Goal: Task Accomplishment & Management: Manage account settings

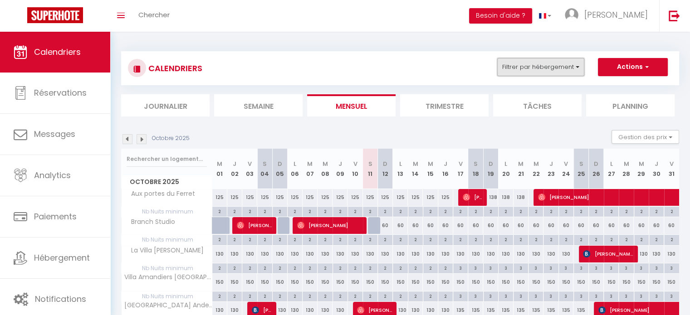
click at [575, 68] on button "Filtrer par hébergement" at bounding box center [540, 67] width 87 height 18
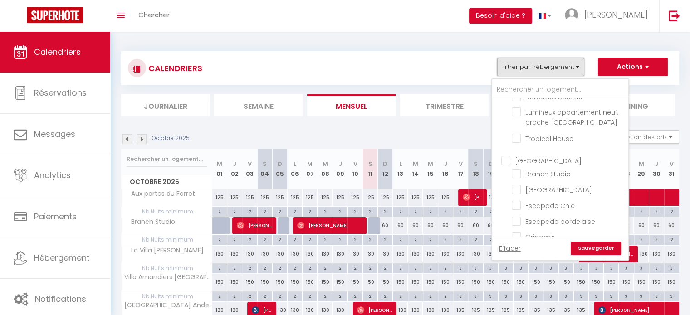
scroll to position [217, 0]
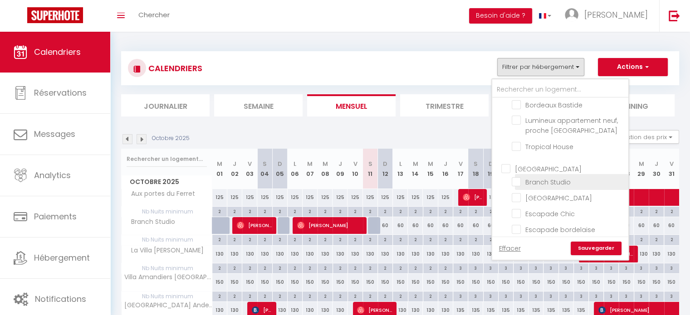
click at [519, 177] on input "Branch Studio" at bounding box center [568, 181] width 113 height 9
checkbox input "true"
checkbox input "false"
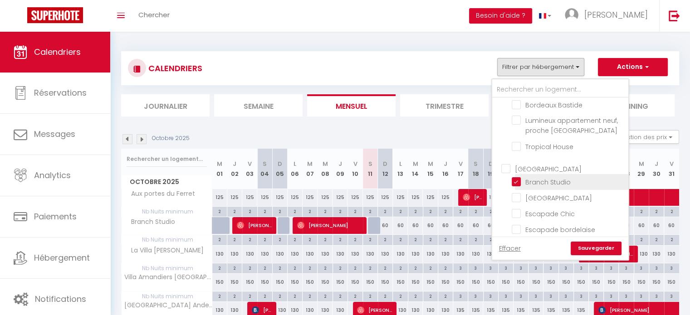
checkbox input "false"
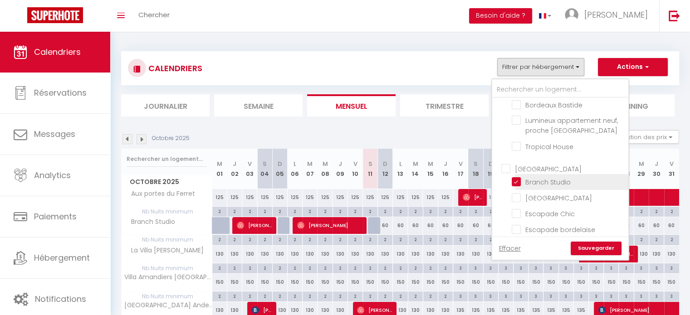
checkbox input "false"
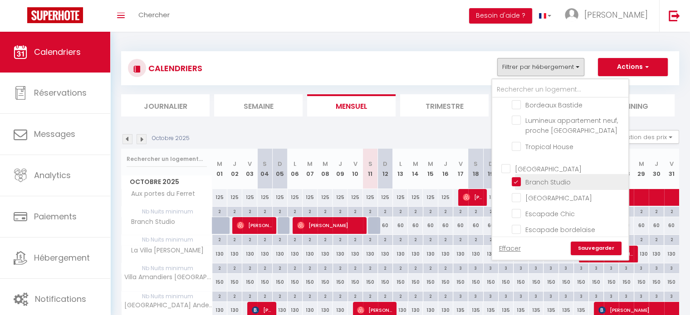
checkbox input "false"
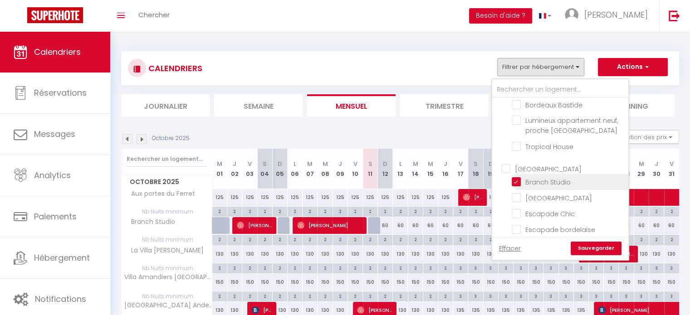
checkbox input "false"
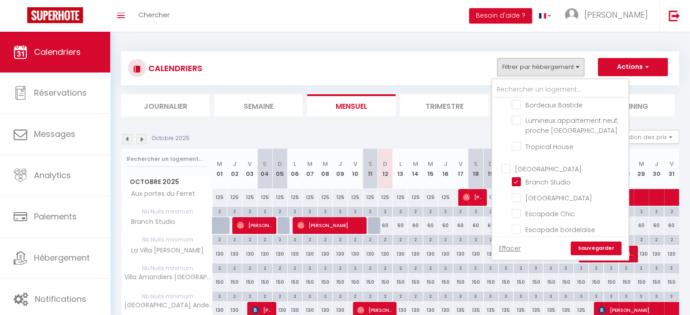
click at [579, 248] on link "Sauvegarder" at bounding box center [596, 249] width 51 height 14
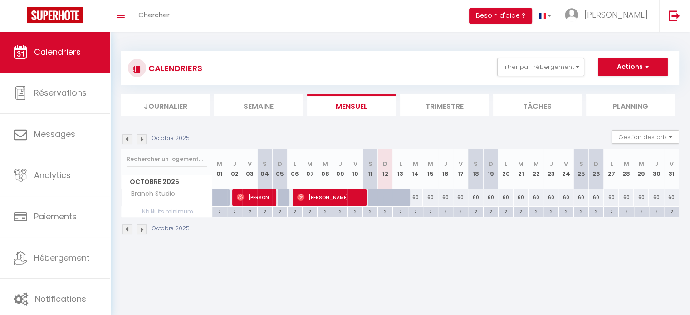
click at [462, 107] on li "Trimestre" at bounding box center [444, 105] width 88 height 22
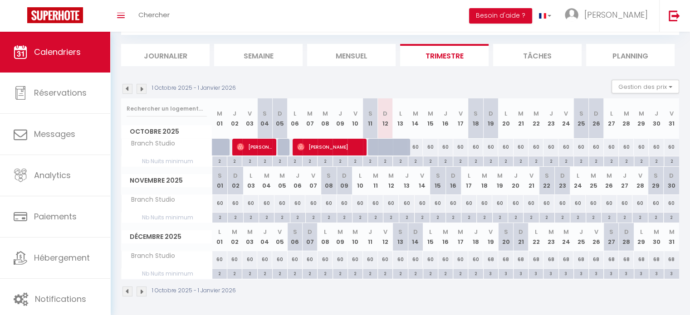
scroll to position [51, 0]
click at [142, 88] on img at bounding box center [142, 88] width 10 height 10
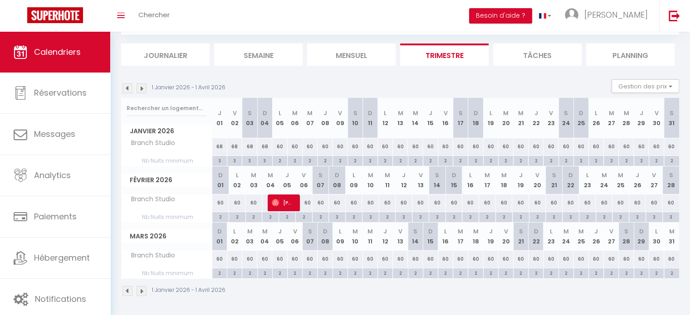
click at [488, 159] on div "2" at bounding box center [490, 160] width 15 height 9
type input "2"
type input "Lun 19 Janvier 2026"
type input "Mar 20 Janvier 2026"
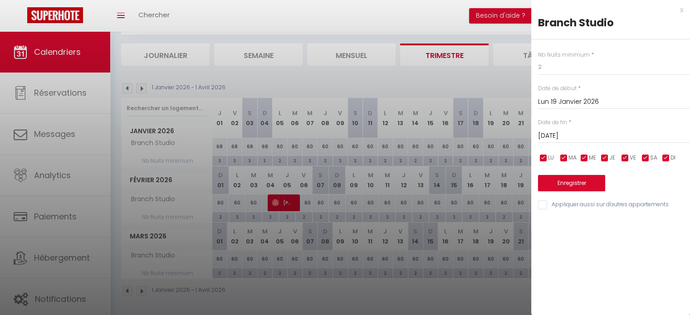
click at [571, 140] on input "Mar 20 Janvier 2026" at bounding box center [614, 136] width 152 height 12
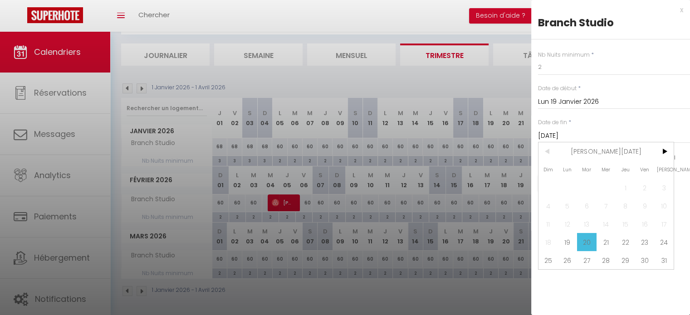
click at [571, 140] on input "Mar 20 Janvier 2026" at bounding box center [614, 136] width 152 height 12
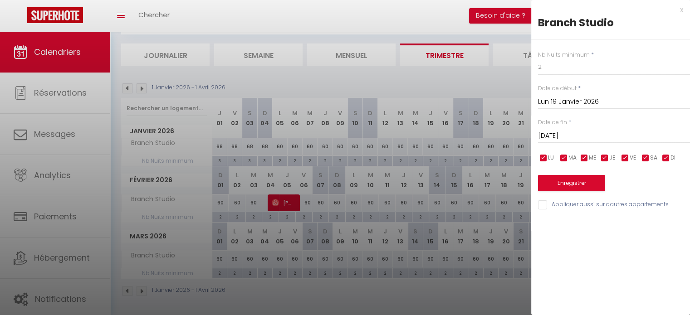
click at [683, 12] on div "x Branch Studio Nb Nuits minimum * 2 Date de début * Lun 19 Janvier 2026 < Jan …" at bounding box center [610, 110] width 159 height 220
click at [679, 10] on div "x" at bounding box center [607, 10] width 152 height 11
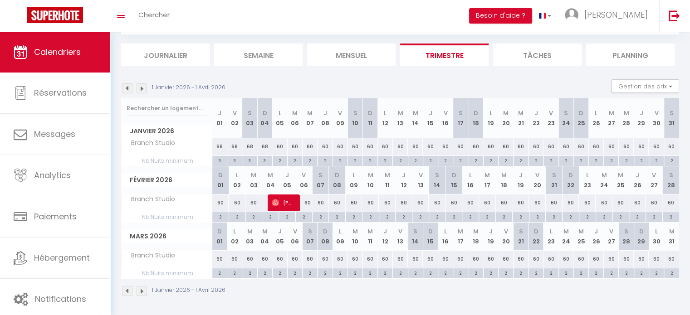
click at [128, 88] on img at bounding box center [127, 88] width 10 height 10
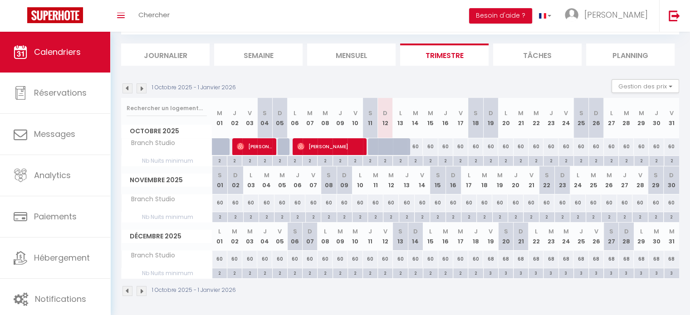
click at [141, 91] on img at bounding box center [142, 88] width 10 height 10
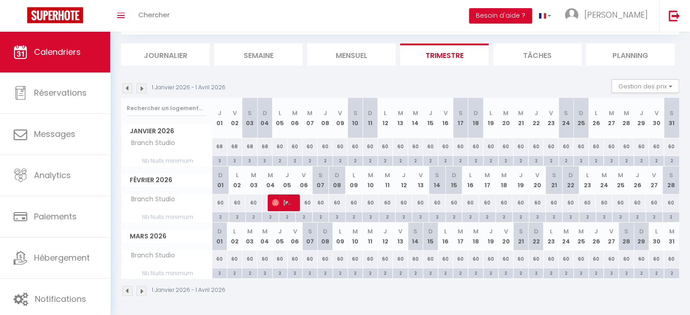
click at [305, 217] on div "2" at bounding box center [304, 216] width 16 height 9
type input "2"
type input "Ven 06 Février 2026"
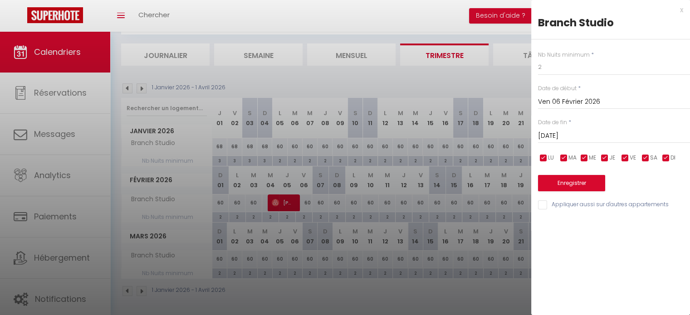
click at [555, 137] on input "Sam 07 Février 2026" at bounding box center [614, 136] width 152 height 12
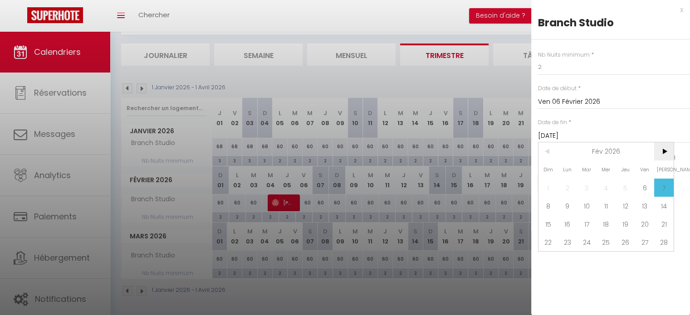
click at [666, 151] on span ">" at bounding box center [664, 151] width 20 height 18
click at [568, 205] on span "9" at bounding box center [568, 206] width 20 height 18
type input "Lun 09 Mars 2026"
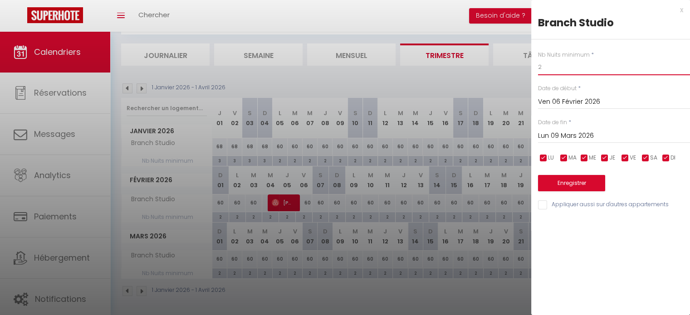
click at [555, 74] on input "2" at bounding box center [614, 67] width 152 height 16
type input "3"
click at [570, 184] on button "Enregistrer" at bounding box center [571, 183] width 67 height 16
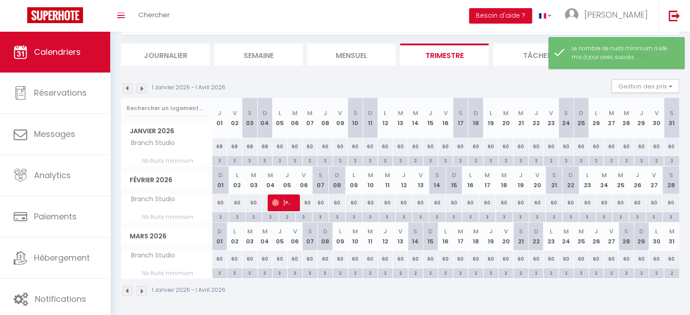
click at [303, 201] on div "60" at bounding box center [303, 203] width 17 height 17
type input "60"
type input "Ven 06 Février 2026"
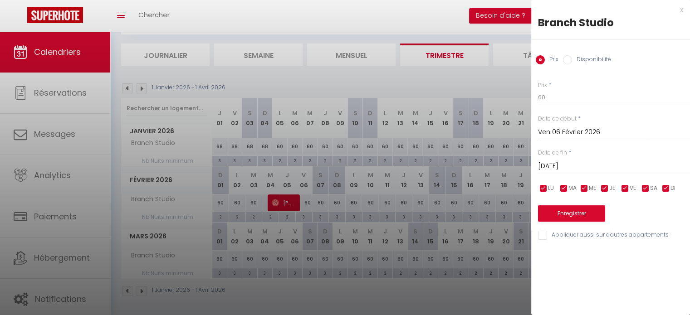
click at [555, 164] on input "Sam 07 Février 2026" at bounding box center [614, 167] width 152 height 12
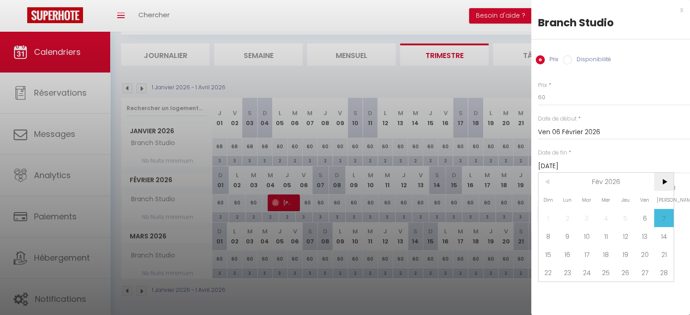
click at [663, 179] on span ">" at bounding box center [664, 182] width 20 height 18
click at [551, 235] on span "8" at bounding box center [548, 236] width 20 height 18
type input "Dim 08 Mars 2026"
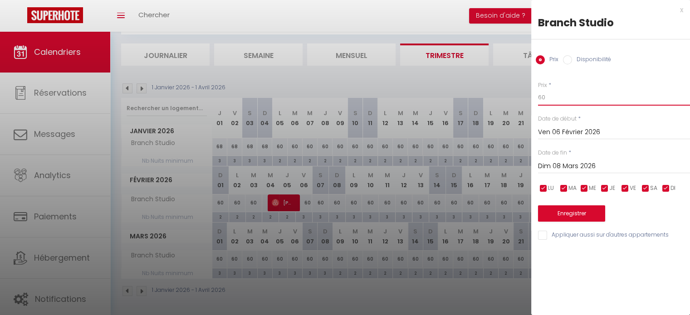
click at [553, 96] on input "60" at bounding box center [614, 97] width 152 height 16
type input "68"
click at [591, 215] on button "Enregistrer" at bounding box center [571, 213] width 67 height 16
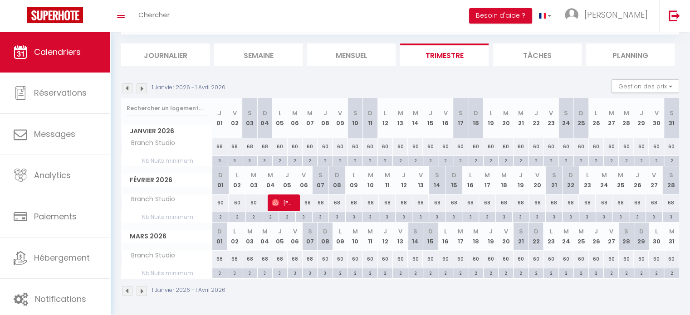
click at [140, 87] on img at bounding box center [142, 88] width 10 height 10
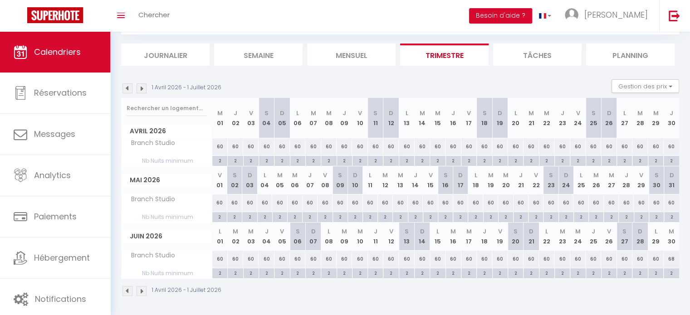
click at [125, 88] on img at bounding box center [127, 88] width 10 height 10
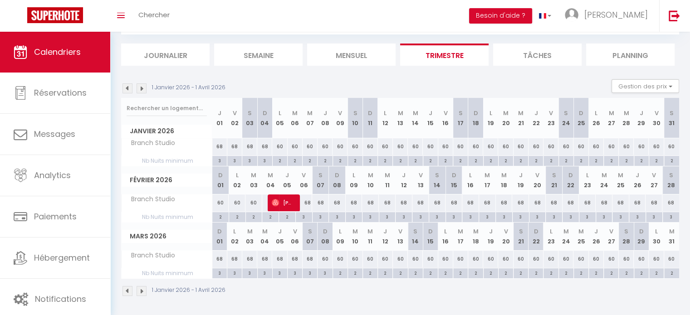
click at [310, 213] on div "3" at bounding box center [304, 216] width 16 height 9
type input "3"
type input "Ven 06 Février 2026"
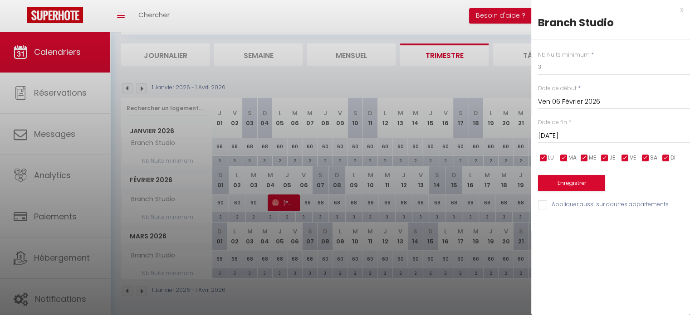
click at [588, 137] on input "Sam 07 Février 2026" at bounding box center [614, 136] width 152 height 12
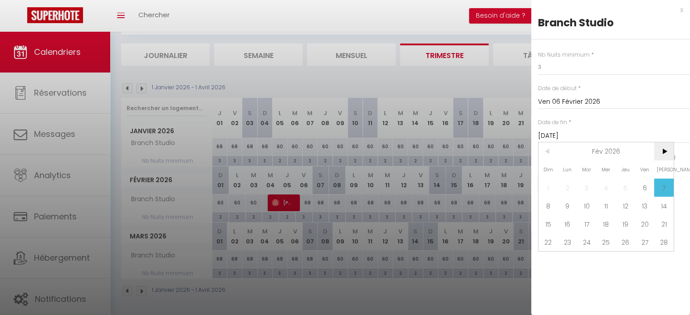
click at [664, 154] on span ">" at bounding box center [664, 151] width 20 height 18
click at [570, 201] on span "9" at bounding box center [568, 206] width 20 height 18
type input "Lun 09 Mars 2026"
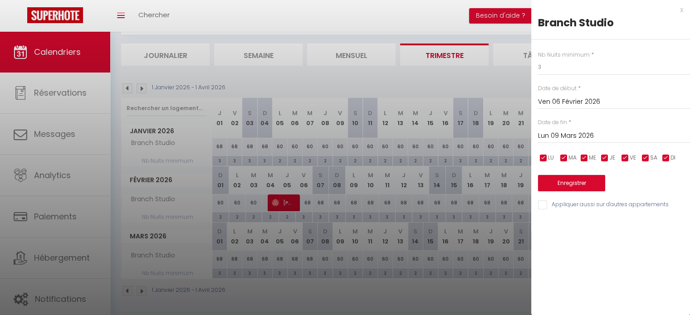
click at [684, 11] on div "x Branch Studio Nb Nuits minimum * 3 Date de début * Ven 06 Février 2026 < Fév …" at bounding box center [610, 110] width 159 height 220
click at [682, 6] on div "x" at bounding box center [607, 10] width 152 height 11
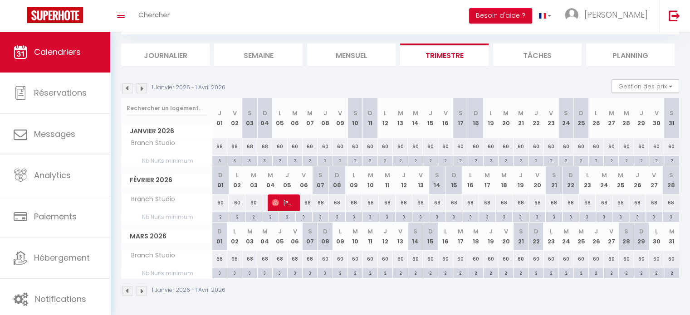
click at [310, 201] on div "68" at bounding box center [303, 203] width 17 height 17
type input "68"
type input "Ven 06 Février 2026"
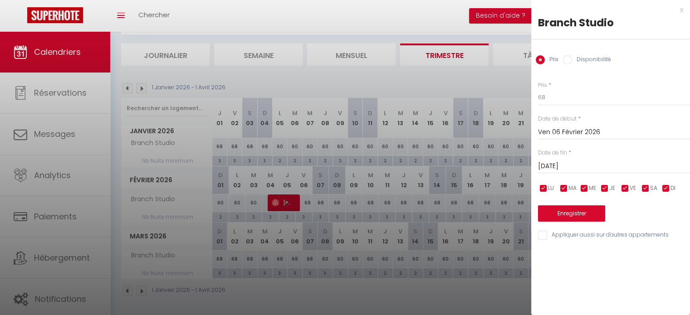
click at [566, 169] on input "Sam 07 Février 2026" at bounding box center [614, 167] width 152 height 12
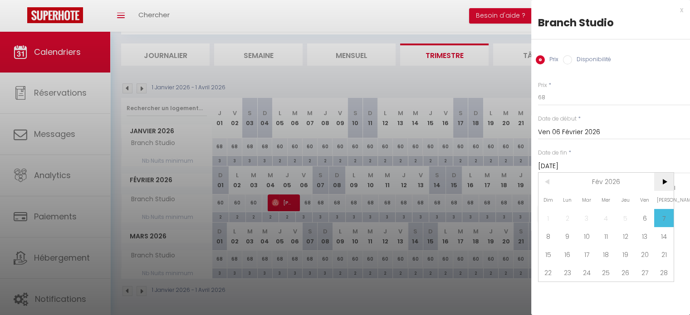
click at [666, 181] on span ">" at bounding box center [664, 182] width 20 height 18
click at [567, 237] on span "9" at bounding box center [568, 236] width 20 height 18
type input "Lun 09 Mars 2026"
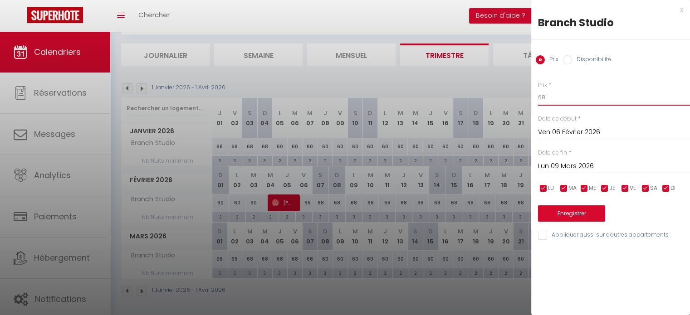
click at [568, 103] on input "68" at bounding box center [614, 97] width 152 height 16
type input "60"
click at [562, 211] on button "Enregistrer" at bounding box center [571, 213] width 67 height 16
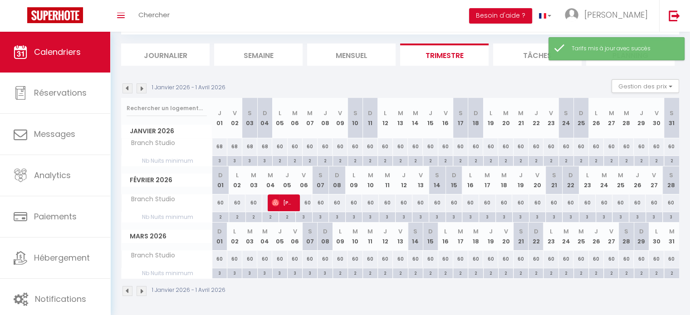
click at [143, 89] on img at bounding box center [142, 88] width 10 height 10
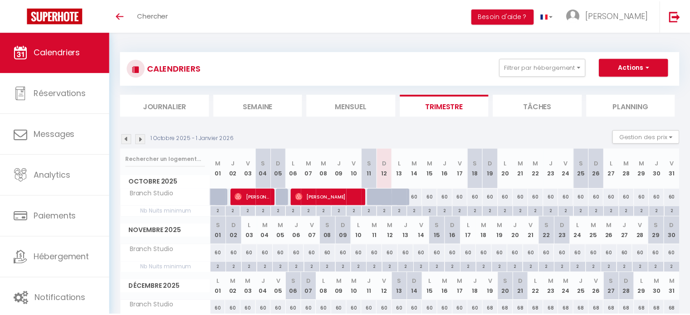
scroll to position [51, 0]
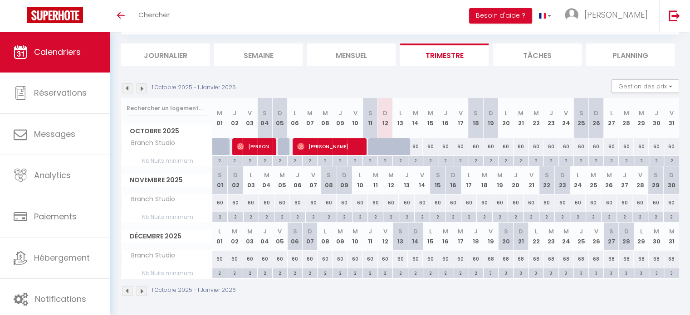
click at [140, 88] on img at bounding box center [142, 88] width 10 height 10
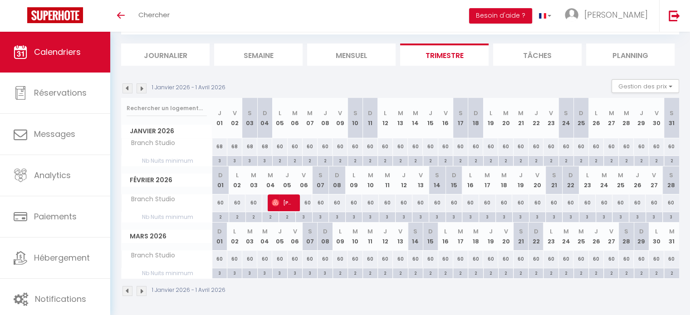
click at [140, 88] on img at bounding box center [142, 88] width 10 height 10
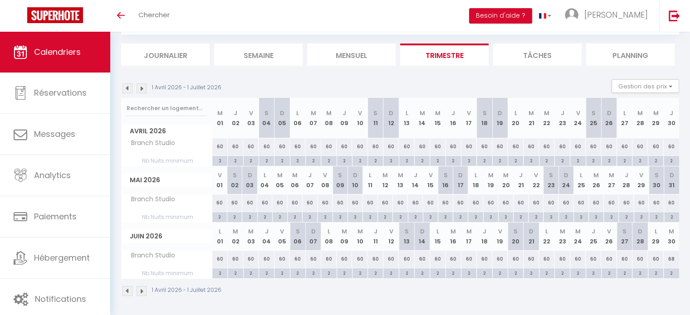
click at [249, 148] on div "60" at bounding box center [250, 146] width 15 height 17
type input "60"
type input "Ven 03 Avril 2026"
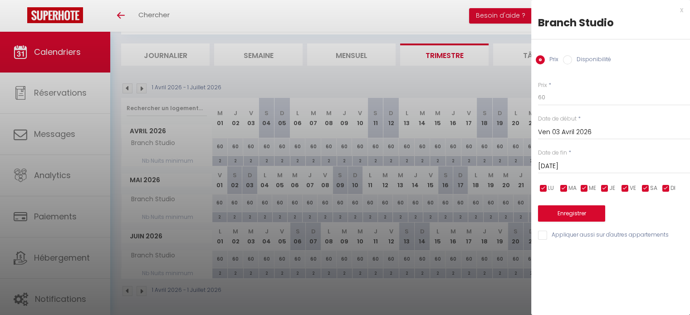
click at [575, 165] on input "Sam 04 Avril 2026" at bounding box center [614, 167] width 152 height 12
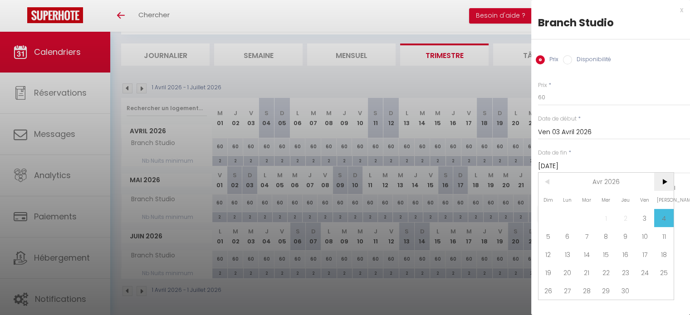
click at [662, 181] on span ">" at bounding box center [664, 182] width 20 height 18
click at [572, 235] on span "4" at bounding box center [568, 236] width 20 height 18
type input "Lun 04 Mai 2026"
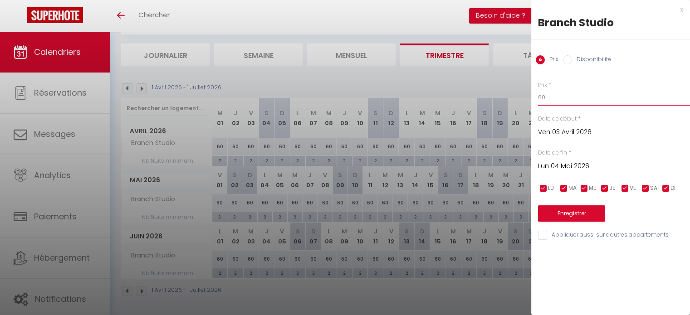
click at [550, 102] on input "60" at bounding box center [614, 97] width 152 height 16
type input "68"
click at [567, 210] on button "Enregistrer" at bounding box center [571, 213] width 67 height 16
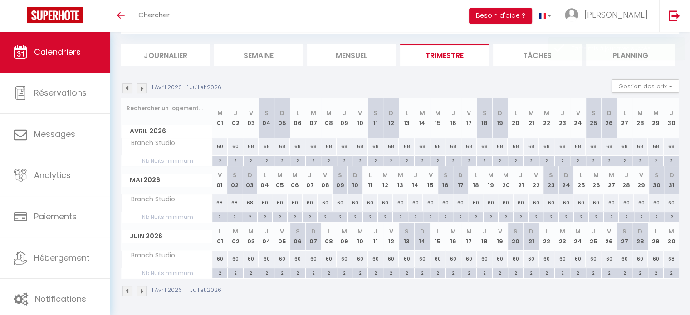
click at [254, 159] on div "2" at bounding box center [251, 160] width 15 height 9
type input "2"
type input "Ven 03 Avril 2026"
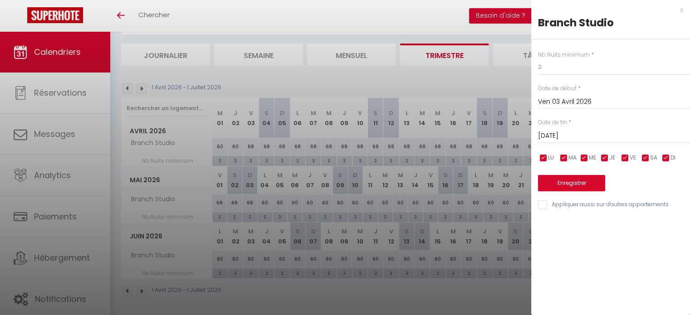
click at [557, 138] on input "Sam 04 Avril 2026" at bounding box center [614, 136] width 152 height 12
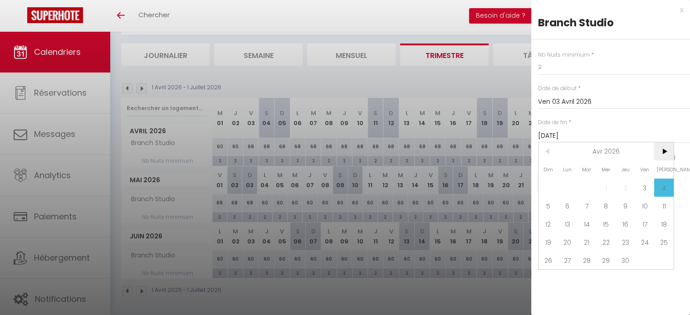
click at [667, 151] on span ">" at bounding box center [664, 151] width 20 height 18
click at [570, 204] on span "4" at bounding box center [568, 206] width 20 height 18
type input "Lun 04 Mai 2026"
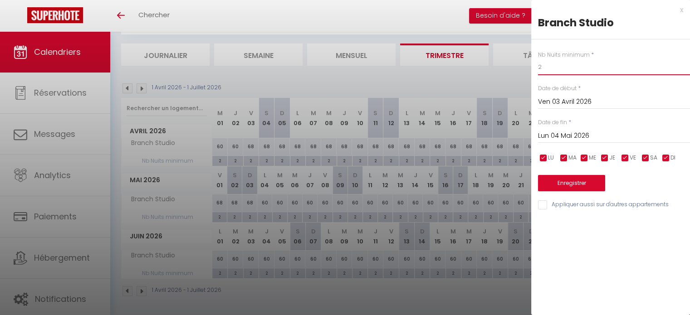
click at [552, 73] on input "2" at bounding box center [614, 67] width 152 height 16
type input "3"
click at [583, 183] on button "Enregistrer" at bounding box center [571, 183] width 67 height 16
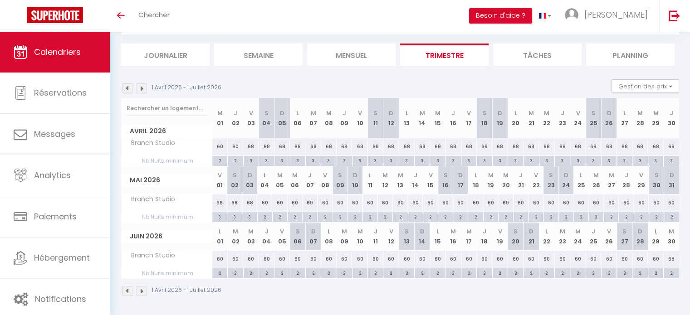
click at [500, 257] on div "60" at bounding box center [499, 259] width 15 height 17
type input "60"
type input "Ven 19 Juin 2026"
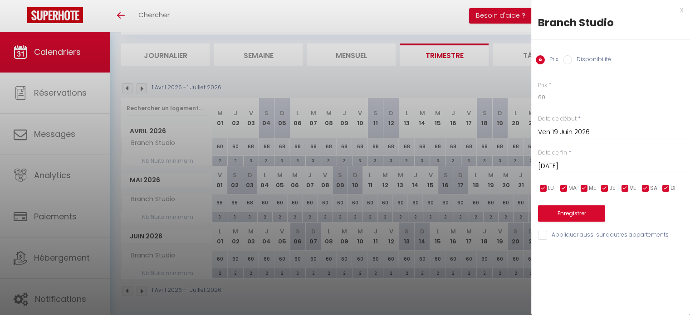
click at [566, 162] on input "Sam 20 Juin 2026" at bounding box center [614, 167] width 152 height 12
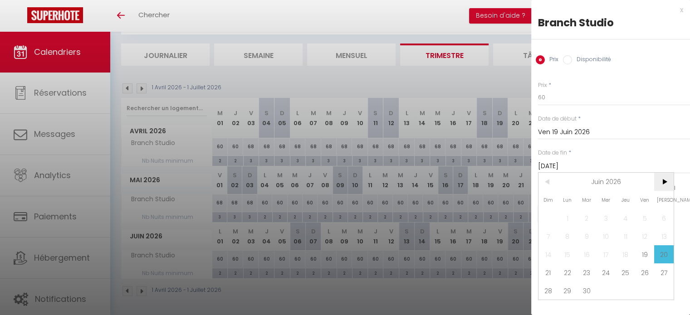
click at [659, 183] on span ">" at bounding box center [664, 182] width 20 height 18
click at [644, 290] on span "28" at bounding box center [645, 291] width 20 height 18
type input "Ven 28 Août 2026"
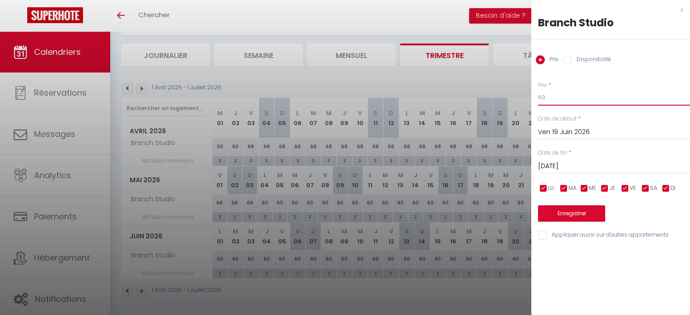
click at [557, 96] on input "60" at bounding box center [614, 97] width 152 height 16
type input "68"
click at [586, 210] on button "Enregistrer" at bounding box center [571, 213] width 67 height 16
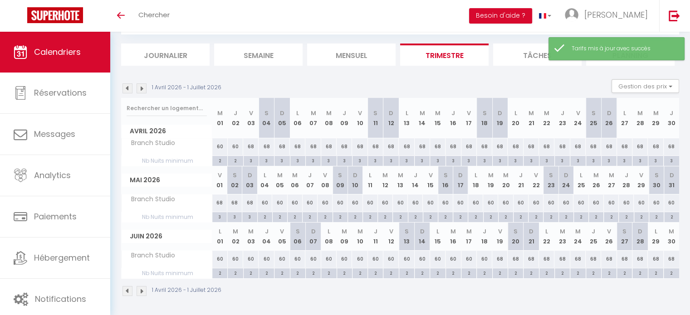
click at [143, 87] on img at bounding box center [142, 88] width 10 height 10
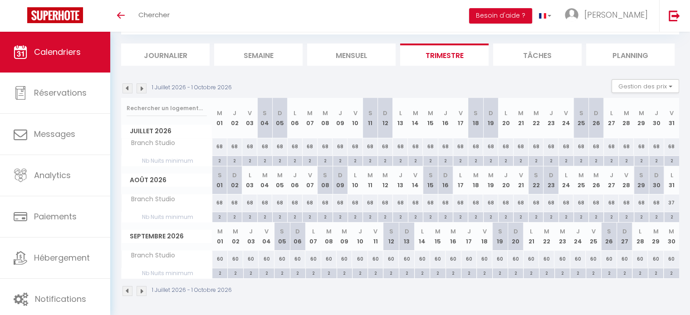
click at [129, 90] on img at bounding box center [127, 88] width 10 height 10
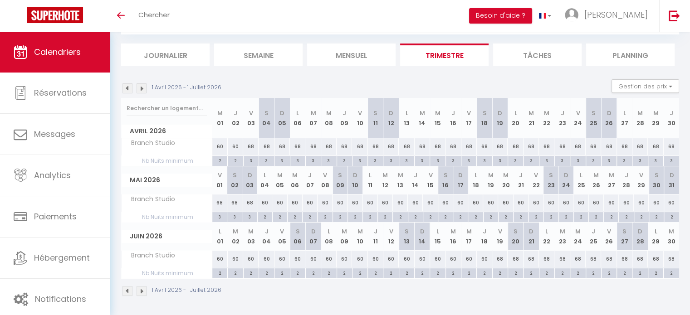
click at [610, 270] on div "2" at bounding box center [608, 273] width 15 height 9
type input "2"
type input "Ven 26 Juin 2026"
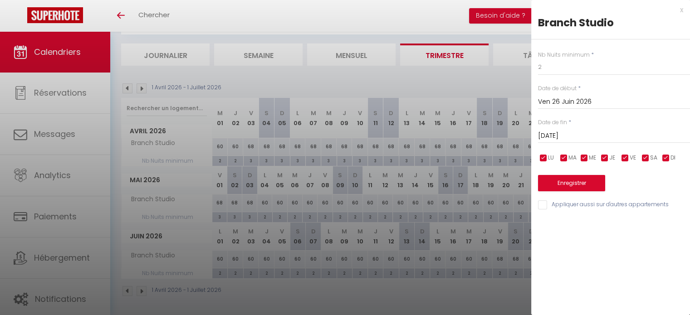
click at [578, 136] on input "Sam 27 Juin 2026" at bounding box center [614, 136] width 152 height 12
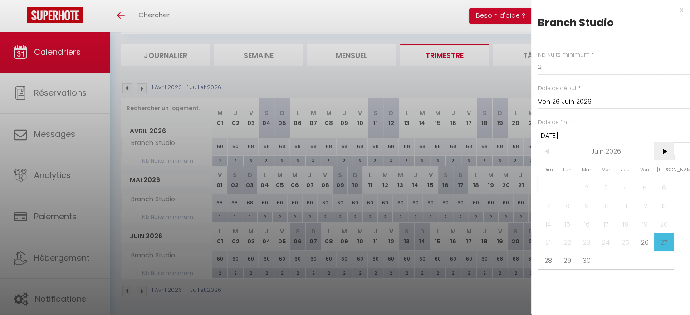
click at [663, 150] on span ">" at bounding box center [664, 151] width 20 height 18
click at [647, 263] on span "28" at bounding box center [645, 260] width 20 height 18
type input "Ven 28 Août 2026"
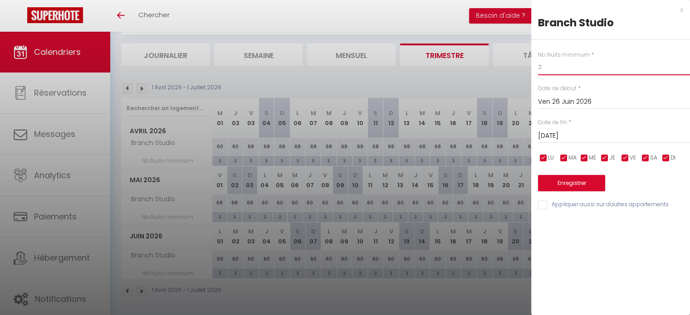
click at [561, 68] on input "2" at bounding box center [614, 67] width 152 height 16
type input "3"
click at [574, 179] on button "Enregistrer" at bounding box center [571, 183] width 67 height 16
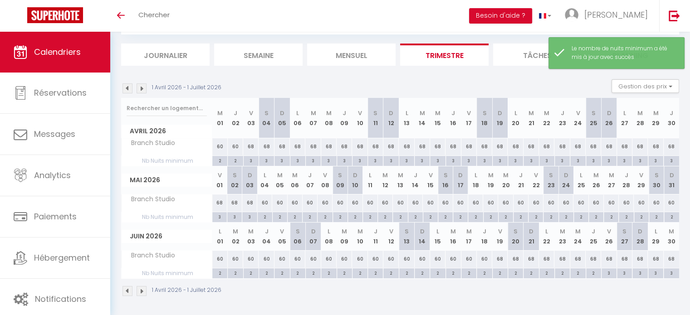
click at [143, 89] on img at bounding box center [142, 88] width 10 height 10
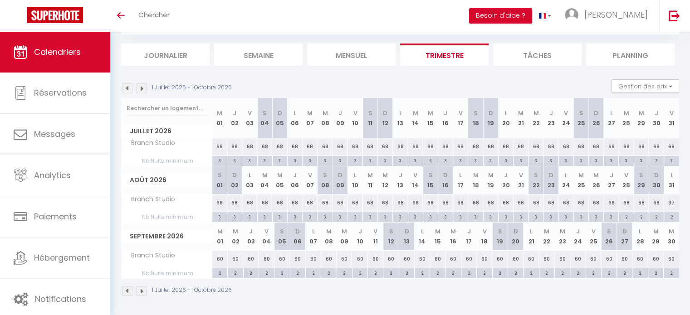
click at [140, 86] on img at bounding box center [142, 88] width 10 height 10
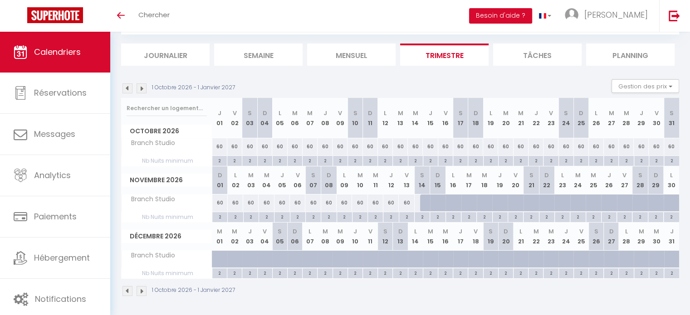
click at [418, 201] on div "60" at bounding box center [422, 203] width 16 height 17
type input "60"
type input "Sam 14 Novembre 2026"
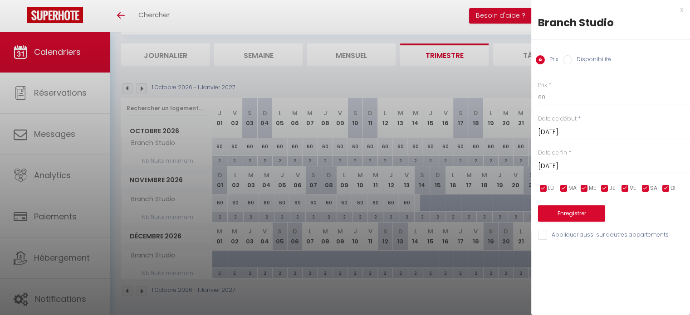
click at [576, 169] on input "Dim 15 Novembre 2026" at bounding box center [614, 167] width 152 height 12
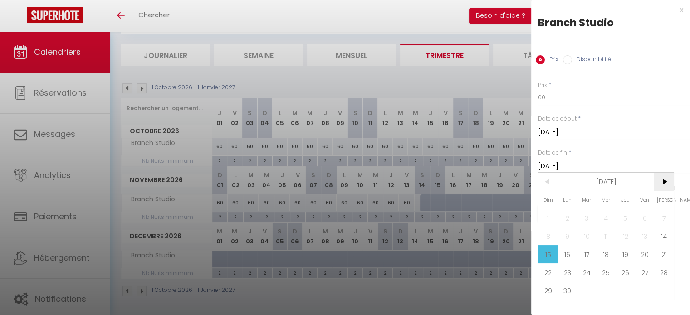
click at [662, 187] on span ">" at bounding box center [664, 182] width 20 height 18
click at [631, 292] on span "31" at bounding box center [625, 291] width 20 height 18
type input "Jeu 31 Décembre 2026"
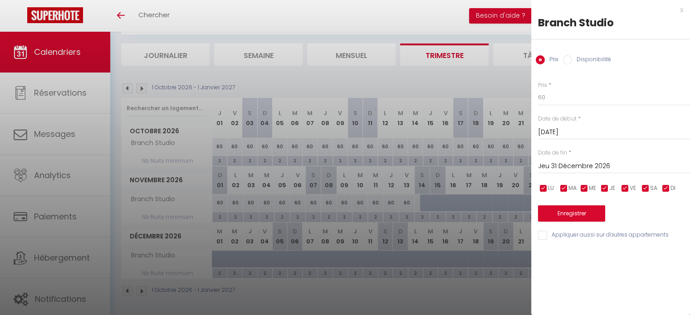
click at [573, 56] on label "Disponibilité" at bounding box center [591, 60] width 39 height 10
click at [572, 56] on input "Disponibilité" at bounding box center [567, 59] width 9 height 9
radio input "true"
radio input "false"
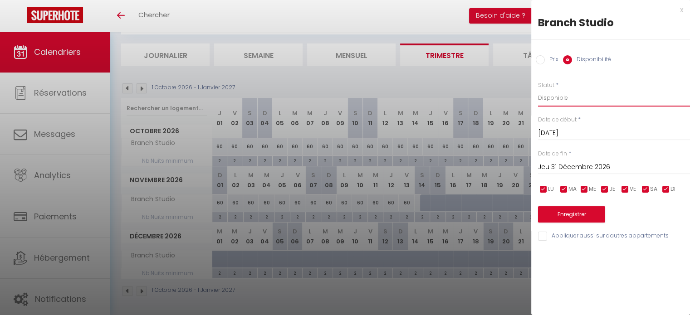
click at [553, 96] on select "Disponible Indisponible" at bounding box center [614, 97] width 152 height 17
click at [538, 89] on select "Disponible Indisponible" at bounding box center [614, 97] width 152 height 17
click at [566, 212] on button "Enregistrer" at bounding box center [571, 214] width 67 height 16
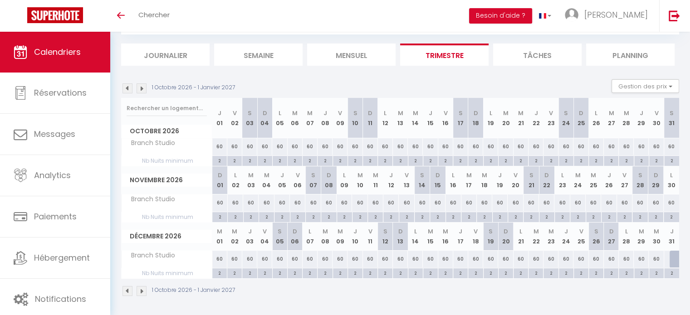
click at [476, 272] on div "2" at bounding box center [475, 273] width 15 height 9
type input "2"
type input "Ven 18 Décembre 2026"
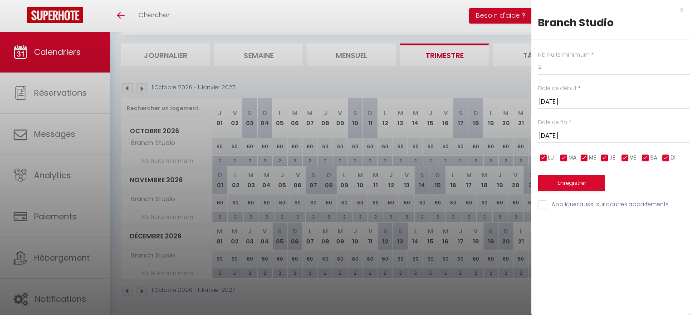
click at [576, 137] on input "Sam 19 Décembre 2026" at bounding box center [614, 136] width 152 height 12
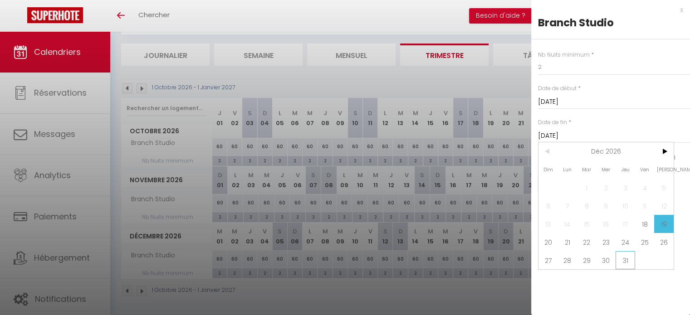
click at [622, 258] on span "31" at bounding box center [625, 260] width 20 height 18
type input "Jeu 31 Décembre 2026"
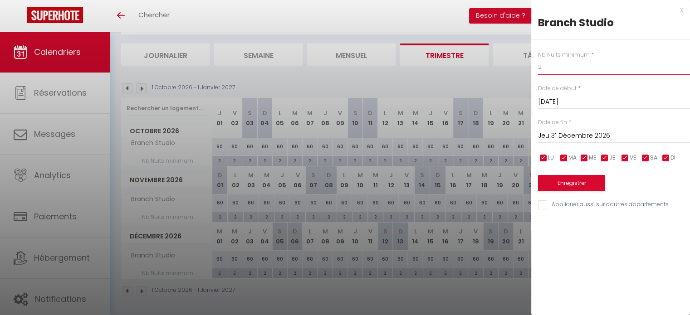
click at [550, 69] on input "2" at bounding box center [614, 67] width 152 height 16
type input "3"
click at [571, 181] on button "Enregistrer" at bounding box center [571, 183] width 67 height 16
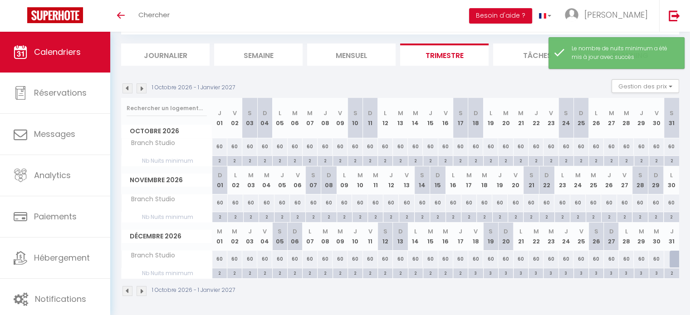
click at [477, 259] on div "60" at bounding box center [475, 259] width 15 height 17
select select "1"
type input "Ven 18 Décembre 2026"
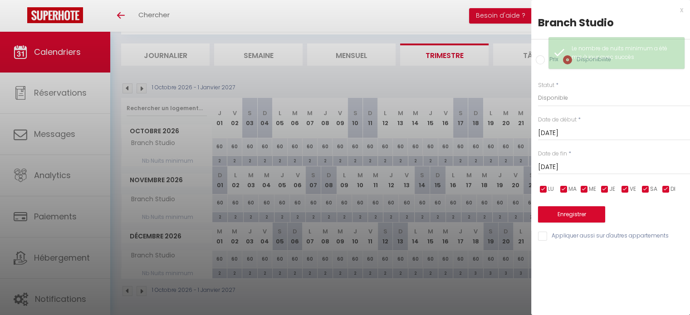
click at [570, 168] on input "Sam 19 Décembre 2026" at bounding box center [614, 167] width 152 height 12
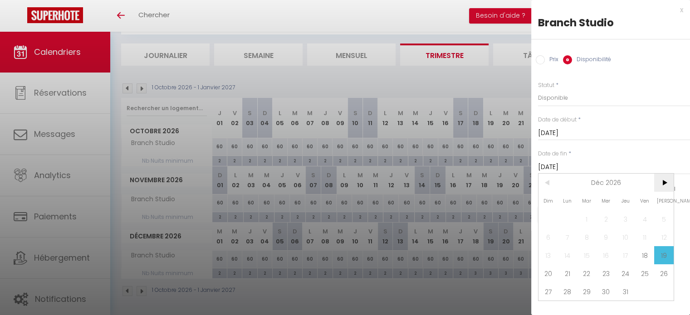
click at [660, 184] on span ">" at bounding box center [664, 183] width 20 height 18
click at [547, 183] on span "<" at bounding box center [548, 183] width 20 height 18
click at [620, 293] on span "31" at bounding box center [625, 292] width 20 height 18
type input "Jeu 31 Décembre 2026"
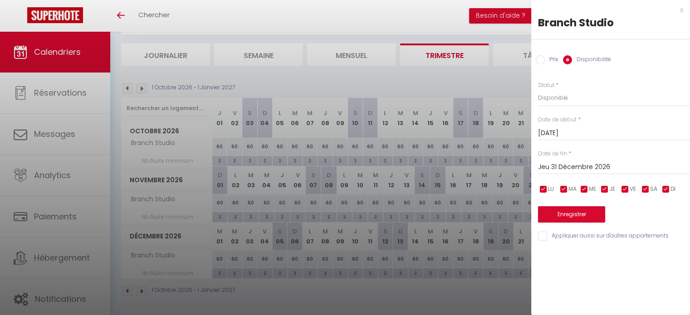
click at [542, 60] on input "Prix" at bounding box center [540, 59] width 9 height 9
radio input "true"
radio input "false"
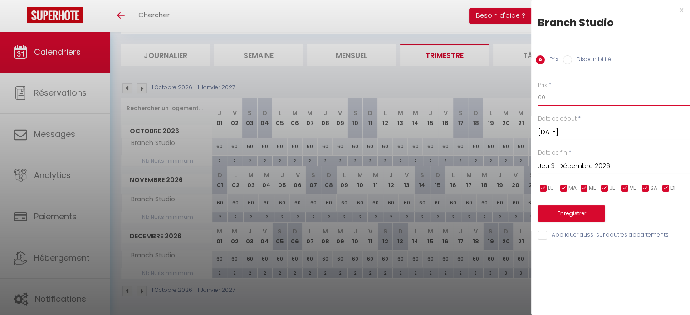
click at [570, 97] on input "60" at bounding box center [614, 97] width 152 height 16
type input "68"
click at [568, 212] on button "Enregistrer" at bounding box center [571, 213] width 67 height 16
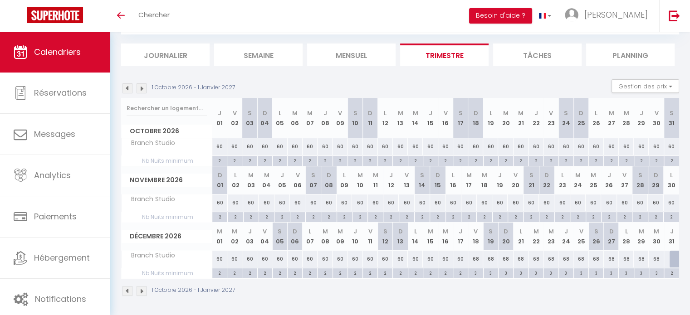
click at [130, 88] on img at bounding box center [127, 88] width 10 height 10
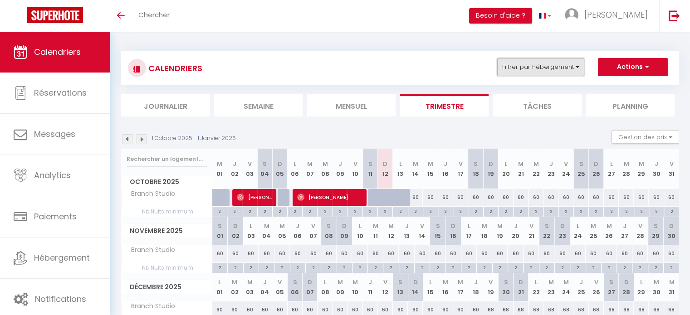
click at [578, 68] on button "Filtrer par hébergement" at bounding box center [540, 67] width 87 height 18
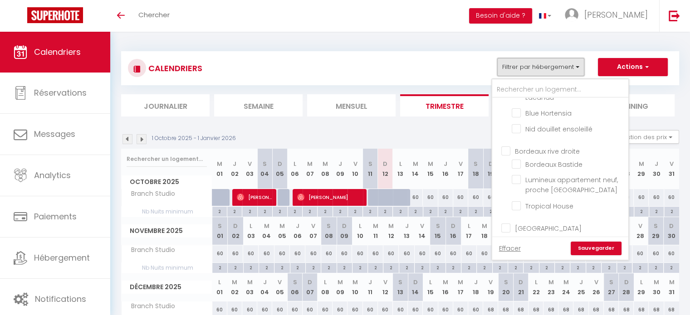
scroll to position [227, 0]
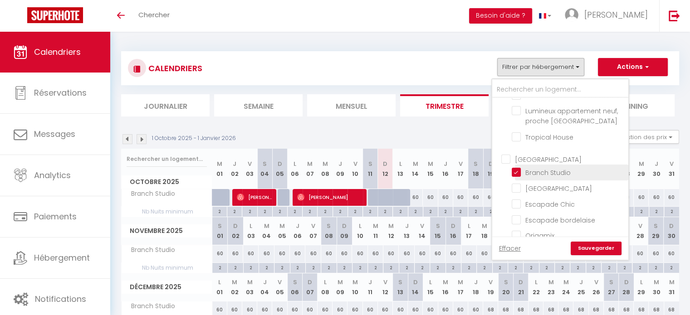
click at [518, 167] on input "Branch Studio" at bounding box center [568, 171] width 113 height 9
checkbox input "false"
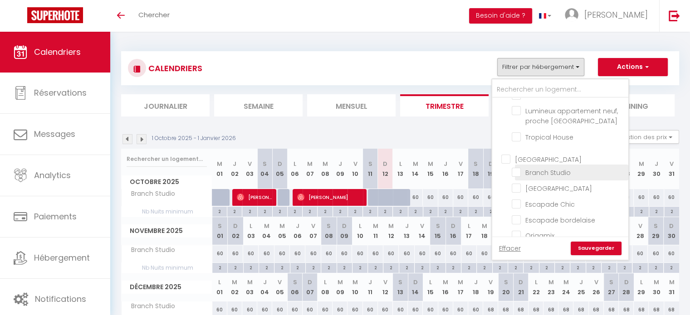
checkbox input "false"
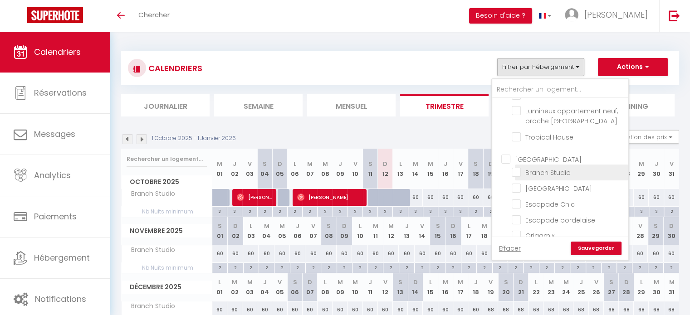
checkbox input "false"
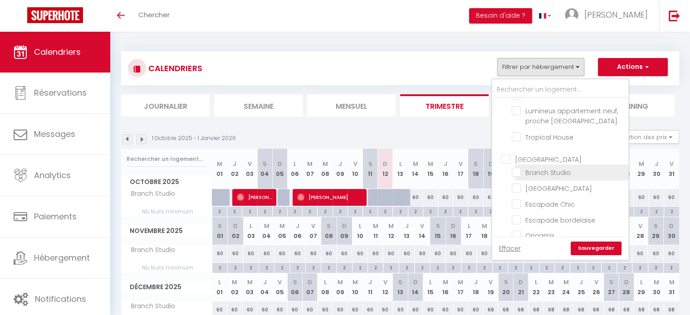
checkbox input "false"
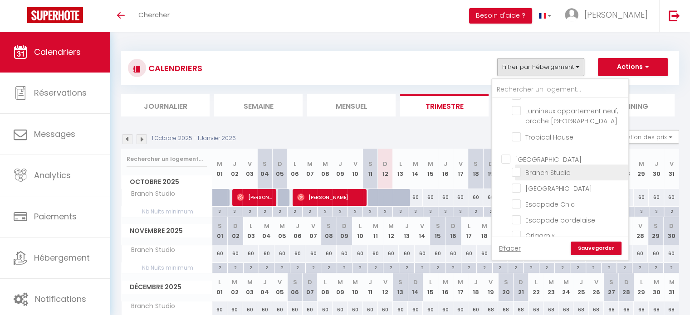
checkbox input "false"
click at [597, 249] on link "Sauvegarder" at bounding box center [596, 249] width 51 height 14
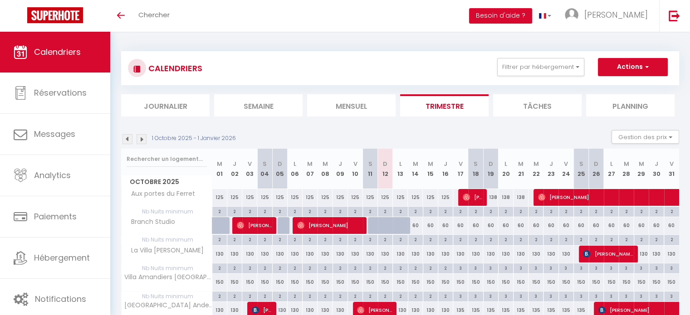
click at [349, 107] on li "Mensuel" at bounding box center [351, 105] width 88 height 22
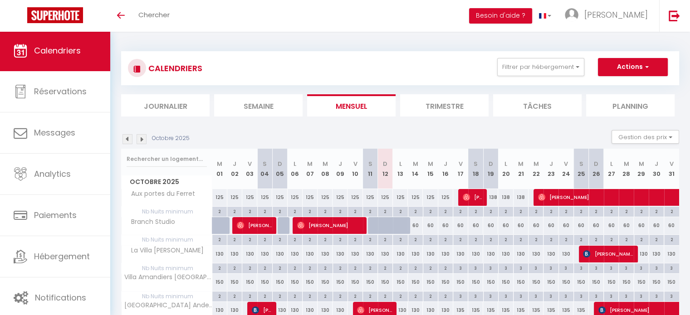
click at [139, 138] on img at bounding box center [142, 139] width 10 height 10
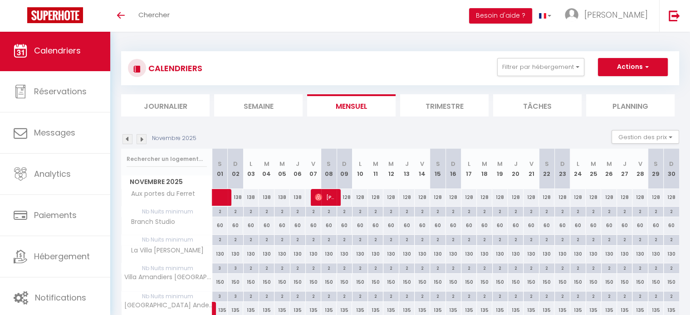
click at [140, 140] on img at bounding box center [142, 139] width 10 height 10
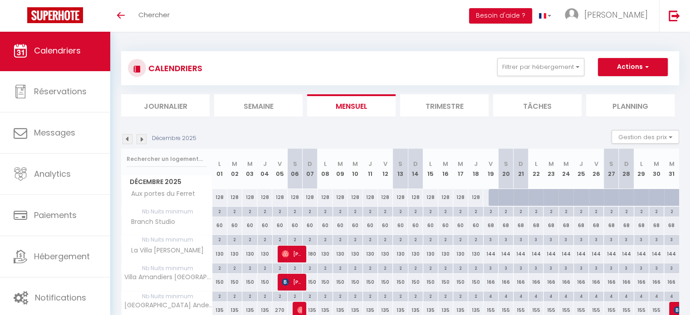
click at [140, 137] on img at bounding box center [142, 139] width 10 height 10
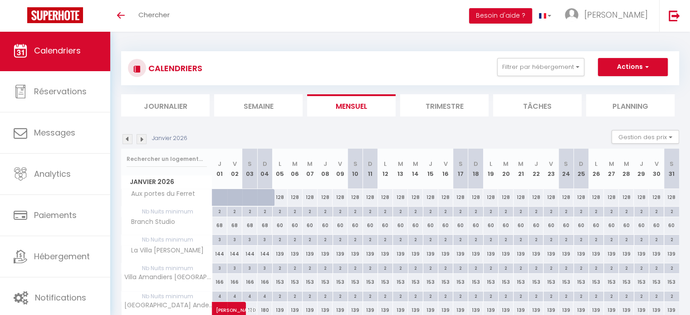
click at [127, 138] on img at bounding box center [127, 139] width 10 height 10
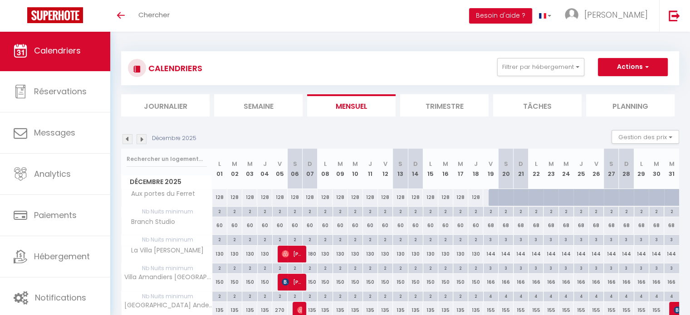
click at [127, 138] on img at bounding box center [127, 139] width 10 height 10
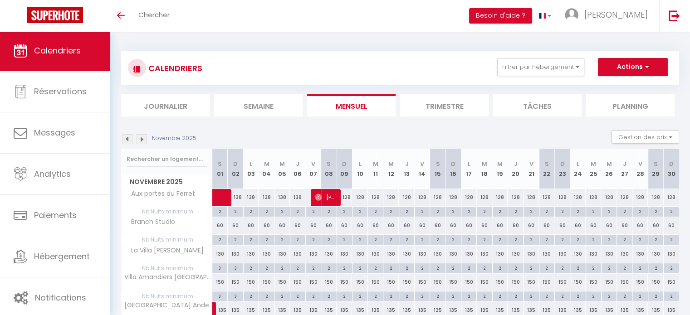
click at [127, 138] on img at bounding box center [127, 139] width 10 height 10
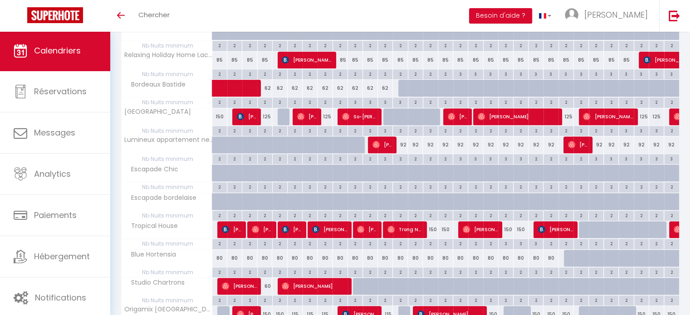
scroll to position [354, 0]
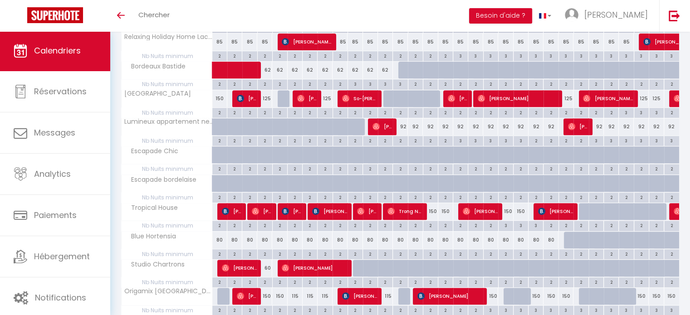
click at [353, 84] on div "3" at bounding box center [355, 83] width 15 height 9
type input "3"
type input "Ven 10 Octobre 2025"
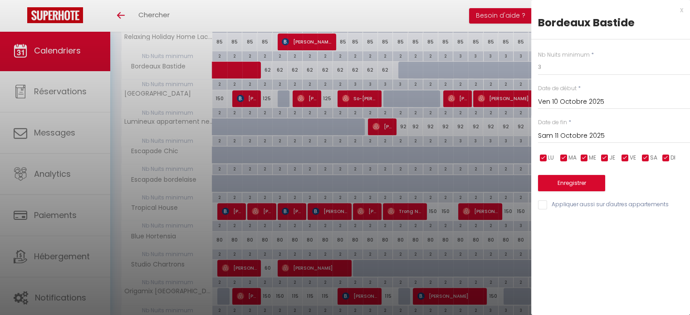
click at [562, 136] on input "Sam 11 Octobre 2025" at bounding box center [614, 136] width 152 height 12
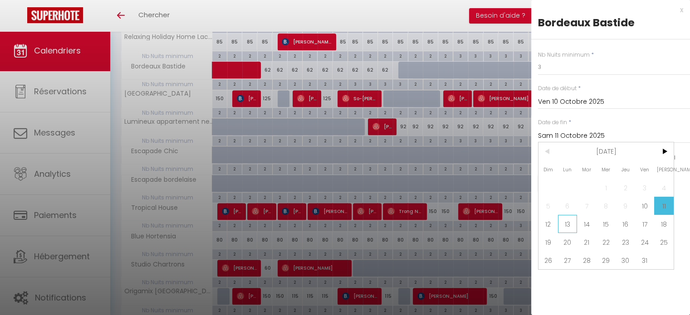
click at [564, 222] on span "13" at bounding box center [568, 224] width 20 height 18
type input "Lun 13 Octobre 2025"
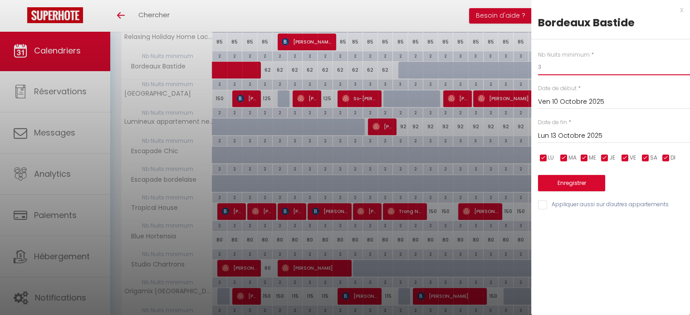
click at [554, 70] on input "3" at bounding box center [614, 67] width 152 height 16
type input "2"
click at [583, 184] on button "Enregistrer" at bounding box center [571, 183] width 67 height 16
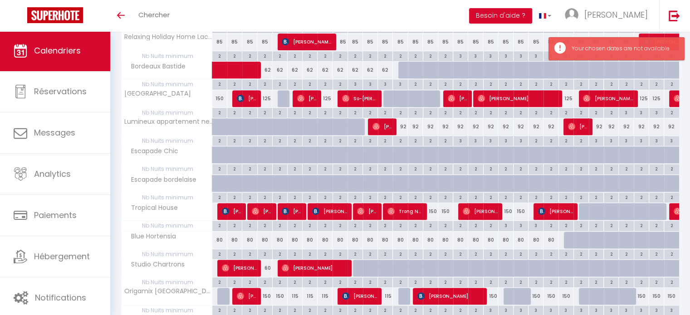
click at [352, 83] on div "3" at bounding box center [355, 83] width 15 height 9
type input "3"
type input "Sam 11 Octobre 2025"
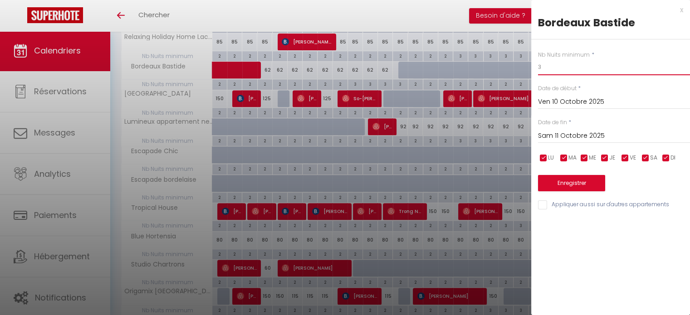
click at [550, 67] on input "3" at bounding box center [614, 67] width 152 height 16
type input "2"
click at [586, 183] on button "Enregistrer" at bounding box center [571, 183] width 67 height 16
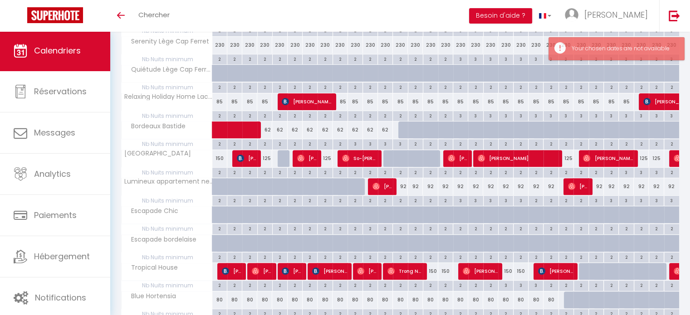
scroll to position [292, 0]
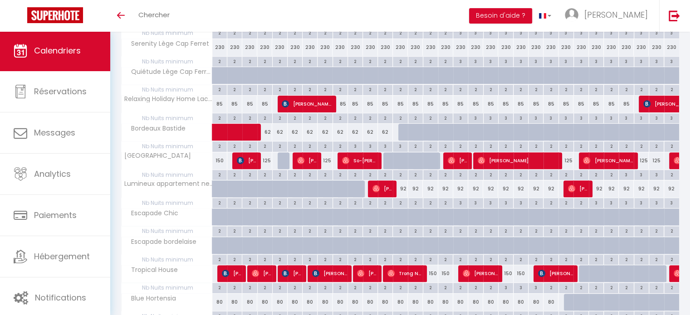
click at [382, 146] on div "3" at bounding box center [385, 146] width 15 height 9
type input "3"
type input "Dim 12 Octobre 2025"
type input "Lun 13 Octobre 2025"
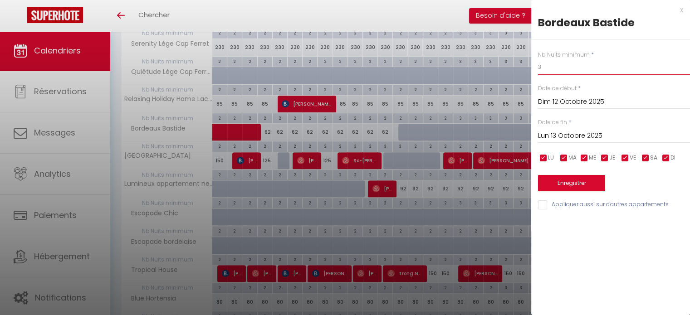
click at [546, 66] on input "3" at bounding box center [614, 67] width 152 height 16
type input "2"
click at [555, 185] on button "Enregistrer" at bounding box center [571, 183] width 67 height 16
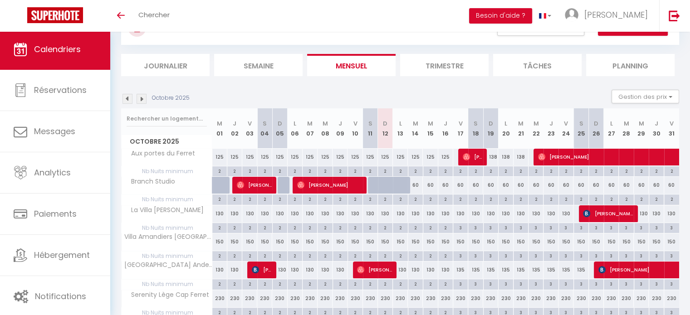
scroll to position [0, 0]
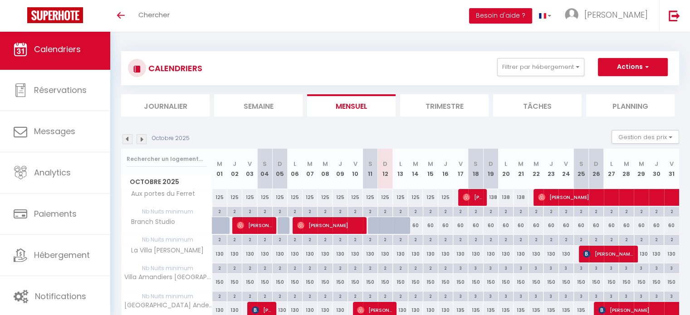
click at [140, 139] on img at bounding box center [142, 139] width 10 height 10
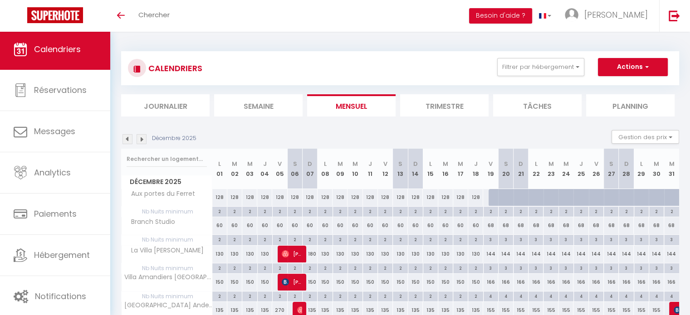
click at [140, 139] on img at bounding box center [142, 139] width 10 height 10
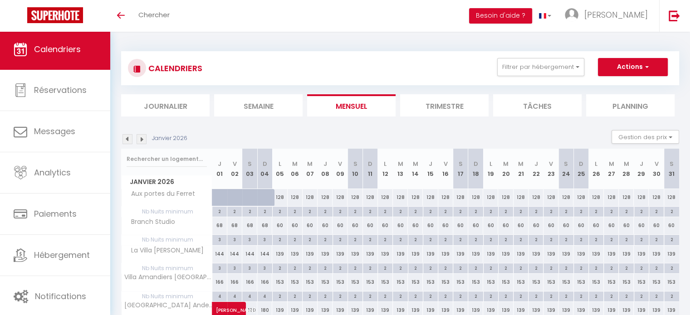
click at [140, 139] on img at bounding box center [142, 139] width 10 height 10
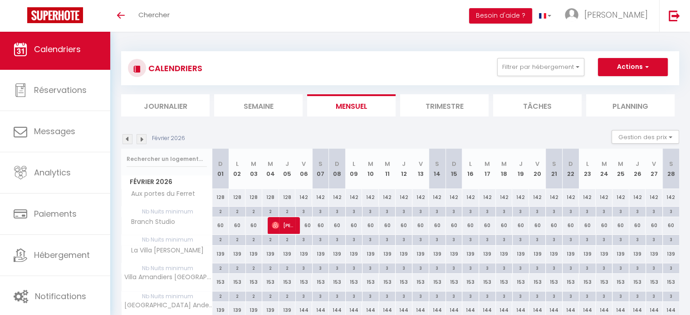
click at [140, 139] on img at bounding box center [142, 139] width 10 height 10
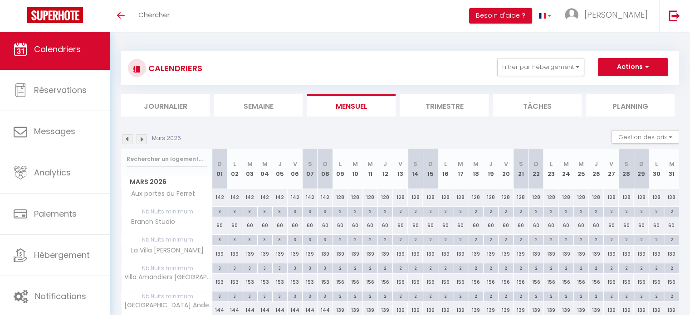
click at [140, 139] on img at bounding box center [142, 139] width 10 height 10
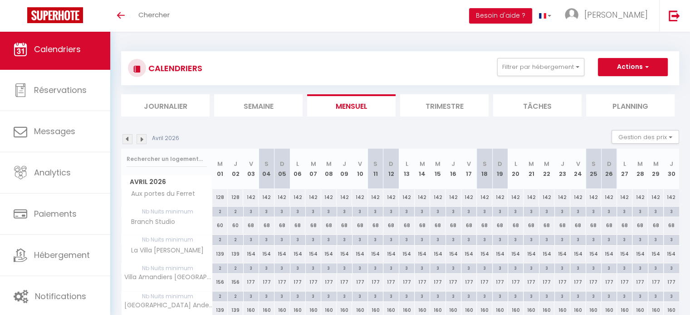
click at [140, 139] on img at bounding box center [142, 139] width 10 height 10
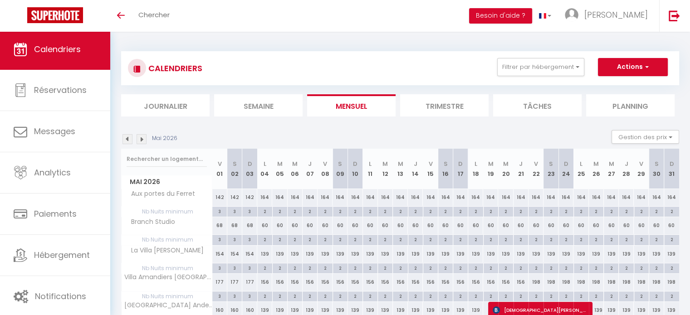
click at [140, 139] on img at bounding box center [142, 139] width 10 height 10
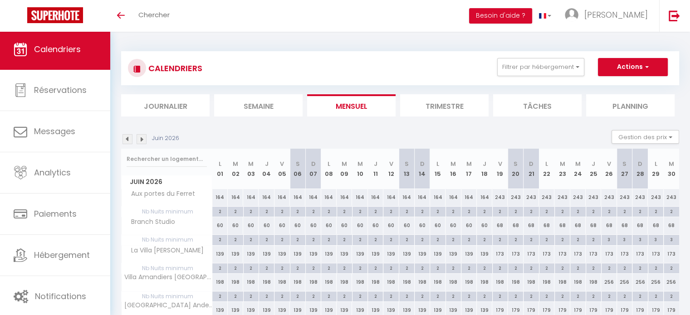
click at [140, 139] on img at bounding box center [142, 139] width 10 height 10
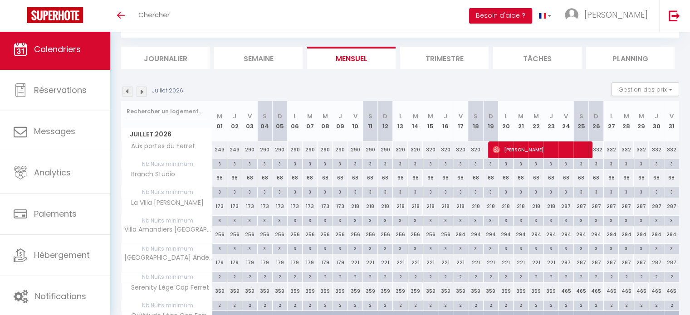
scroll to position [91, 0]
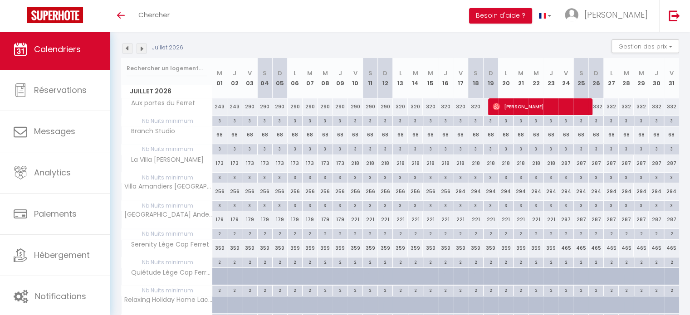
click at [219, 235] on div "2" at bounding box center [219, 233] width 15 height 9
type input "2"
type input "Mer 01 Juillet 2026"
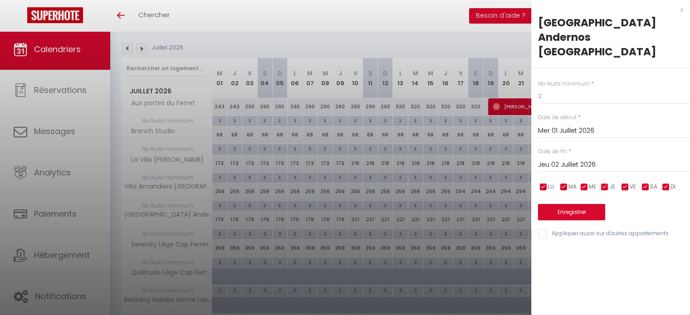
click at [576, 159] on input "Jeu 02 Juillet 2026" at bounding box center [614, 165] width 152 height 12
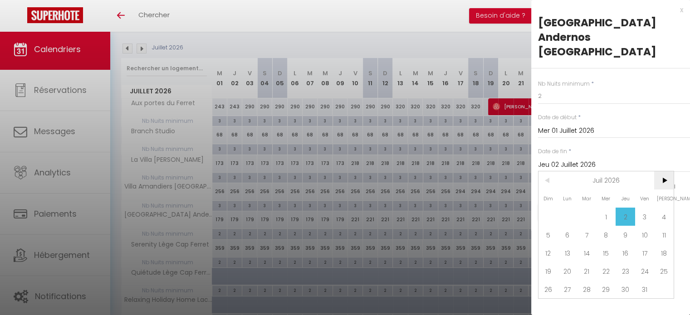
click at [669, 171] on span ">" at bounding box center [664, 180] width 20 height 18
click at [571, 298] on span "31" at bounding box center [568, 307] width 20 height 18
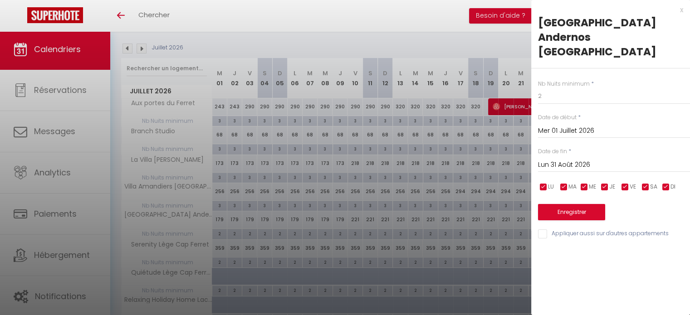
click at [605, 159] on input "Lun 31 Août 2026" at bounding box center [614, 165] width 152 height 12
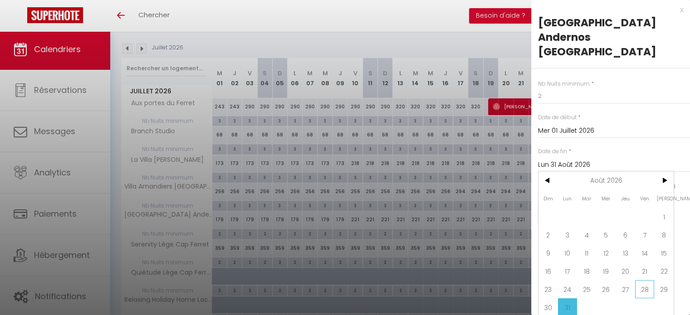
click at [640, 280] on span "28" at bounding box center [645, 289] width 20 height 18
type input "Ven 28 Août 2026"
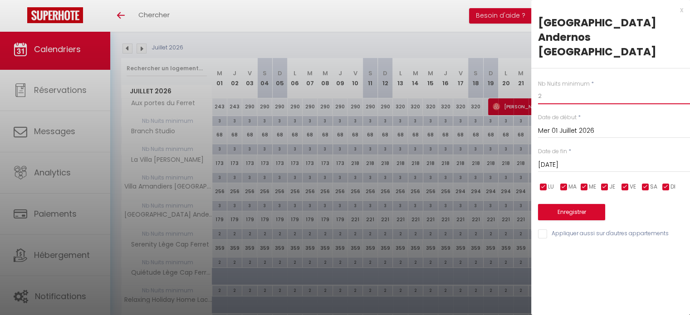
click at [562, 88] on input "2" at bounding box center [614, 96] width 152 height 16
type input "3"
click at [574, 204] on button "Enregistrer" at bounding box center [571, 212] width 67 height 16
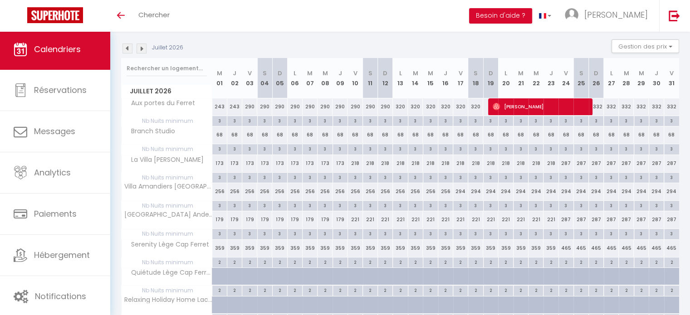
click at [129, 48] on img at bounding box center [127, 49] width 10 height 10
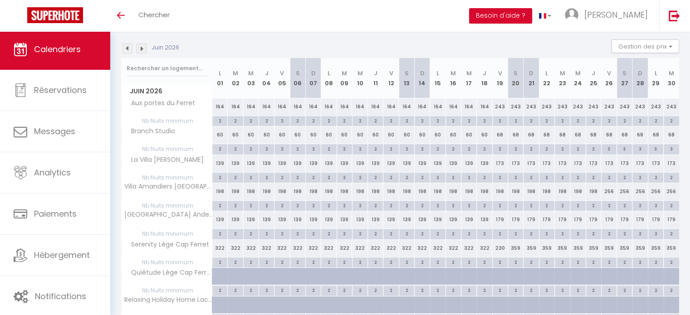
click at [608, 121] on div "2" at bounding box center [608, 120] width 15 height 9
type input "2"
type input "Ven 26 Juin 2026"
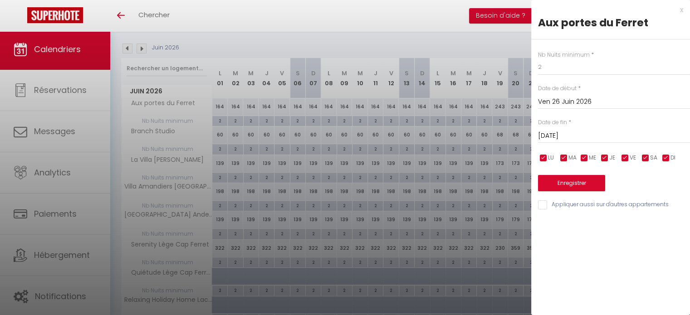
click at [577, 135] on input "Sam 27 Juin 2026" at bounding box center [614, 136] width 152 height 12
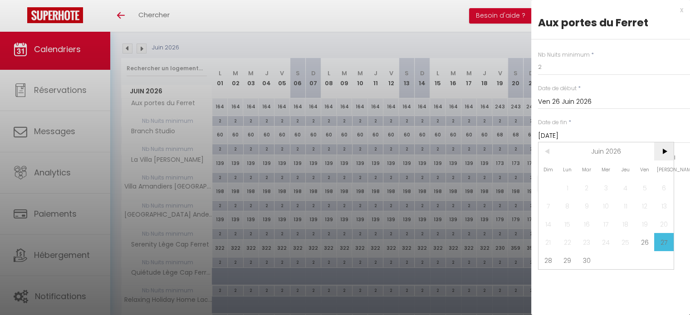
click at [664, 151] on span ">" at bounding box center [664, 151] width 20 height 18
click at [543, 208] on span "5" at bounding box center [548, 206] width 20 height 18
type input "Dim 05 Juillet 2026"
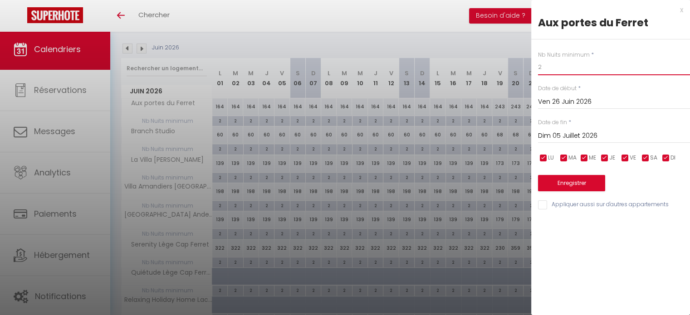
click at [553, 70] on input "2" at bounding box center [614, 67] width 152 height 16
type input "3"
click at [576, 182] on button "Enregistrer" at bounding box center [571, 183] width 67 height 16
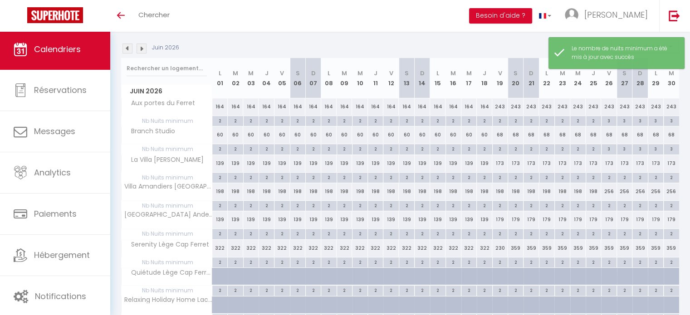
click at [606, 149] on div "3" at bounding box center [608, 148] width 15 height 9
type input "3"
type input "Ven 26 Juin 2026"
type input "Sam 27 Juin 2026"
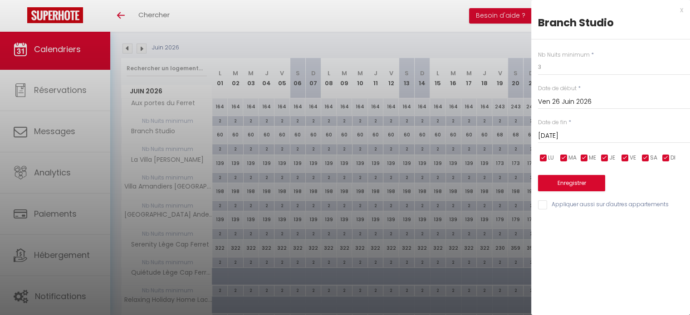
click at [684, 10] on div "x Branch Studio Nb Nuits minimum * 3 Date de début * Ven 26 Juin 2026 < Juin 20…" at bounding box center [610, 110] width 159 height 220
click at [681, 11] on div "x" at bounding box center [607, 10] width 152 height 11
type input "undefined aN undefined NaN"
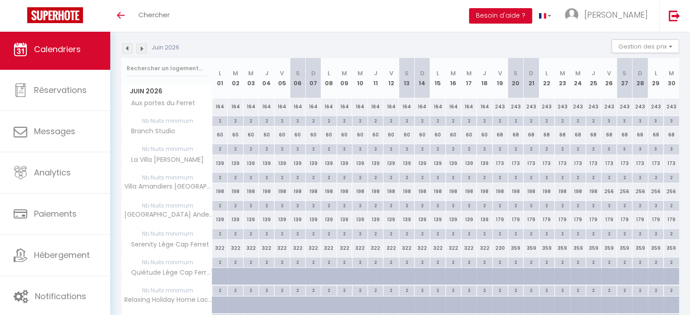
click at [606, 179] on div "2" at bounding box center [608, 177] width 15 height 9
type input "2"
type input "Ven 26 Juin 2026"
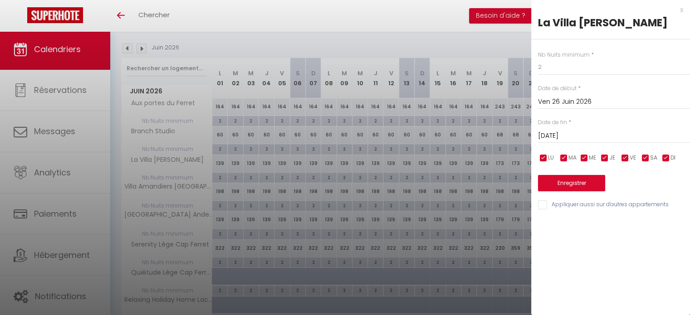
click at [576, 132] on input "Sam 27 Juin 2026" at bounding box center [614, 136] width 152 height 12
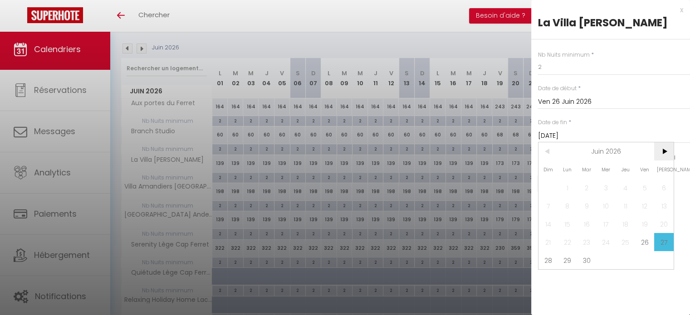
click at [659, 156] on span ">" at bounding box center [664, 151] width 20 height 18
click at [562, 205] on span "6" at bounding box center [568, 206] width 20 height 18
type input "Lun 06 Juillet 2026"
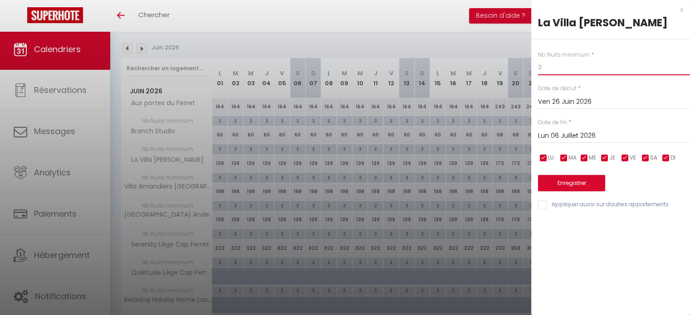
click at [561, 70] on input "2" at bounding box center [614, 67] width 152 height 16
type input "3"
click at [597, 180] on button "Enregistrer" at bounding box center [571, 183] width 67 height 16
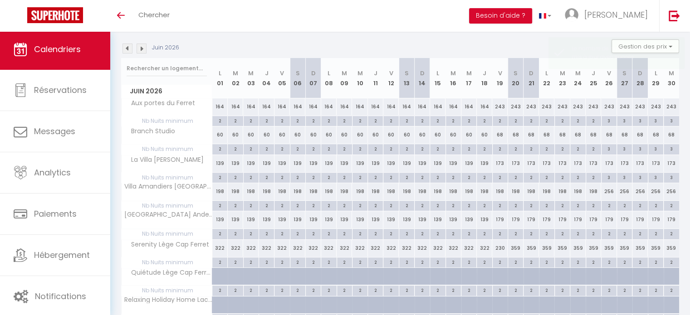
click at [605, 206] on div "2" at bounding box center [608, 205] width 15 height 9
type input "2"
type input "Ven 26 Juin 2026"
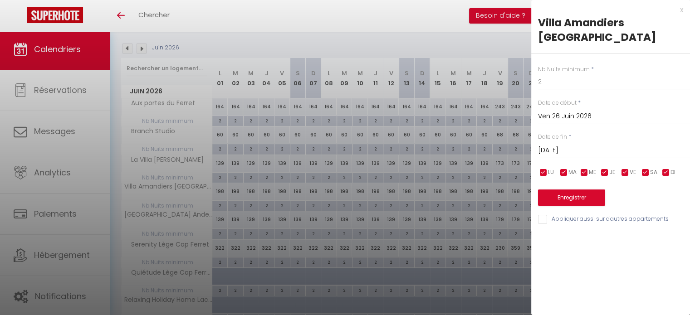
click at [562, 144] on div "Sam 27 Juin 2026 < Juin 2026 > Dim Lun Mar Mer Jeu Ven Sam 1 2 3 4 5 6 7 8 9 10…" at bounding box center [614, 150] width 152 height 16
click at [570, 148] on input "Sam 27 Juin 2026" at bounding box center [614, 151] width 152 height 12
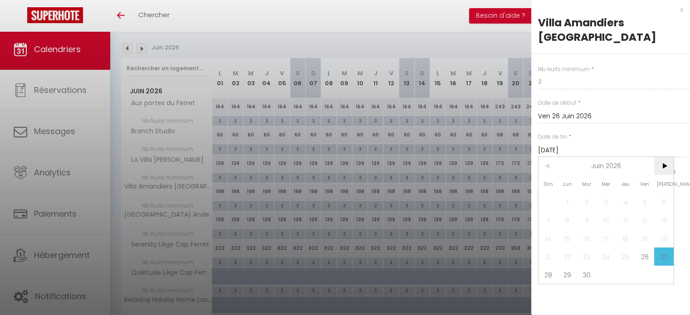
click at [662, 166] on span ">" at bounding box center [664, 166] width 20 height 18
click at [565, 220] on span "6" at bounding box center [568, 220] width 20 height 18
type input "Lun 06 Juillet 2026"
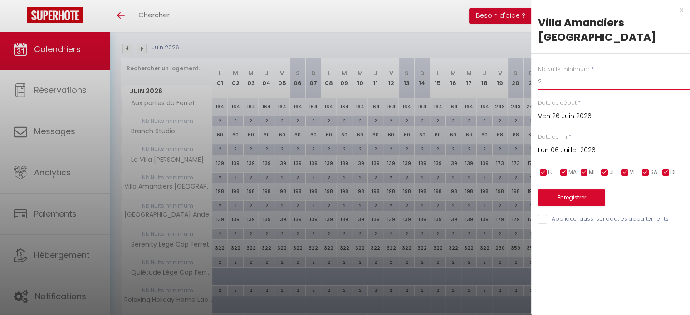
click at [561, 86] on input "2" at bounding box center [614, 81] width 152 height 16
type input "3"
click at [590, 198] on button "Enregistrer" at bounding box center [571, 198] width 67 height 16
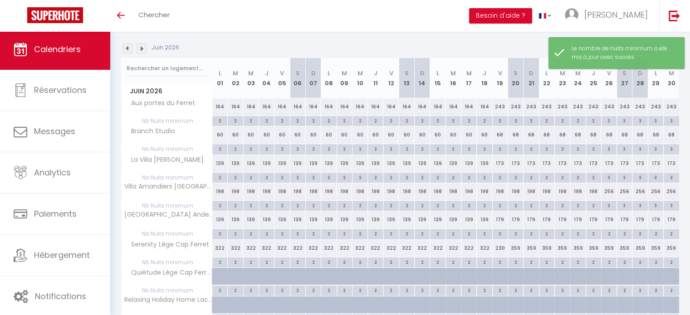
click at [608, 234] on div "2" at bounding box center [608, 233] width 15 height 9
type input "2"
type input "Ven 26 Juin 2026"
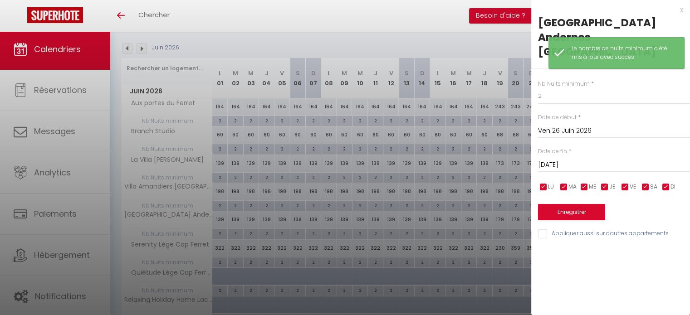
click at [571, 159] on input "Sam 27 Juin 2026" at bounding box center [614, 165] width 152 height 12
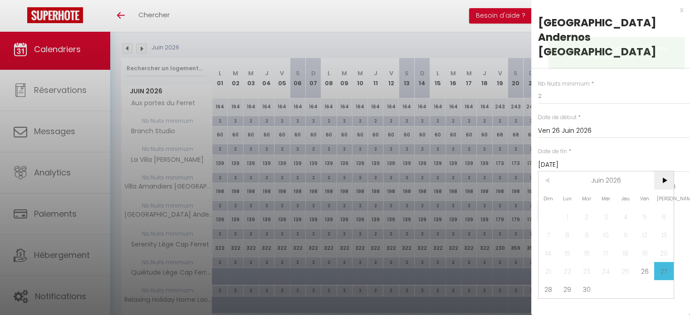
click at [663, 171] on span ">" at bounding box center [664, 180] width 20 height 18
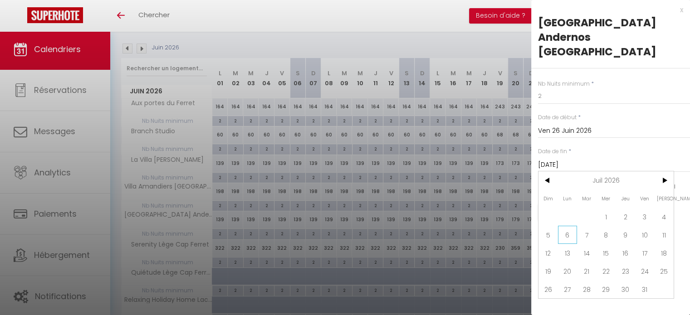
click at [571, 226] on span "6" at bounding box center [568, 235] width 20 height 18
type input "Lun 06 Juillet 2026"
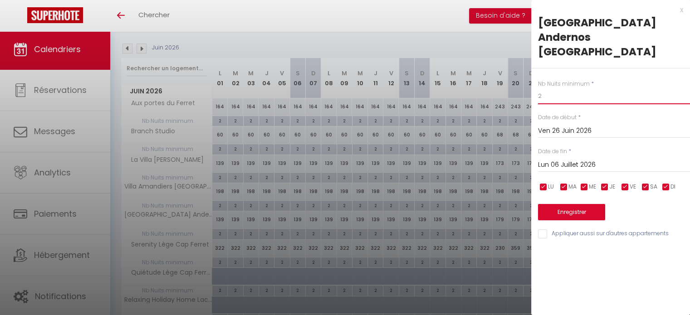
click at [560, 88] on input "2" at bounding box center [614, 96] width 152 height 16
type input "3"
click at [568, 204] on button "Enregistrer" at bounding box center [571, 212] width 67 height 16
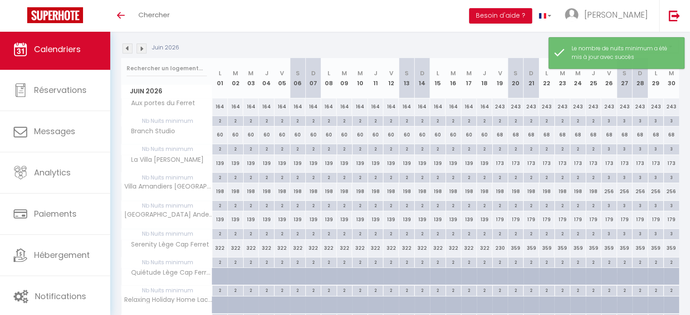
click at [608, 261] on div "2" at bounding box center [608, 262] width 15 height 9
type input "2"
type input "Ven 26 Juin 2026"
type input "Sam 27 Juin 2026"
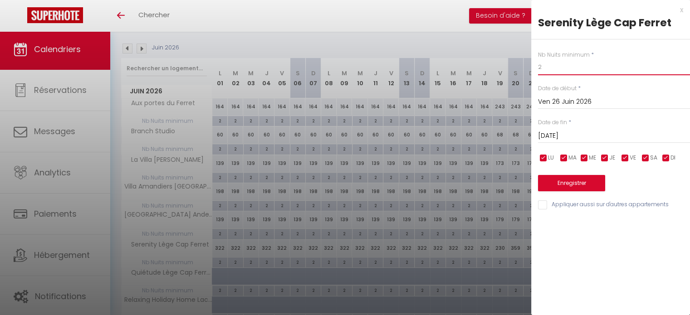
click at [558, 67] on input "2" at bounding box center [614, 67] width 152 height 16
type input "3"
click at [567, 136] on input "Sam 27 Juin 2026" at bounding box center [614, 136] width 152 height 12
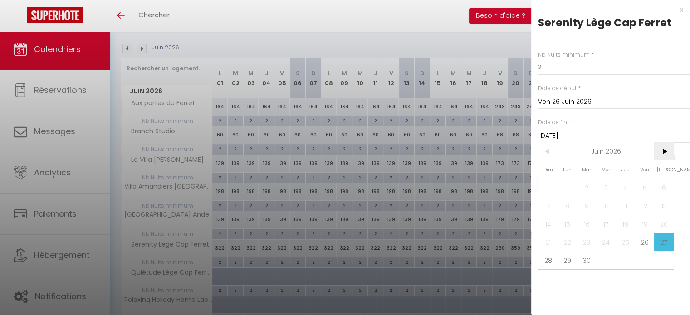
click at [667, 151] on span ">" at bounding box center [664, 151] width 20 height 18
click at [562, 207] on span "6" at bounding box center [568, 206] width 20 height 18
type input "Lun 06 Juillet 2026"
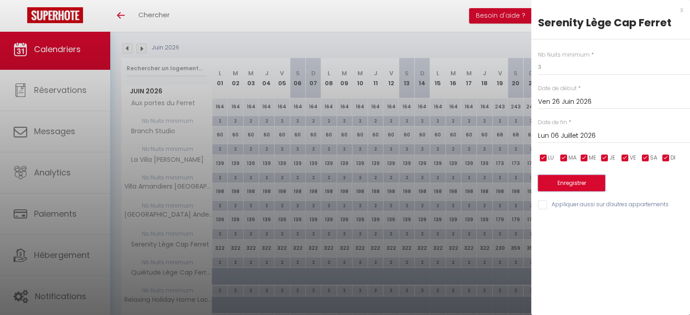
click at [567, 183] on button "Enregistrer" at bounding box center [571, 183] width 67 height 16
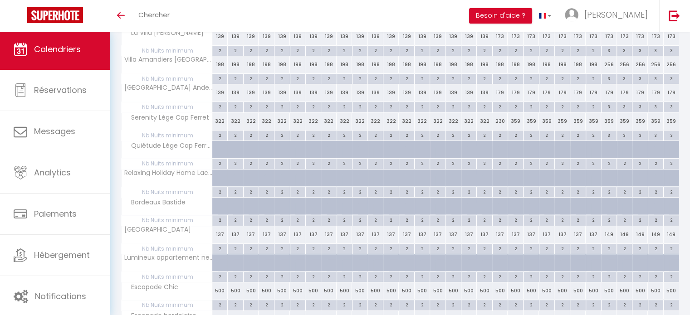
scroll to position [227, 0]
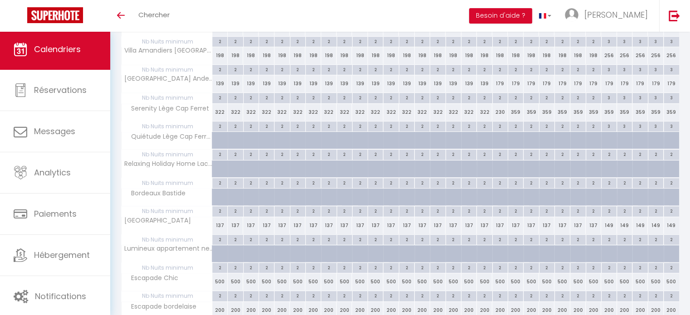
click at [606, 239] on div "2" at bounding box center [608, 239] width 15 height 9
type input "2"
type input "Ven 26 Juin 2026"
type input "Sam 27 Juin 2026"
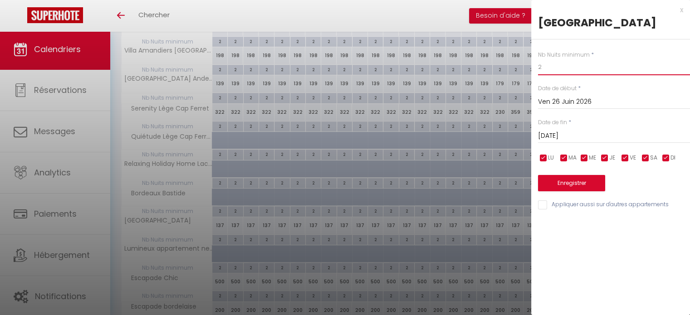
click at [557, 75] on input "2" at bounding box center [614, 67] width 152 height 16
type input "3"
click at [579, 142] on input "Sam 27 Juin 2026" at bounding box center [614, 136] width 152 height 12
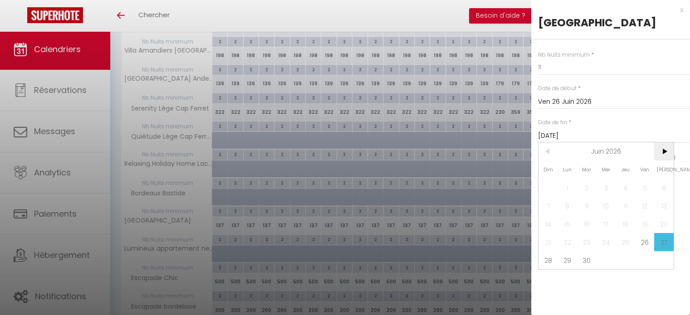
click at [666, 161] on span ">" at bounding box center [664, 151] width 20 height 18
click at [570, 215] on span "6" at bounding box center [568, 206] width 20 height 18
type input "Lun 06 Juillet 2026"
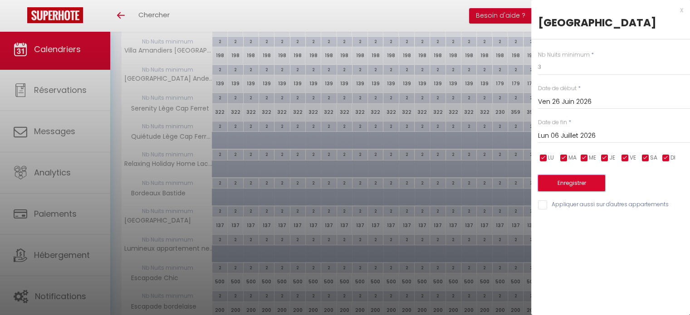
click at [571, 191] on button "Enregistrer" at bounding box center [571, 183] width 67 height 16
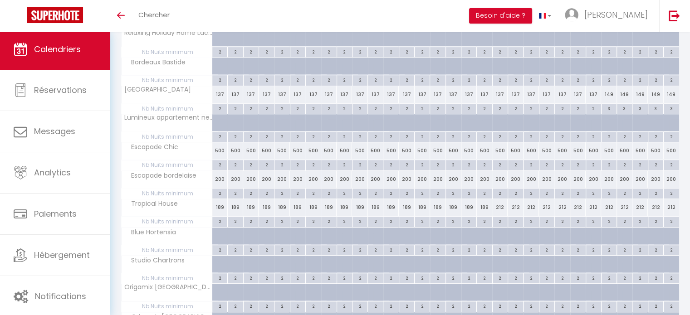
scroll to position [363, 0]
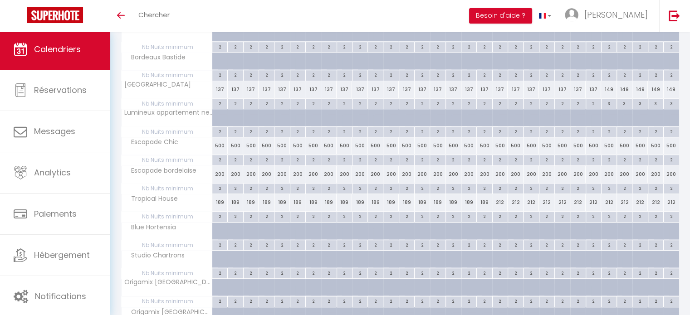
click at [606, 215] on div "2" at bounding box center [608, 216] width 15 height 9
type input "2"
type input "Ven 26 Juin 2026"
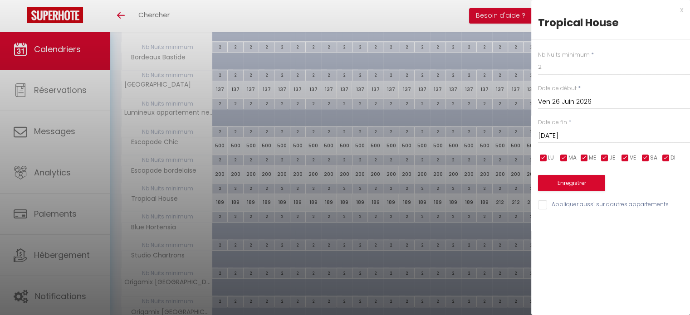
click at [561, 137] on input "Sam 27 Juin 2026" at bounding box center [614, 136] width 152 height 12
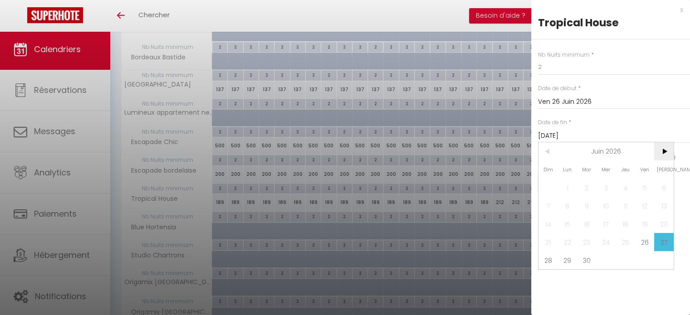
click at [666, 153] on span ">" at bounding box center [664, 151] width 20 height 18
click at [571, 205] on span "6" at bounding box center [568, 206] width 20 height 18
type input "Lun 06 Juillet 2026"
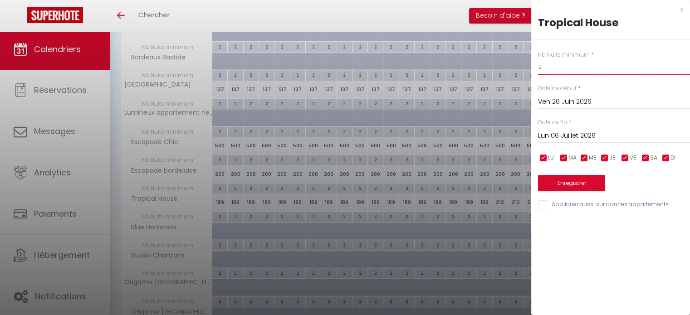
click at [553, 60] on input "2" at bounding box center [614, 67] width 152 height 16
type input "3"
click at [575, 183] on button "Enregistrer" at bounding box center [571, 183] width 67 height 16
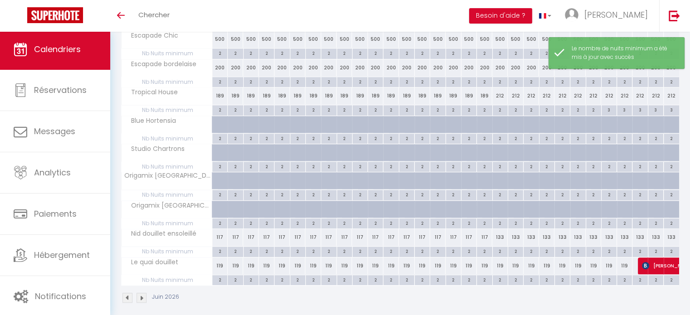
scroll to position [473, 0]
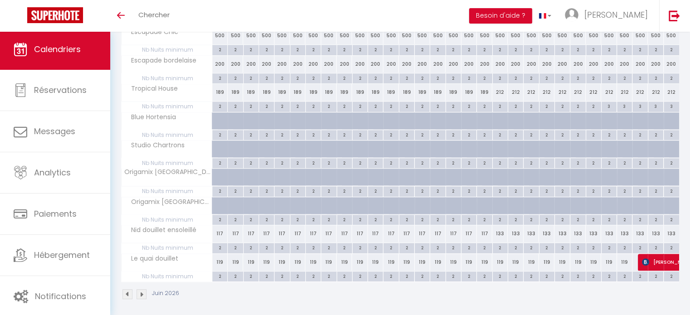
click at [608, 245] on div "2" at bounding box center [608, 247] width 15 height 9
type input "2"
type input "Ven 26 Juin 2026"
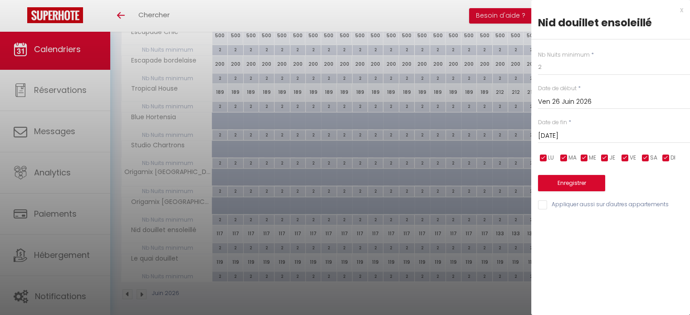
click at [573, 134] on input "Sam 27 Juin 2026" at bounding box center [614, 136] width 152 height 12
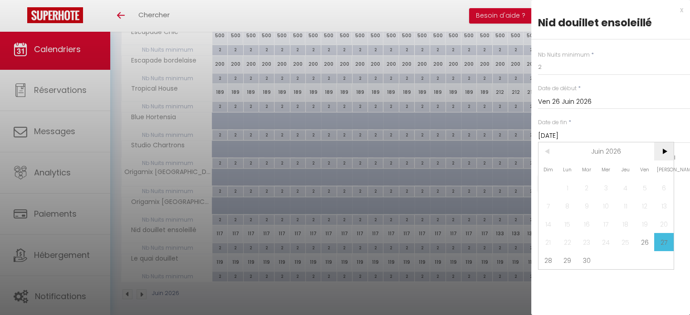
click at [664, 148] on span ">" at bounding box center [664, 151] width 20 height 18
click at [577, 199] on span "7" at bounding box center [587, 206] width 20 height 18
type input "Mar 07 Juillet 2026"
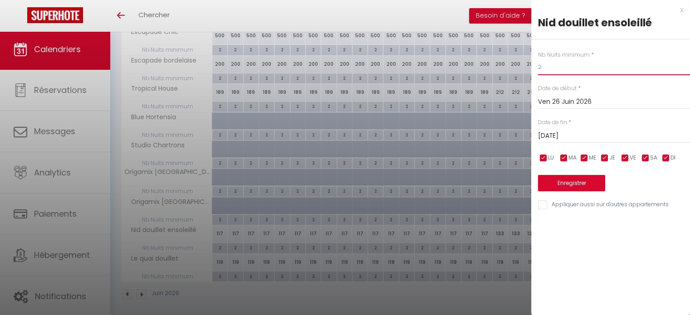
click at [558, 63] on input "2" at bounding box center [614, 67] width 152 height 16
type input "3"
click at [579, 181] on button "Enregistrer" at bounding box center [571, 183] width 67 height 16
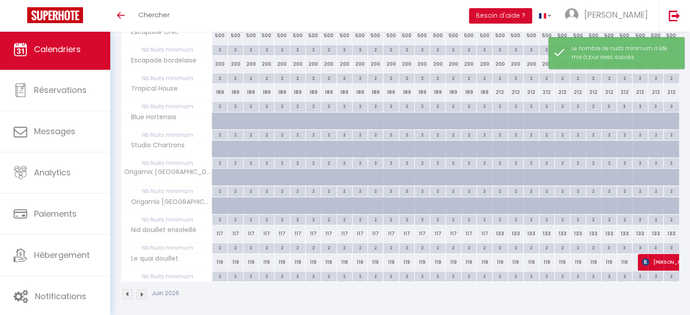
click at [607, 274] on div "2" at bounding box center [608, 276] width 15 height 9
type input "2"
type input "Ven 26 Juin 2026"
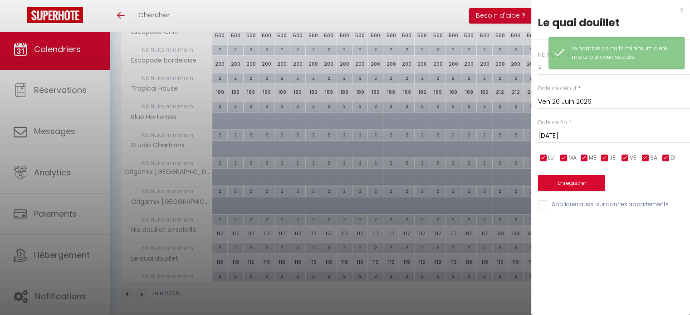
click at [563, 135] on input "Sam 27 Juin 2026" at bounding box center [614, 136] width 152 height 12
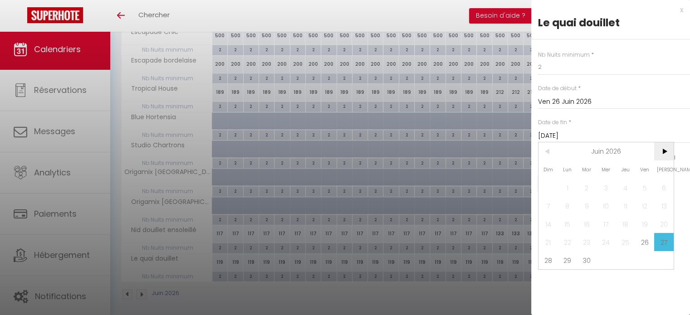
click at [670, 146] on span ">" at bounding box center [664, 151] width 20 height 18
click at [564, 205] on span "6" at bounding box center [568, 206] width 20 height 18
type input "Lun 06 Juillet 2026"
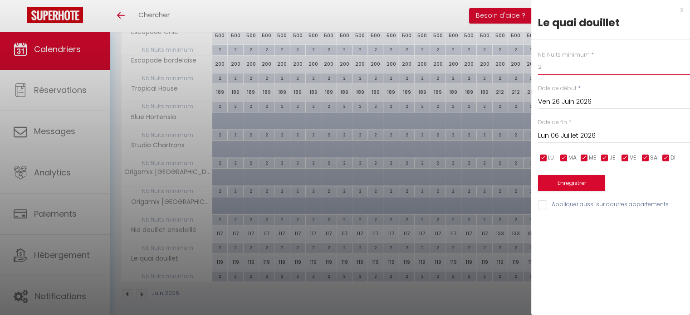
click at [560, 70] on input "2" at bounding box center [614, 67] width 152 height 16
type input "3"
click at [564, 180] on button "Enregistrer" at bounding box center [571, 183] width 67 height 16
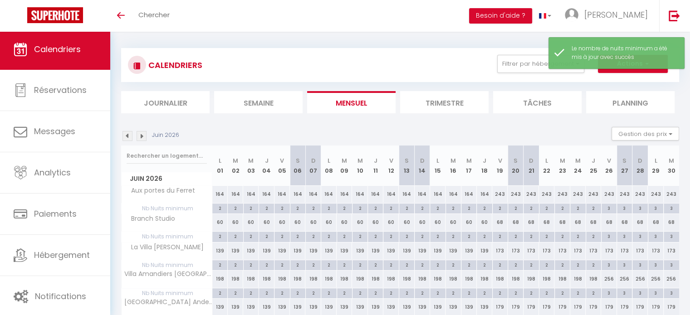
scroll to position [0, 0]
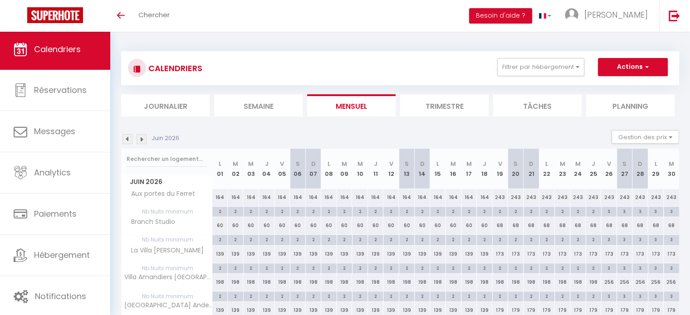
click at [141, 145] on div "Juin 2026 Gestion des prix Nb Nuits minimum Règles Disponibilité" at bounding box center [400, 139] width 558 height 19
click at [142, 140] on img at bounding box center [142, 139] width 10 height 10
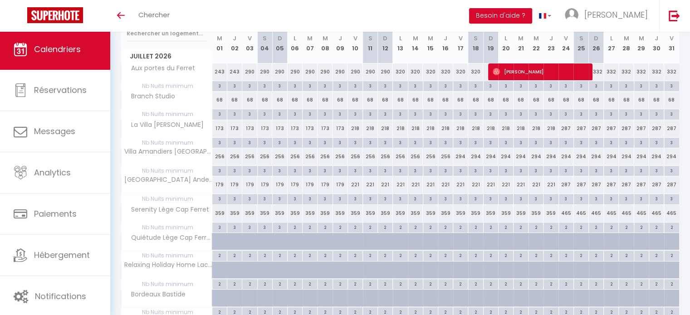
scroll to position [136, 0]
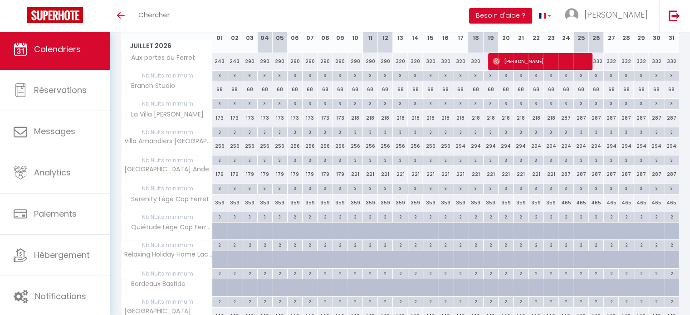
click at [295, 219] on div "2" at bounding box center [295, 216] width 15 height 9
type input "2"
type input "Lun 06 Juillet 2026"
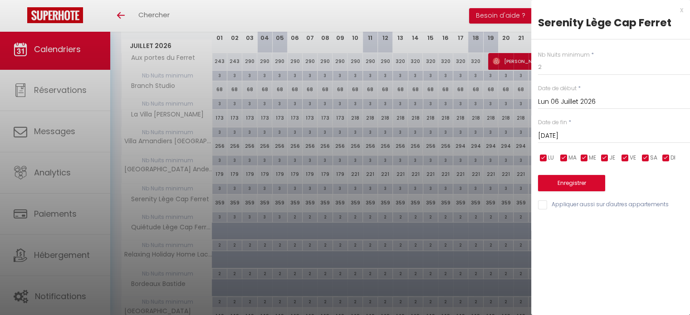
click at [575, 132] on input "Mar 07 Juillet 2026" at bounding box center [614, 136] width 152 height 12
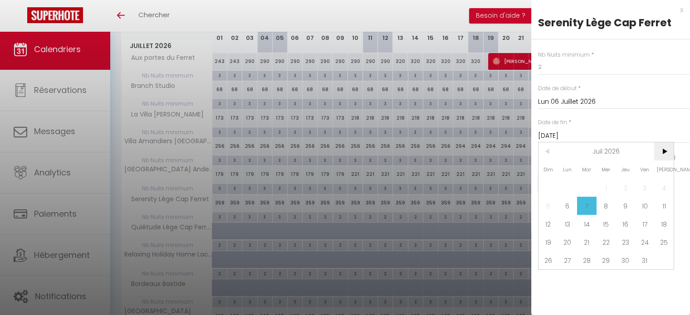
click at [667, 150] on span ">" at bounding box center [664, 151] width 20 height 18
click at [639, 260] on span "28" at bounding box center [645, 260] width 20 height 18
type input "Ven 28 Août 2026"
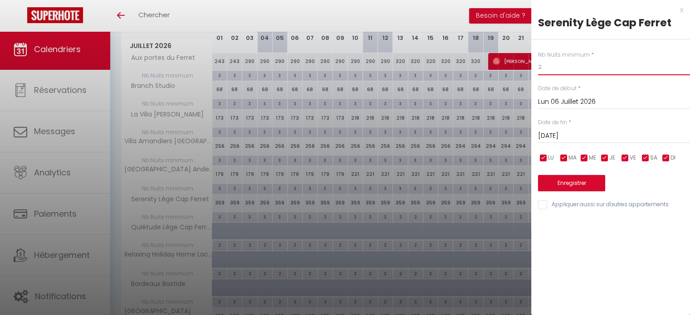
click at [553, 72] on input "2" at bounding box center [614, 67] width 152 height 16
type input "3"
click at [584, 184] on button "Enregistrer" at bounding box center [571, 183] width 67 height 16
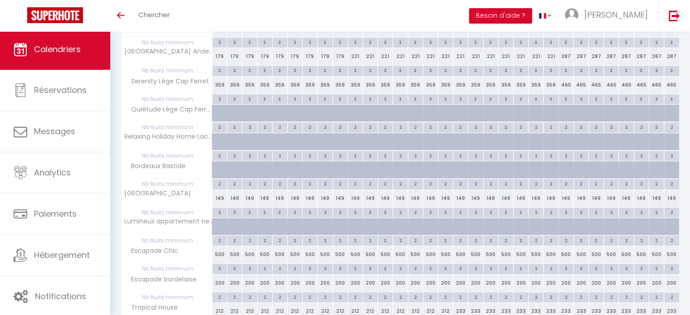
scroll to position [272, 0]
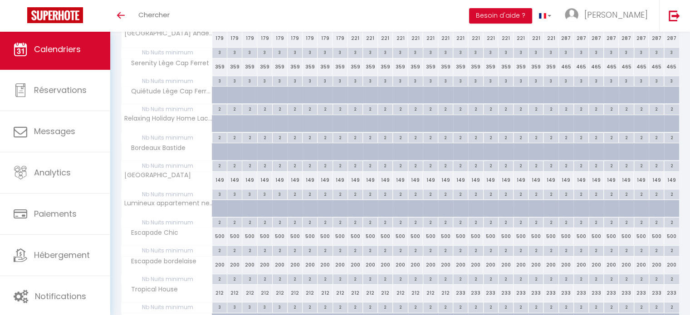
click at [294, 191] on div "2" at bounding box center [295, 194] width 15 height 9
type input "2"
type input "Lun 06 Juillet 2026"
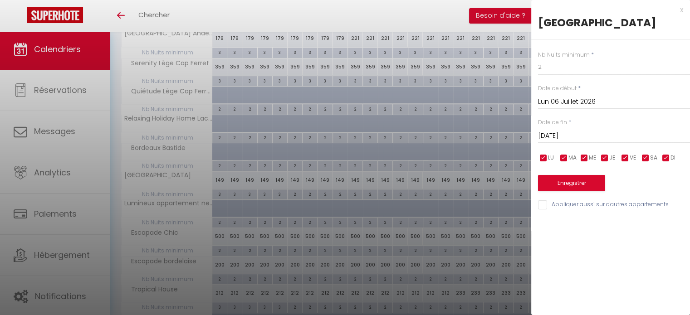
click at [568, 142] on input "Mar 07 Juillet 2026" at bounding box center [614, 136] width 152 height 12
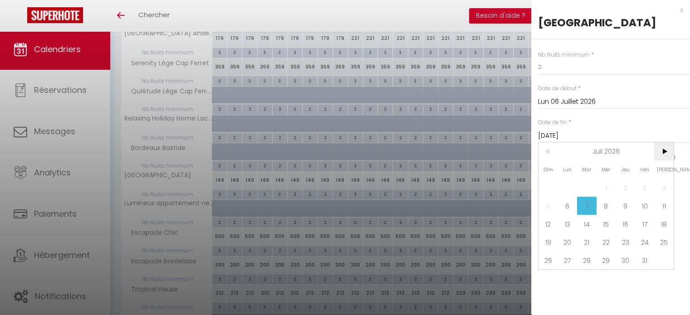
click at [667, 161] on span ">" at bounding box center [664, 151] width 20 height 18
click at [648, 269] on span "28" at bounding box center [645, 260] width 20 height 18
type input "Ven 28 Août 2026"
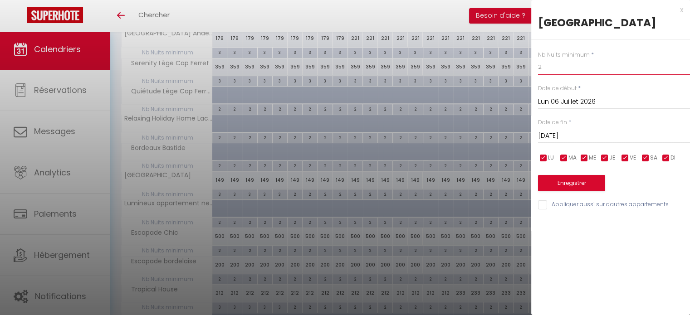
click at [579, 75] on input "2" at bounding box center [614, 67] width 152 height 16
type input "3"
click at [585, 191] on button "Enregistrer" at bounding box center [571, 183] width 67 height 16
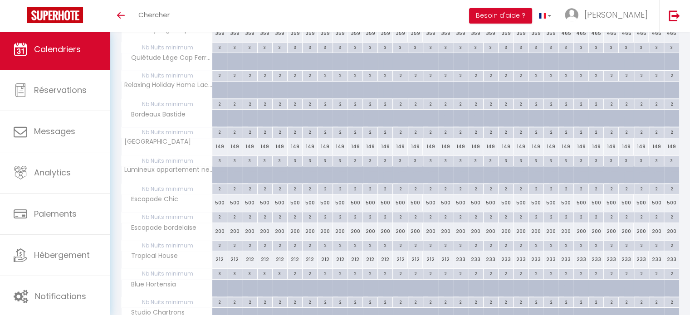
scroll to position [363, 0]
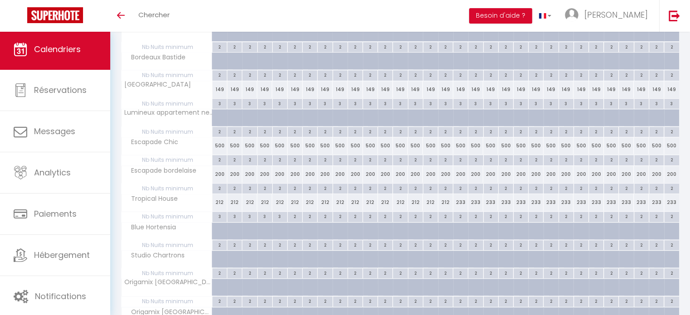
click at [294, 214] on div "2" at bounding box center [295, 216] width 15 height 9
type input "2"
type input "Lun 06 Juillet 2026"
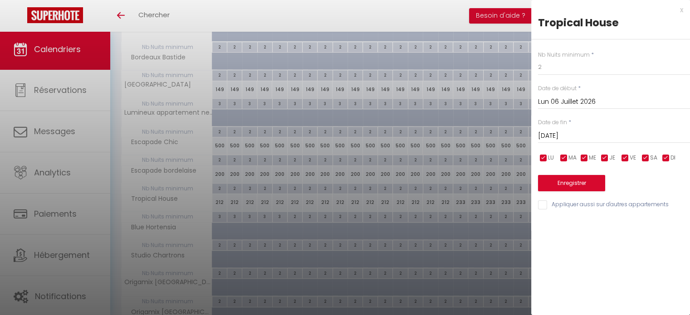
click at [564, 135] on input "Mar 07 Juillet 2026" at bounding box center [614, 136] width 152 height 12
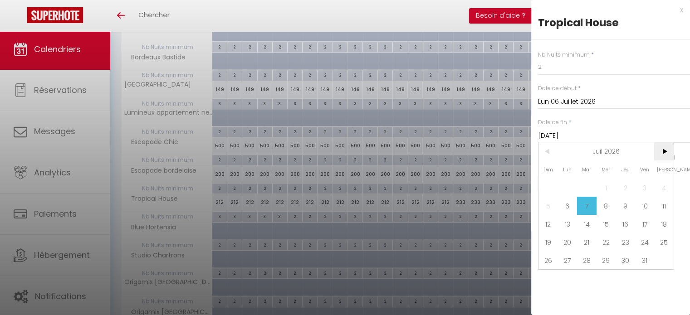
click at [664, 152] on span ">" at bounding box center [664, 151] width 20 height 18
click at [640, 259] on span "28" at bounding box center [645, 260] width 20 height 18
type input "Ven 28 Août 2026"
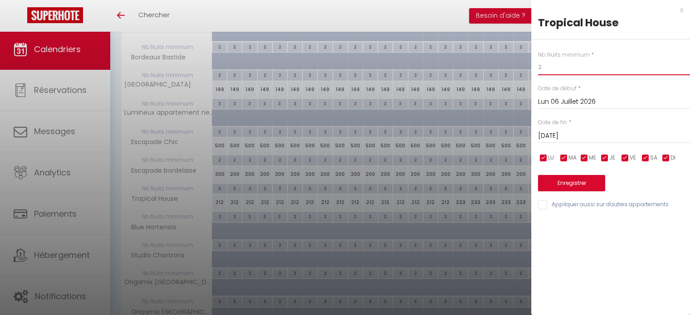
click at [564, 67] on input "2" at bounding box center [614, 67] width 152 height 16
type input "3"
click at [582, 183] on button "Enregistrer" at bounding box center [571, 183] width 67 height 16
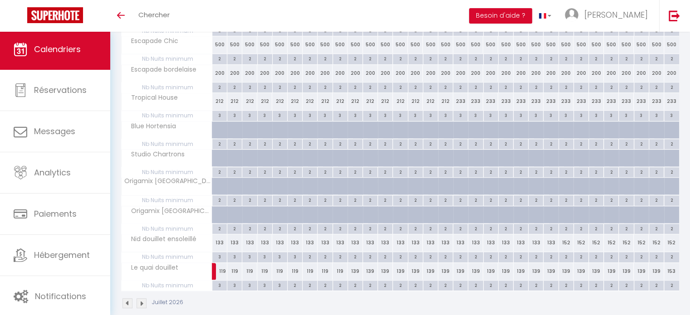
scroll to position [473, 0]
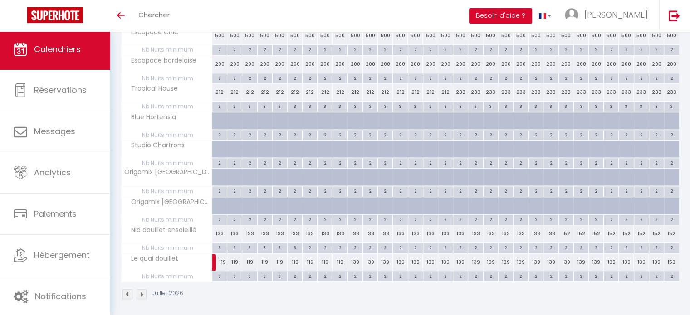
click at [309, 244] on div "2" at bounding box center [310, 247] width 15 height 9
type input "2"
type input "Mar 07 Juillet 2026"
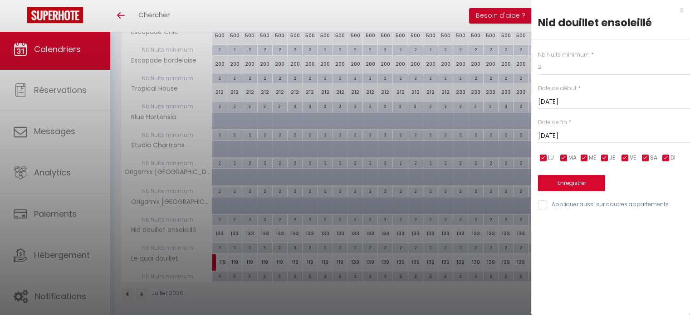
click at [566, 134] on input "Mer 08 Juillet 2026" at bounding box center [614, 136] width 152 height 12
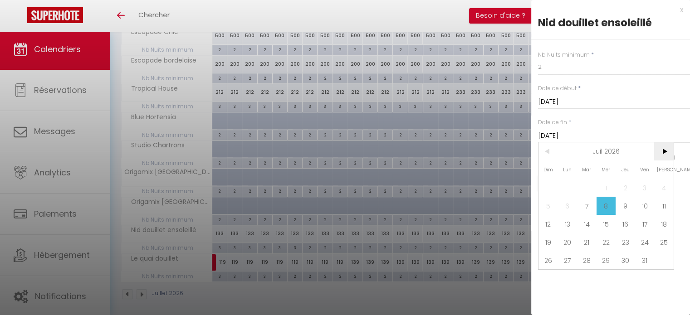
click at [664, 153] on span ">" at bounding box center [664, 151] width 20 height 18
click at [644, 266] on span "28" at bounding box center [645, 260] width 20 height 18
type input "Ven 28 Août 2026"
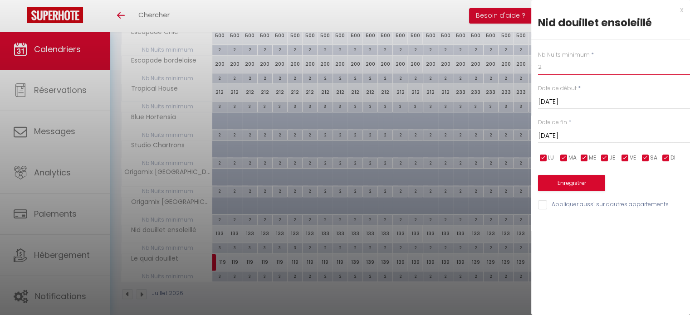
click at [547, 68] on input "2" at bounding box center [614, 67] width 152 height 16
type input "3"
click at [575, 181] on button "Enregistrer" at bounding box center [571, 183] width 67 height 16
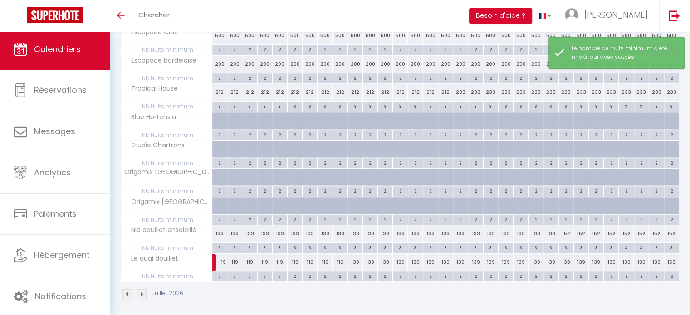
click at [293, 274] on div "2" at bounding box center [295, 276] width 15 height 9
type input "2"
type input "Lun 06 Juillet 2026"
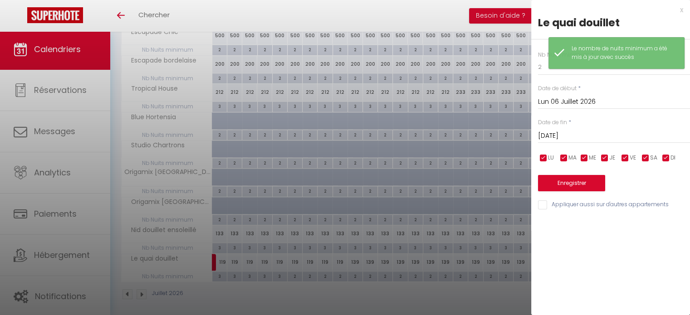
click at [580, 134] on input "Mar 07 Juillet 2026" at bounding box center [614, 136] width 152 height 12
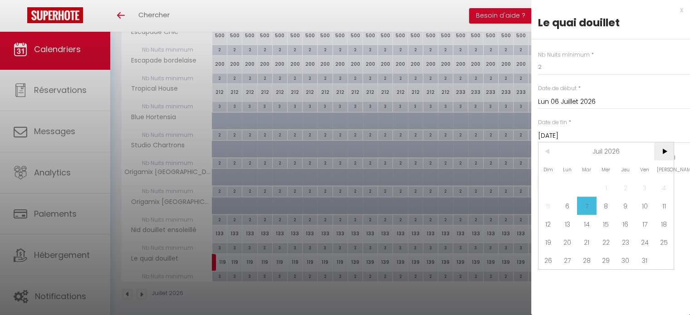
drag, startPoint x: 664, startPoint y: 146, endPoint x: 662, endPoint y: 152, distance: 5.9
click at [664, 146] on span ">" at bounding box center [664, 151] width 20 height 18
click at [639, 259] on span "28" at bounding box center [645, 260] width 20 height 18
type input "Ven 28 Août 2026"
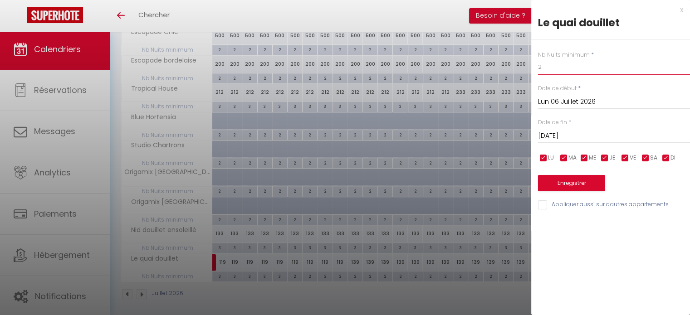
click at [559, 67] on input "2" at bounding box center [614, 67] width 152 height 16
type input "3"
click at [571, 184] on button "Enregistrer" at bounding box center [571, 183] width 67 height 16
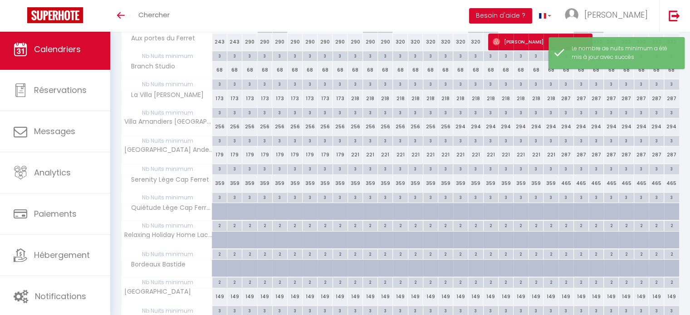
scroll to position [0, 0]
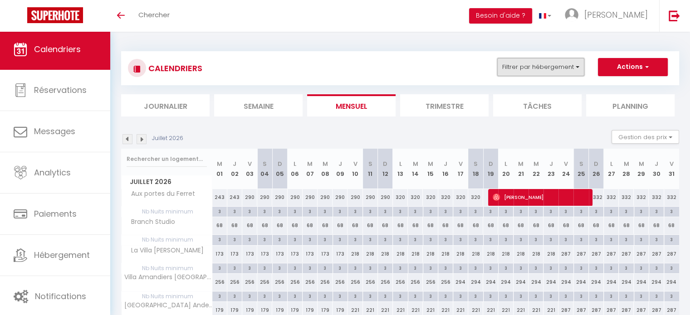
click at [548, 65] on button "Filtrer par hébergement" at bounding box center [540, 67] width 87 height 18
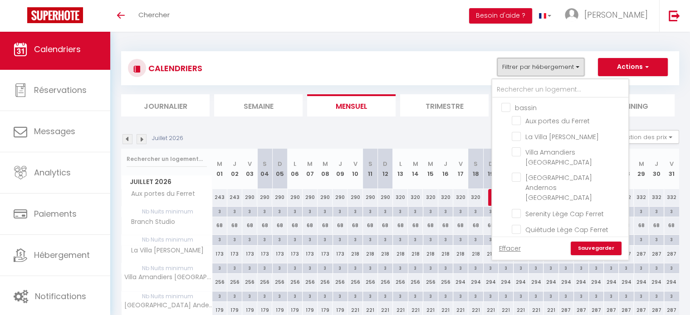
scroll to position [122, 0]
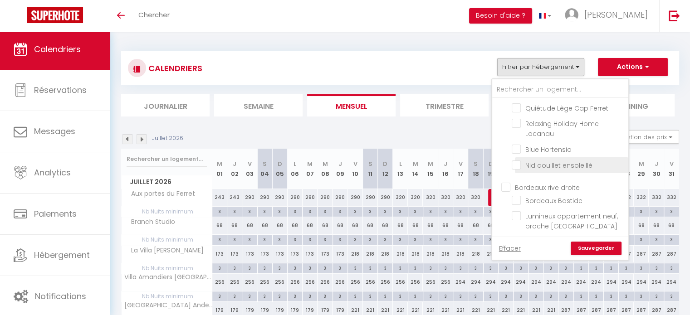
click at [518, 160] on input "Nid douillet ensoleillé" at bounding box center [568, 164] width 113 height 9
checkbox input "true"
checkbox input "false"
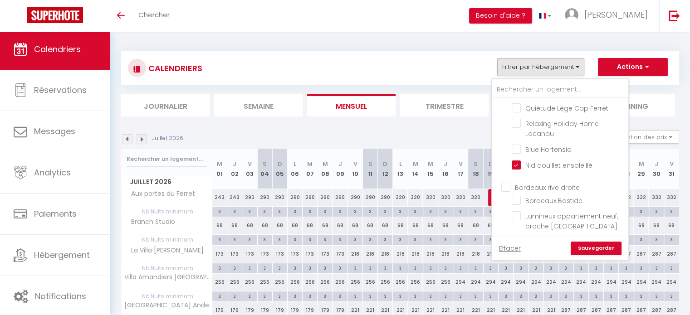
checkbox input "false"
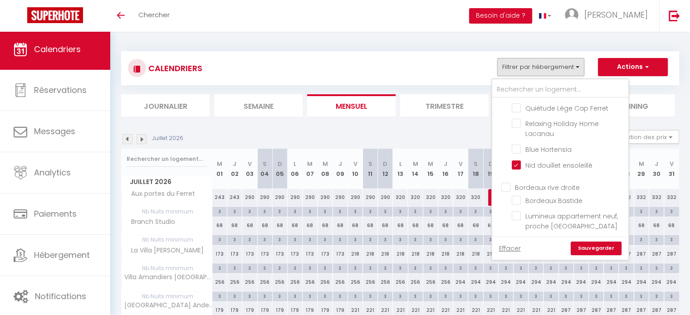
checkbox input "false"
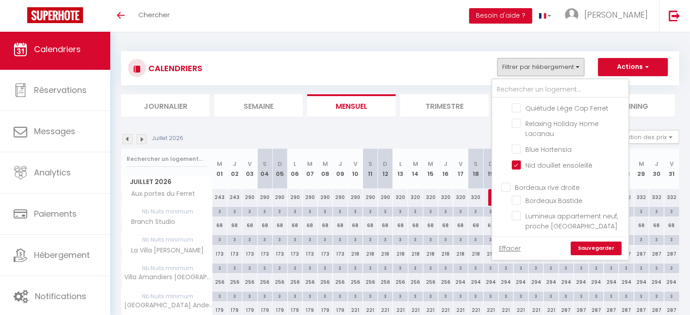
checkbox input "false"
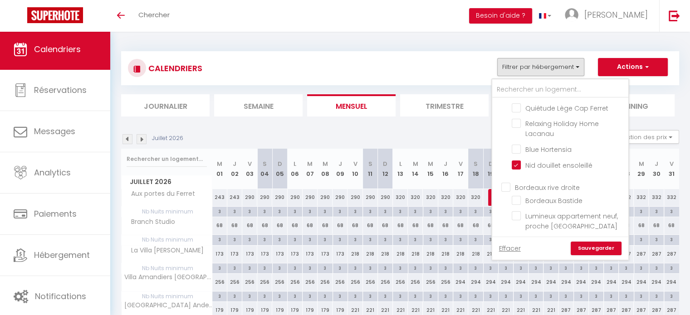
click at [599, 247] on link "Sauvegarder" at bounding box center [596, 249] width 51 height 14
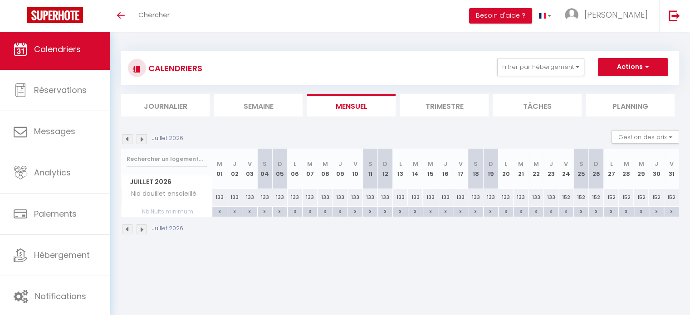
click at [455, 107] on li "Trimestre" at bounding box center [444, 105] width 88 height 22
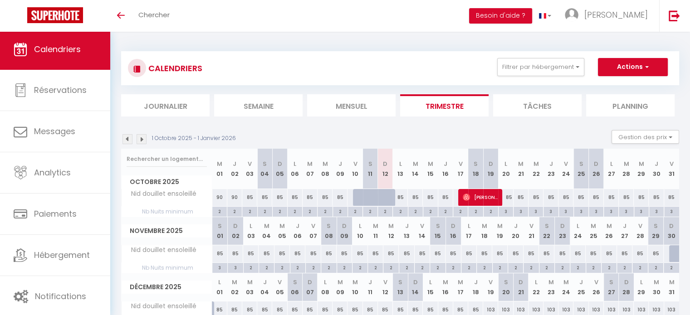
click at [128, 138] on img at bounding box center [127, 139] width 10 height 10
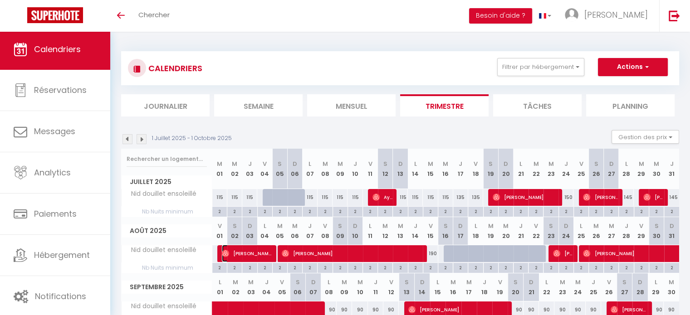
click at [258, 255] on span "Cécile Prégat" at bounding box center [247, 253] width 50 height 17
select select "OK"
select select "0"
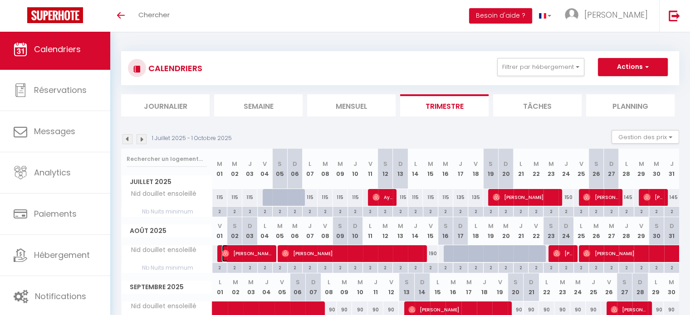
select select "1"
select select
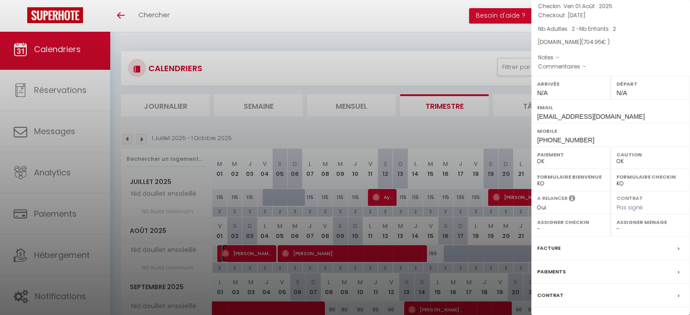
scroll to position [106, 0]
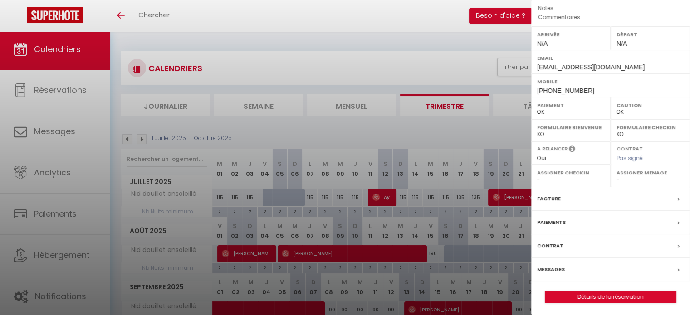
click at [552, 198] on label "Facture" at bounding box center [549, 199] width 24 height 10
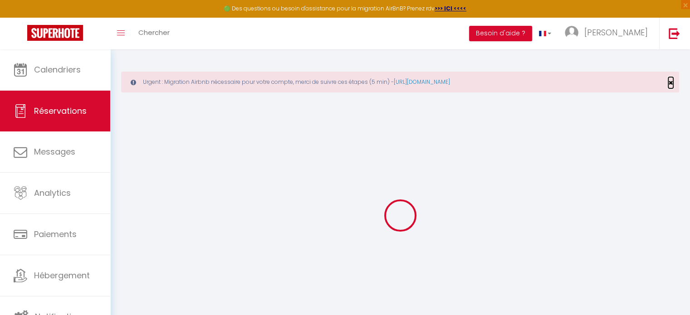
click at [671, 83] on span "×" at bounding box center [670, 82] width 5 height 11
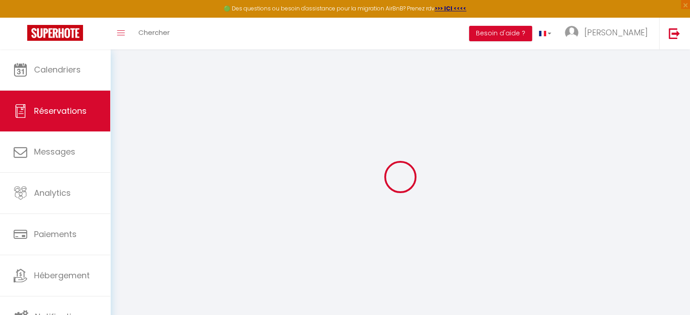
select select "cleaning"
select select "taxes"
select select
checkbox input "false"
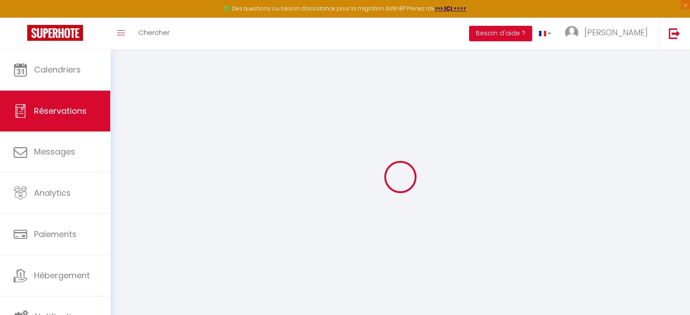
select select
checkbox input "false"
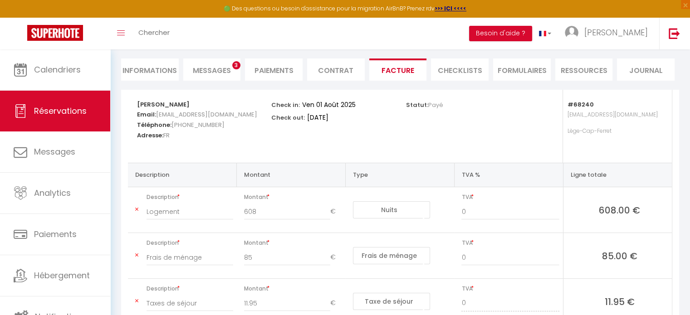
scroll to position [12, 0]
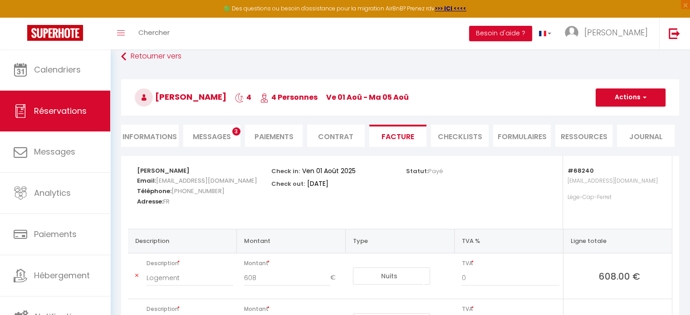
click at [274, 138] on li "Paiements" at bounding box center [274, 136] width 58 height 22
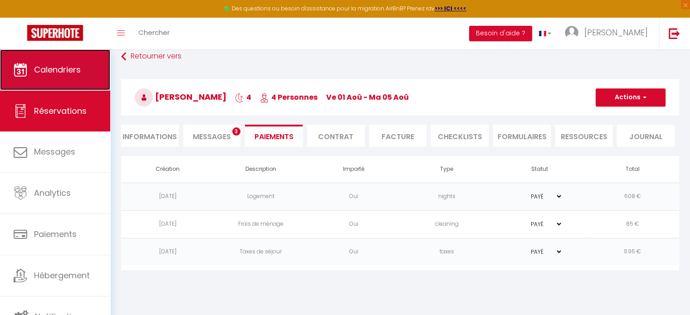
click at [50, 70] on span "Calendriers" at bounding box center [57, 69] width 47 height 11
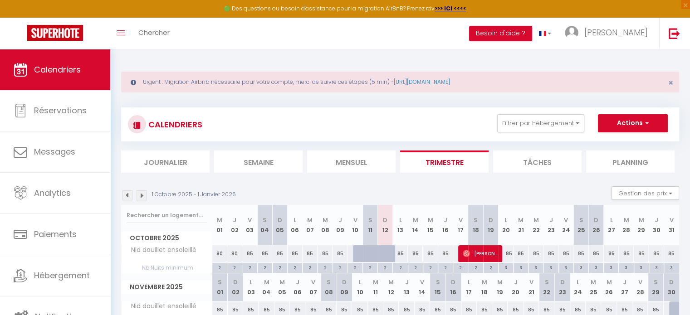
click at [674, 84] on div "Urgent : Migration Airbnb nécessaire pour votre compte, merci de suivre ces éta…" at bounding box center [400, 82] width 558 height 21
click at [671, 82] on span "×" at bounding box center [670, 82] width 5 height 11
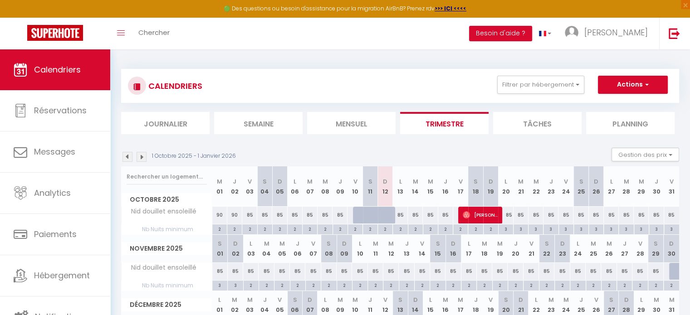
click at [127, 158] on img at bounding box center [127, 157] width 10 height 10
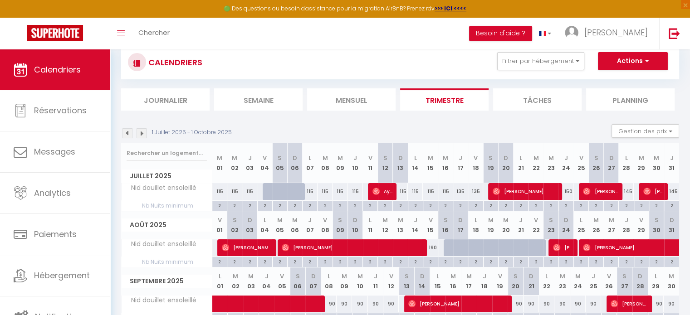
scroll to position [68, 0]
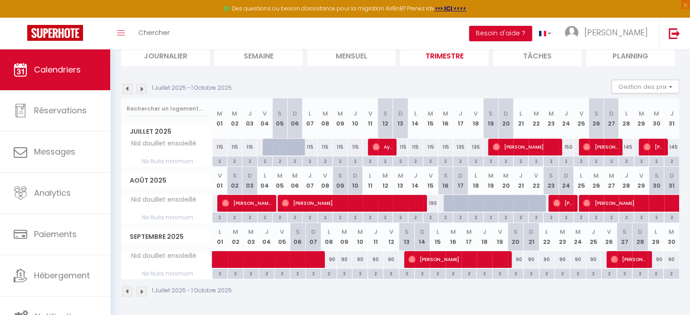
click at [138, 87] on img at bounding box center [142, 89] width 10 height 10
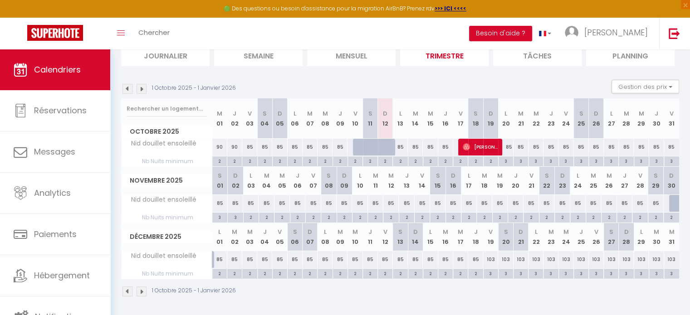
click at [128, 89] on img at bounding box center [127, 89] width 10 height 10
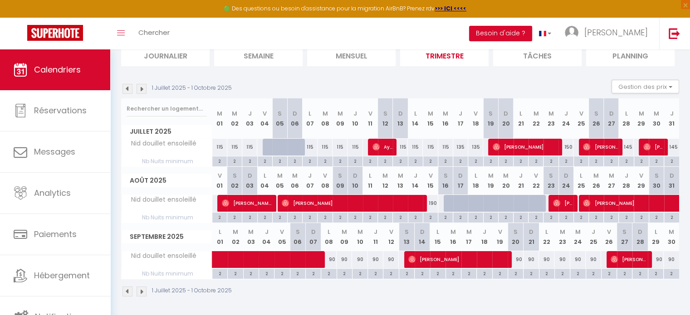
click at [143, 88] on img at bounding box center [142, 89] width 10 height 10
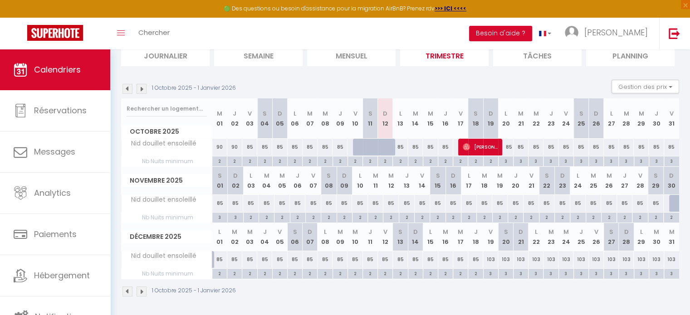
click at [143, 88] on img at bounding box center [142, 89] width 10 height 10
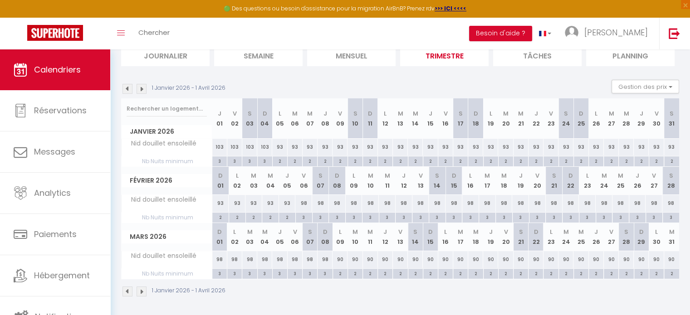
click at [128, 91] on img at bounding box center [127, 89] width 10 height 10
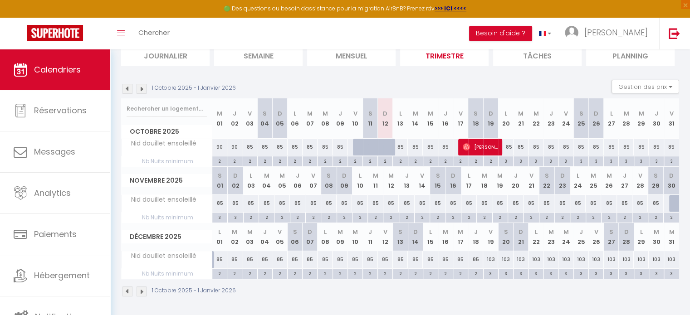
click at [129, 88] on img at bounding box center [127, 89] width 10 height 10
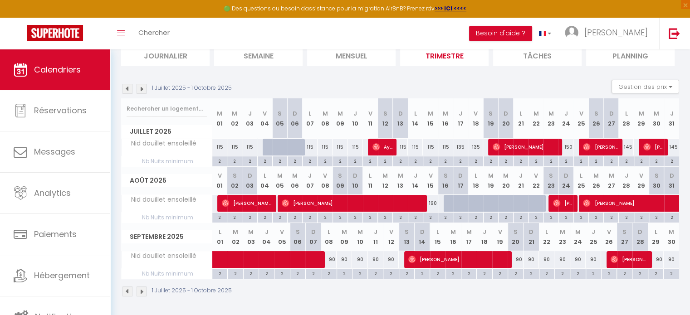
click at [140, 89] on img at bounding box center [142, 89] width 10 height 10
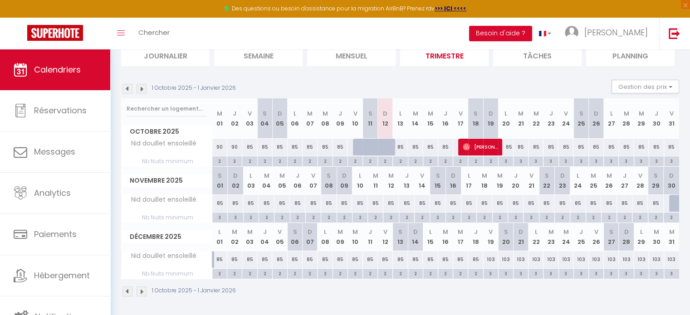
click at [140, 89] on img at bounding box center [142, 89] width 10 height 10
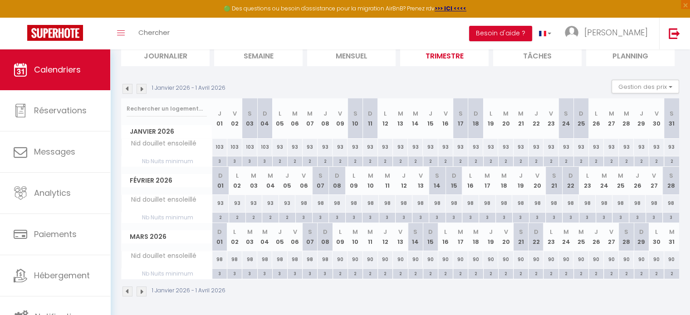
click at [302, 203] on div "98" at bounding box center [303, 203] width 17 height 17
type input "98"
type input "Ven 06 Février 2026"
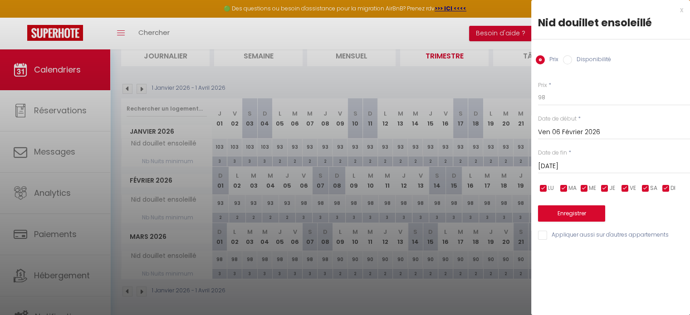
click at [577, 163] on input "Sam 07 Février 2026" at bounding box center [614, 167] width 152 height 12
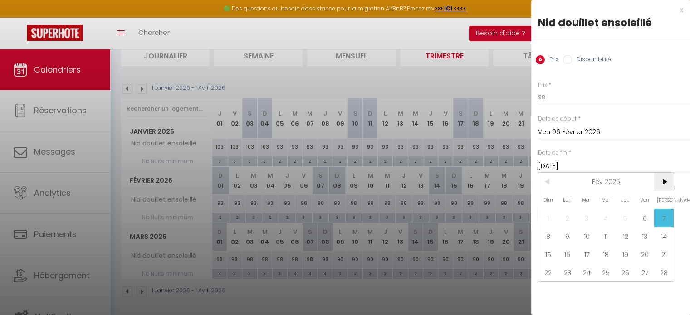
click at [659, 182] on span ">" at bounding box center [664, 182] width 20 height 18
click at [568, 236] on span "9" at bounding box center [568, 236] width 20 height 18
type input "Lun 09 Mars 2026"
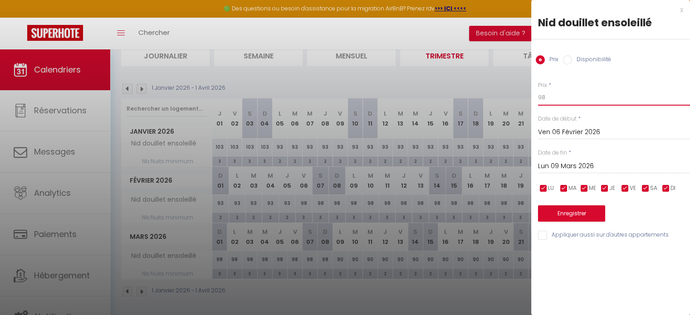
click at [553, 94] on input "98" at bounding box center [614, 97] width 152 height 16
type input "93"
click at [585, 212] on button "Enregistrer" at bounding box center [571, 213] width 67 height 16
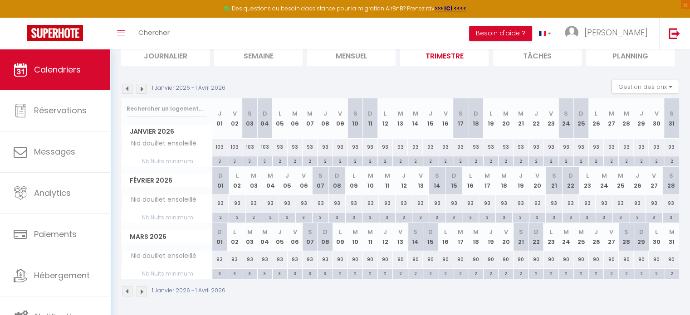
click at [338, 259] on div "90" at bounding box center [339, 259] width 15 height 17
type input "90"
type input "Lun 09 Mars 2026"
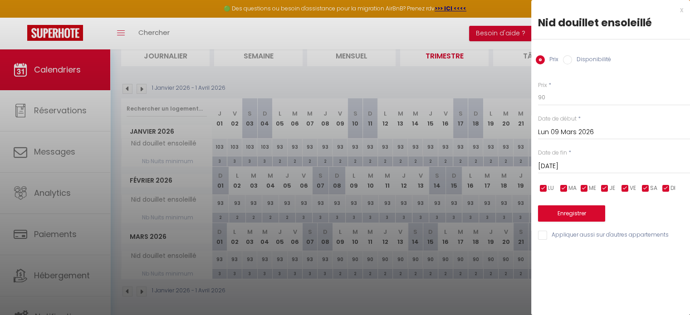
click at [554, 168] on input "Mar 10 Mars 2026" at bounding box center [614, 167] width 152 height 12
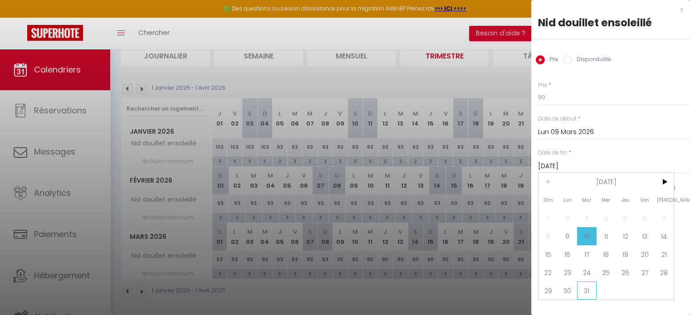
click at [581, 288] on span "31" at bounding box center [587, 291] width 20 height 18
type input "Mar 31 Mars 2026"
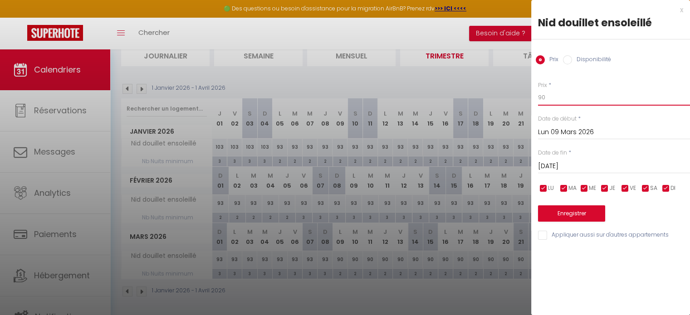
click at [562, 103] on input "90" at bounding box center [614, 97] width 152 height 16
type input "93"
click at [563, 213] on button "Enregistrer" at bounding box center [571, 213] width 67 height 16
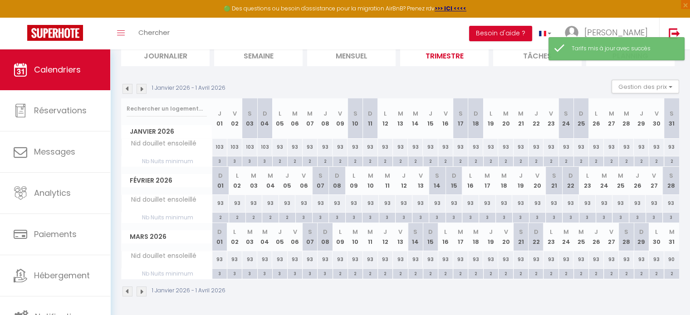
click at [141, 88] on img at bounding box center [142, 89] width 10 height 10
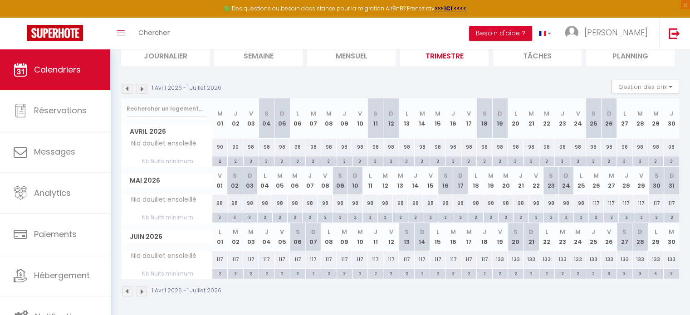
click at [221, 150] on div "90" at bounding box center [219, 147] width 15 height 17
type input "90"
type input "Mer 01 Avril 2026"
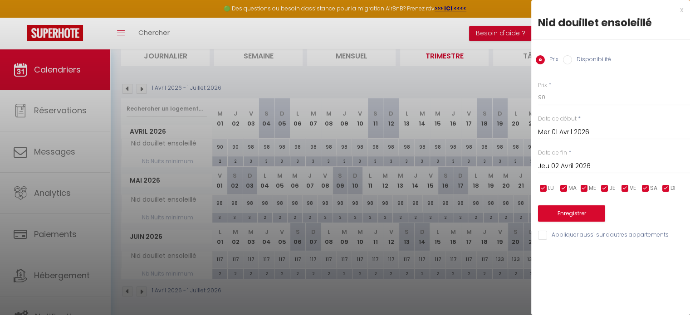
click at [568, 162] on input "Jeu 02 Avril 2026" at bounding box center [614, 167] width 152 height 12
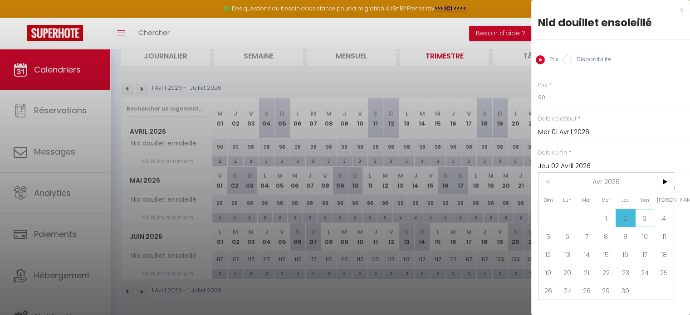
click at [650, 216] on span "3" at bounding box center [645, 218] width 20 height 18
type input "Ven 03 Avril 2026"
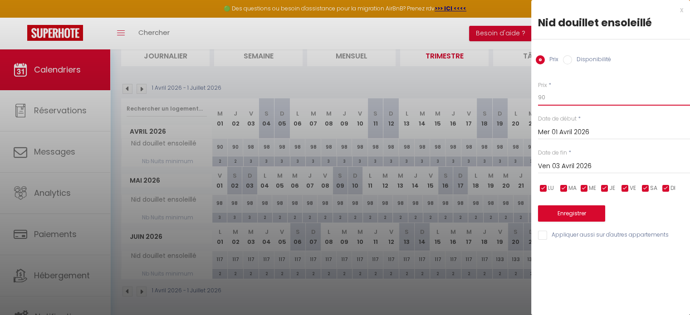
click at [557, 101] on input "90" at bounding box center [614, 97] width 152 height 16
type input "93"
click at [577, 213] on button "Enregistrer" at bounding box center [571, 213] width 67 height 16
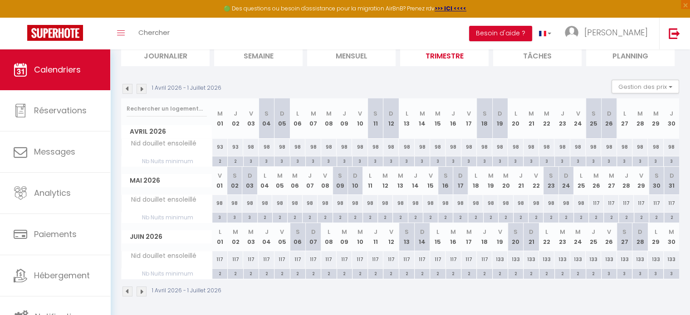
click at [266, 202] on div "98" at bounding box center [264, 203] width 15 height 17
type input "98"
type input "Lun 04 Mai 2026"
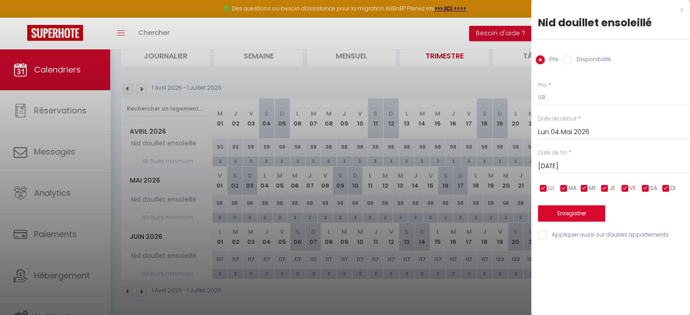
click at [566, 163] on input "Mar 05 Mai 2026" at bounding box center [614, 167] width 152 height 12
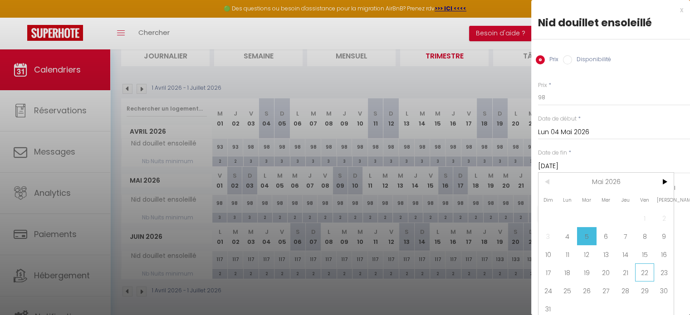
click at [643, 271] on span "22" at bounding box center [645, 273] width 20 height 18
type input "Ven 22 Mai 2026"
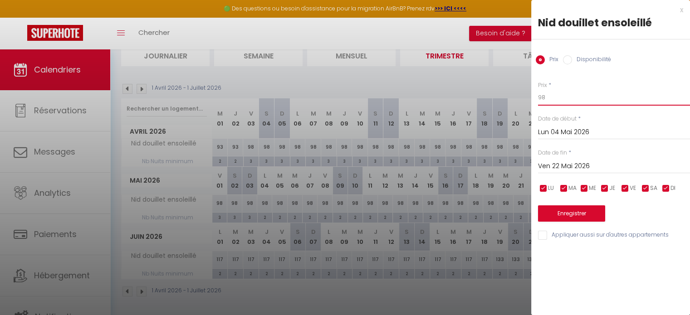
click at [552, 101] on input "98" at bounding box center [614, 97] width 152 height 16
type input "93"
click at [577, 212] on button "Enregistrer" at bounding box center [571, 213] width 67 height 16
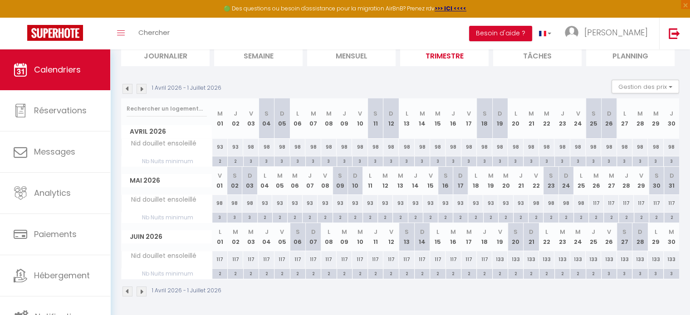
click at [594, 200] on div "117" at bounding box center [596, 203] width 15 height 17
type input "117"
type input "Mar 26 Mai 2026"
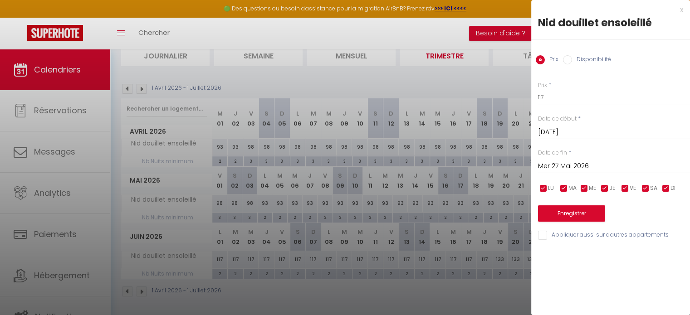
click at [567, 163] on input "Mer 27 Mai 2026" at bounding box center [614, 167] width 152 height 12
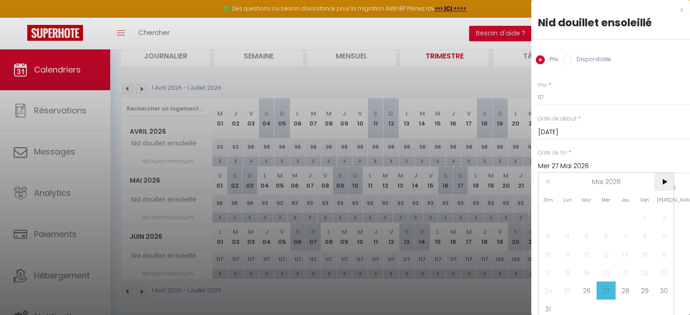
click at [662, 181] on span ">" at bounding box center [664, 182] width 20 height 18
click at [644, 220] on span "5" at bounding box center [645, 218] width 20 height 18
type input "Ven 05 Juin 2026"
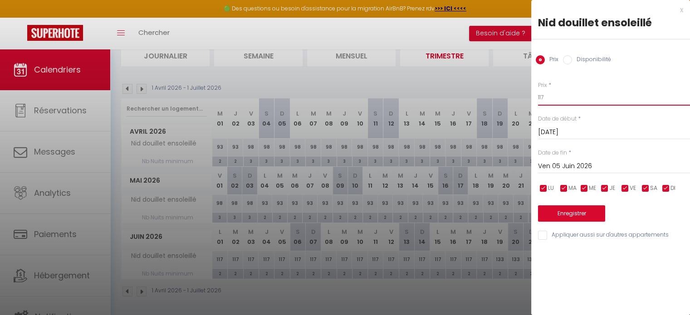
click at [556, 100] on input "117" at bounding box center [614, 97] width 152 height 16
type input "1"
type input "93"
click at [563, 208] on button "Enregistrer" at bounding box center [571, 213] width 67 height 16
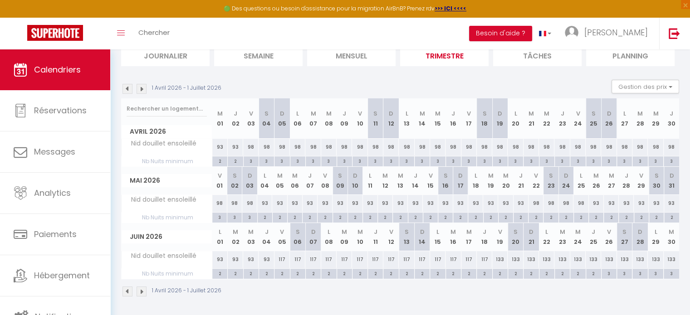
click at [498, 259] on div "133" at bounding box center [499, 259] width 15 height 17
type input "133"
type input "Ven 19 Juin 2026"
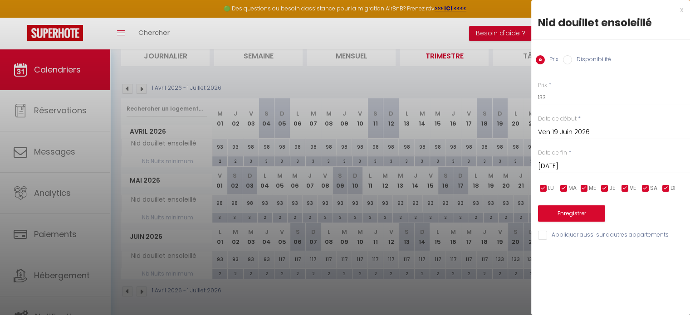
click at [569, 166] on input "Sam 20 Juin 2026" at bounding box center [614, 167] width 152 height 12
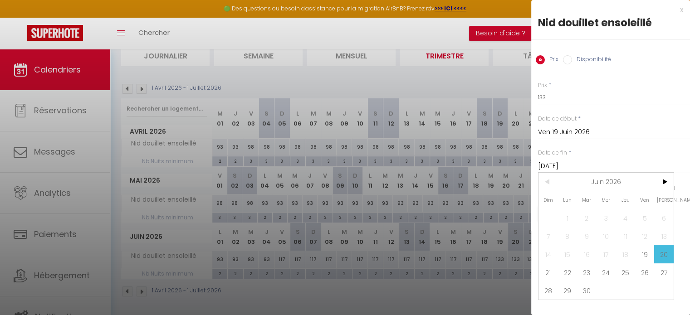
drag, startPoint x: 642, startPoint y: 273, endPoint x: 640, endPoint y: 256, distance: 17.8
click at [642, 273] on span "26" at bounding box center [645, 273] width 20 height 18
type input "Ven 26 Juin 2026"
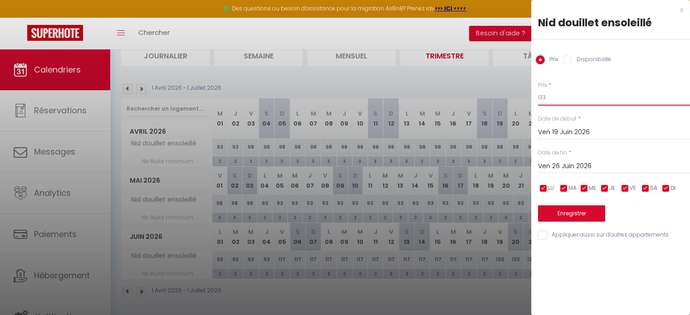
click at [554, 97] on input "133" at bounding box center [614, 97] width 152 height 16
type input "117"
click at [564, 210] on button "Enregistrer" at bounding box center [571, 213] width 67 height 16
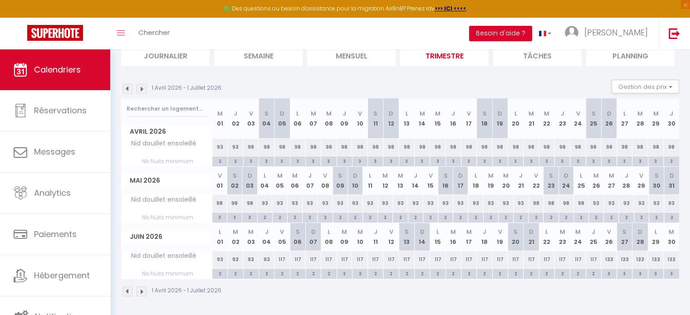
click at [142, 87] on img at bounding box center [142, 89] width 10 height 10
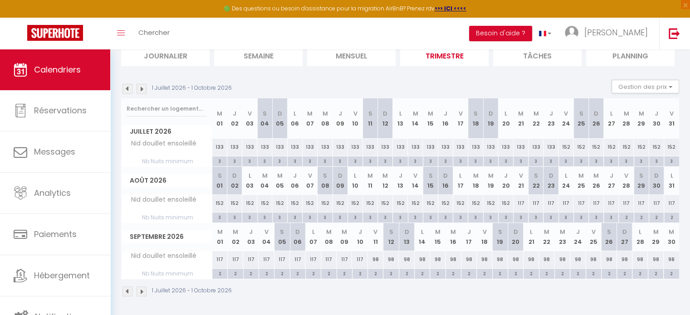
click at [266, 258] on div "117" at bounding box center [266, 259] width 15 height 17
type input "117"
type input "Ven 04 Septembre 2026"
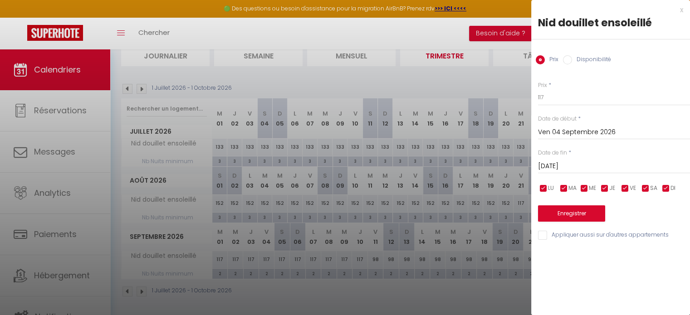
click at [559, 165] on input "Sam 05 Septembre 2026" at bounding box center [614, 167] width 152 height 12
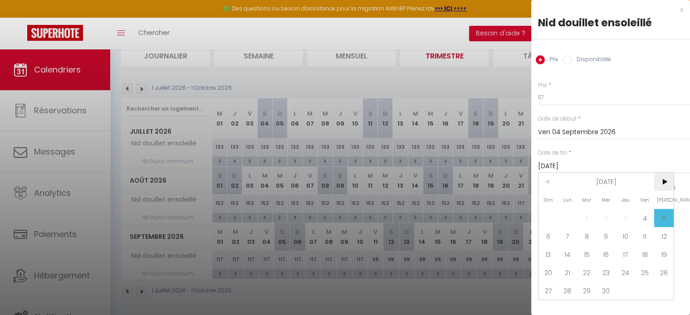
click at [662, 182] on span ">" at bounding box center [664, 182] width 20 height 18
click at [642, 252] on span "16" at bounding box center [645, 254] width 20 height 18
type input "Ven 16 Octobre 2026"
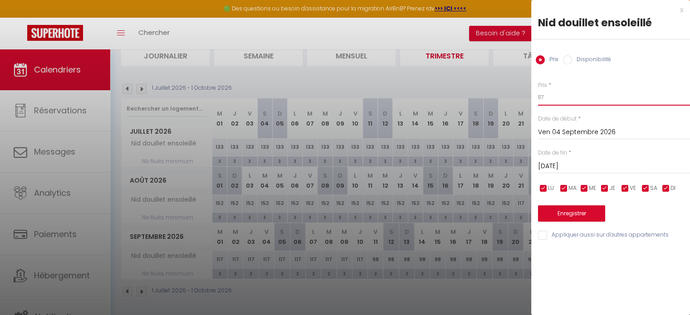
click at [562, 99] on input "117" at bounding box center [614, 97] width 152 height 16
type input "1"
type input "93"
click at [559, 215] on button "Enregistrer" at bounding box center [571, 213] width 67 height 16
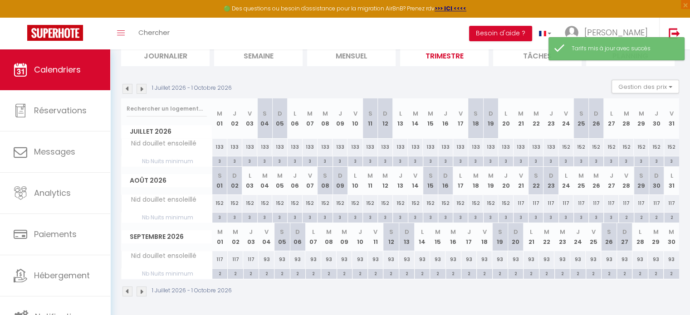
click at [142, 87] on img at bounding box center [142, 89] width 10 height 10
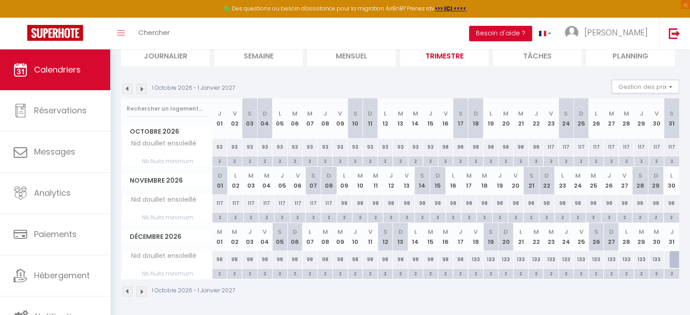
click at [445, 146] on div "98" at bounding box center [445, 147] width 15 height 17
type input "98"
type input "Ven 16 Octobre 2026"
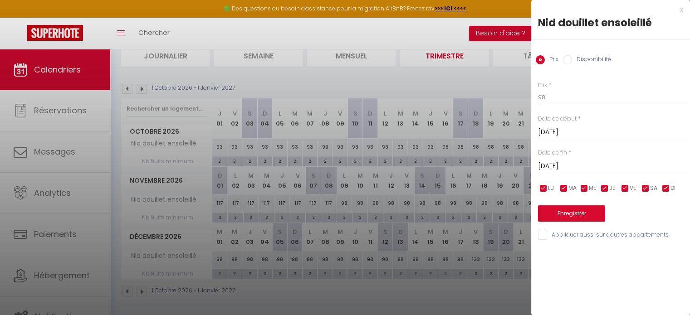
click at [571, 163] on input "Sam 17 Octobre 2026" at bounding box center [614, 167] width 152 height 12
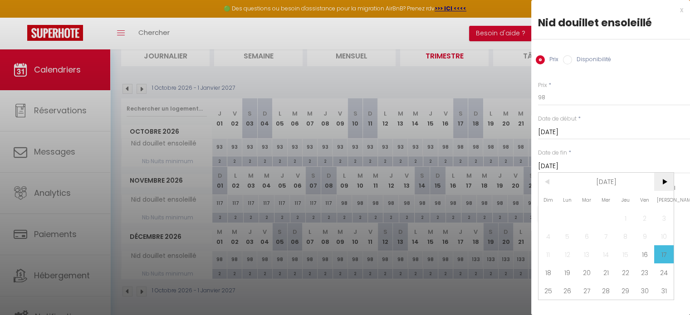
click at [661, 184] on span ">" at bounding box center [664, 182] width 20 height 18
click at [663, 184] on span ">" at bounding box center [664, 182] width 20 height 18
click at [644, 255] on span "18" at bounding box center [645, 254] width 20 height 18
type input "Ven 18 Décembre 2026"
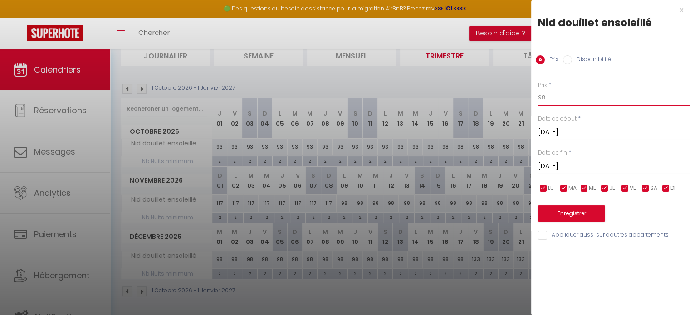
click at [554, 95] on input "98" at bounding box center [614, 97] width 152 height 16
type input "93"
click at [575, 215] on button "Enregistrer" at bounding box center [571, 213] width 67 height 16
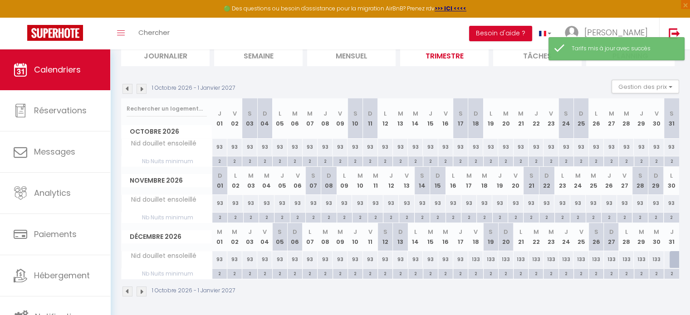
click at [476, 273] on div "2" at bounding box center [475, 273] width 15 height 9
type input "2"
type input "Ven 18 Décembre 2026"
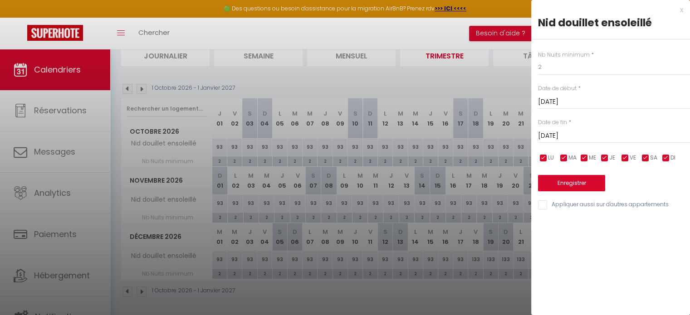
click at [591, 137] on input "Sam 19 Décembre 2026" at bounding box center [614, 136] width 152 height 12
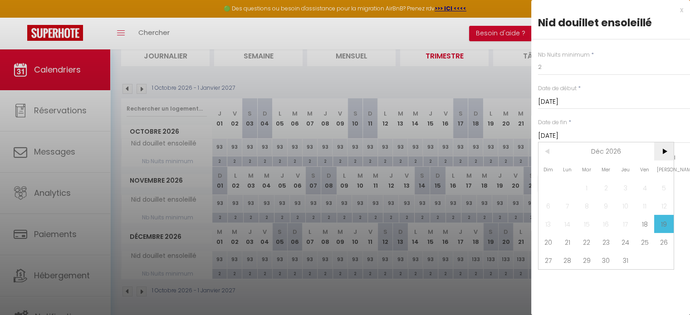
click at [663, 153] on span ">" at bounding box center [664, 151] width 20 height 18
click at [573, 205] on span "4" at bounding box center [568, 206] width 20 height 18
type input "Lun 04 Janvier 2027"
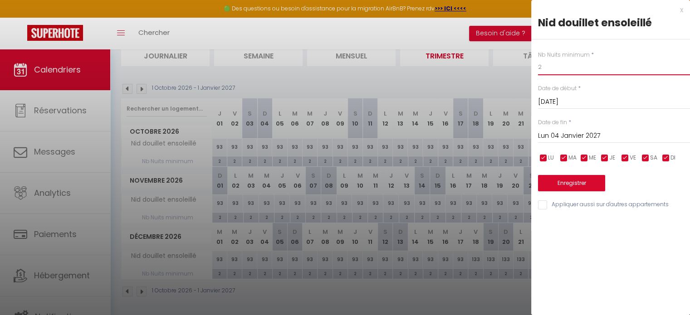
click at [555, 68] on input "2" at bounding box center [614, 67] width 152 height 16
type input "3"
click at [570, 179] on button "Enregistrer" at bounding box center [571, 183] width 67 height 16
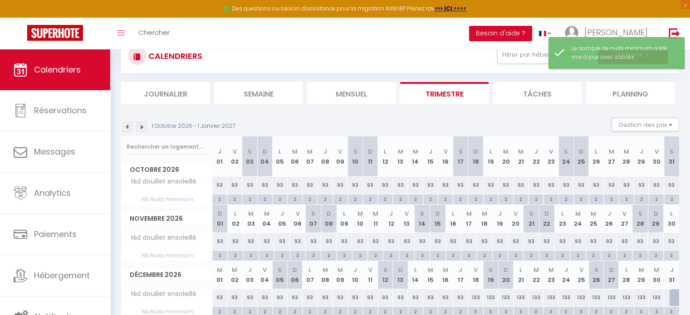
scroll to position [0, 0]
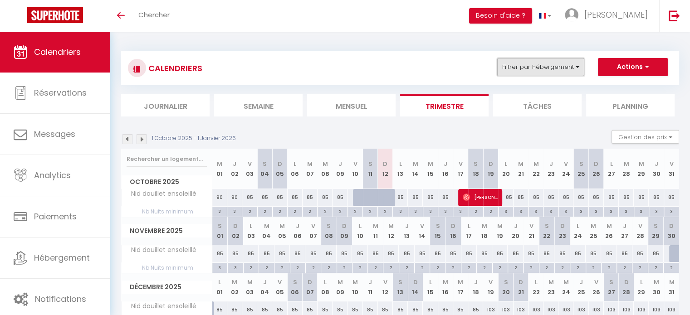
click at [552, 70] on button "Filtrer par hébergement" at bounding box center [540, 67] width 87 height 18
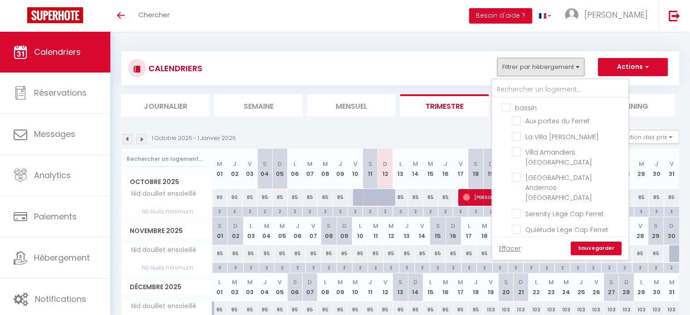
scroll to position [122, 0]
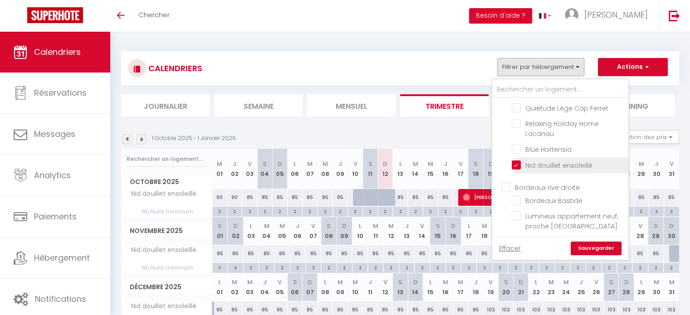
click at [518, 160] on input "Nid douillet ensoleillé" at bounding box center [568, 164] width 113 height 9
checkbox input "false"
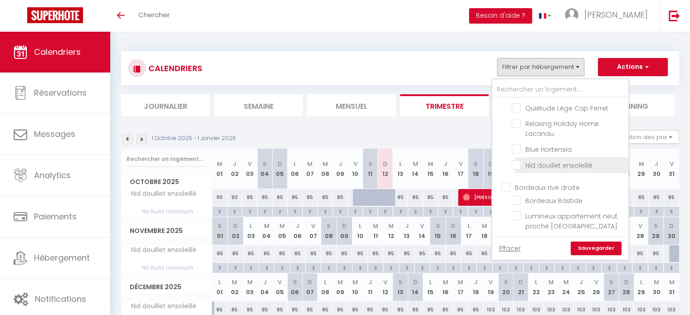
checkbox input "false"
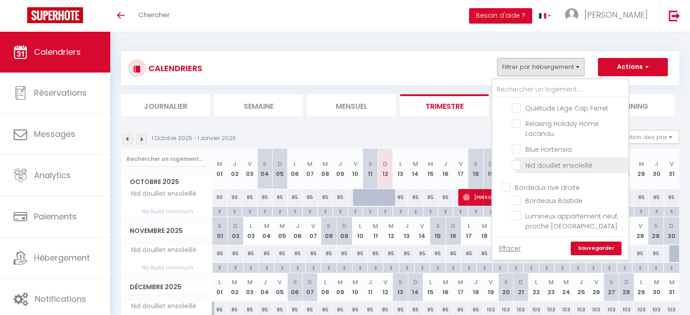
checkbox input "false"
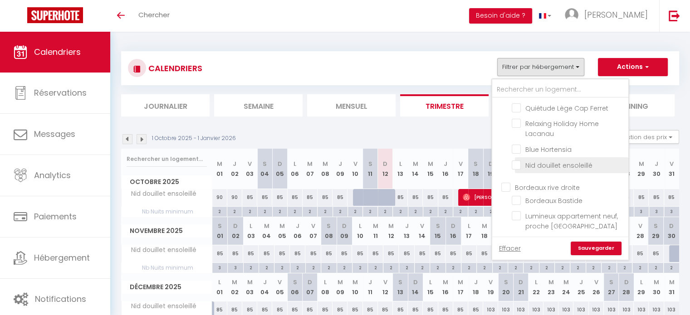
checkbox input "false"
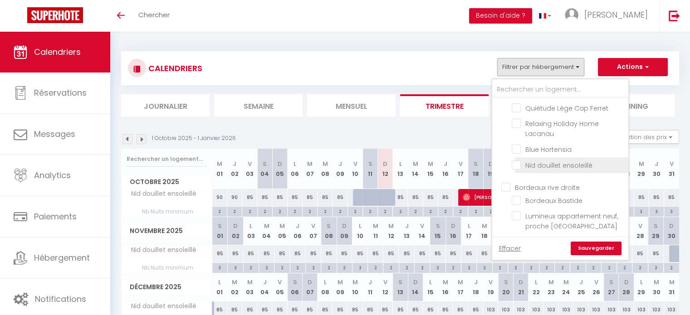
checkbox input "false"
click at [598, 245] on link "Sauvegarder" at bounding box center [596, 249] width 51 height 14
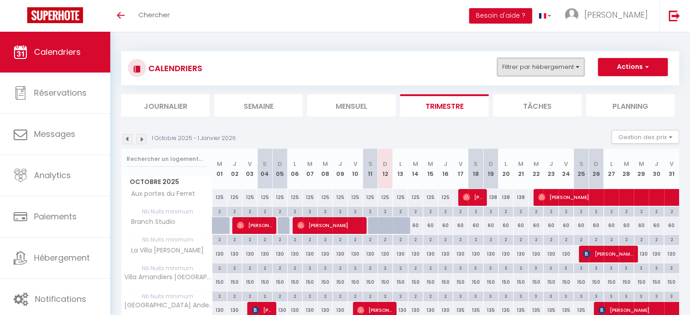
click at [577, 70] on button "Filtrer par hébergement" at bounding box center [540, 67] width 87 height 18
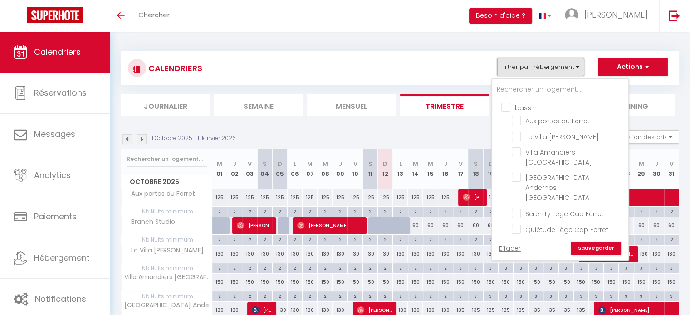
scroll to position [227, 0]
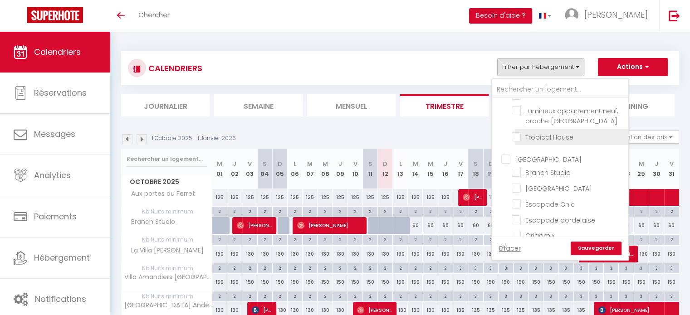
click at [520, 132] on input "Tropical House" at bounding box center [568, 136] width 113 height 9
checkbox input "true"
checkbox input "false"
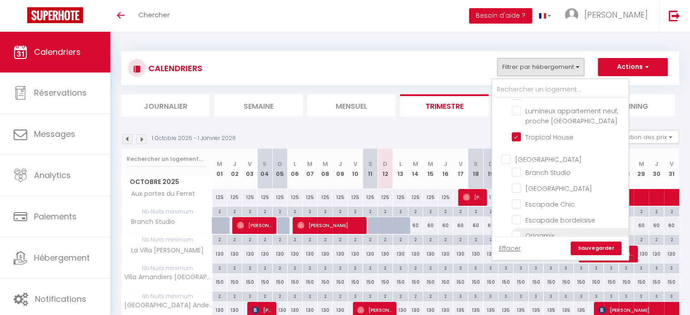
checkbox input "false"
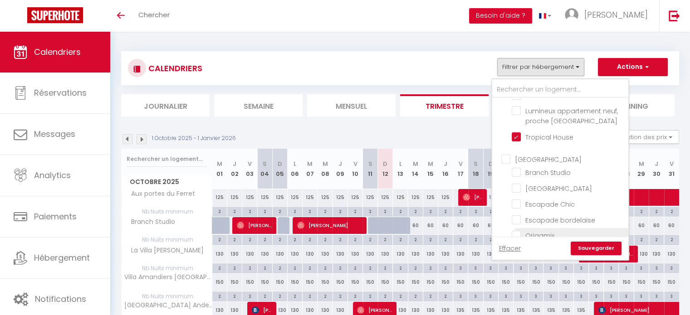
checkbox input "false"
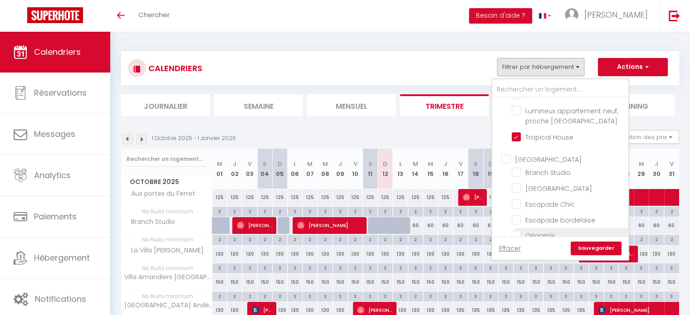
checkbox input "false"
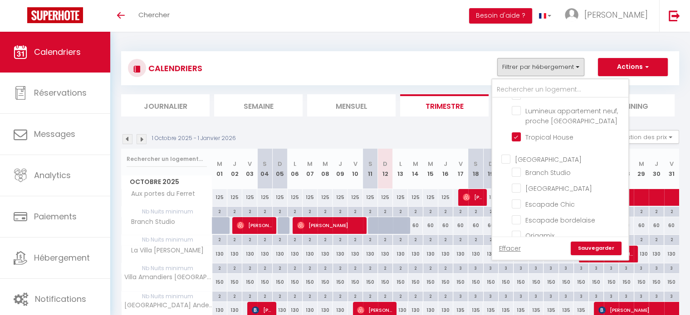
click at [593, 246] on link "Sauvegarder" at bounding box center [596, 249] width 51 height 14
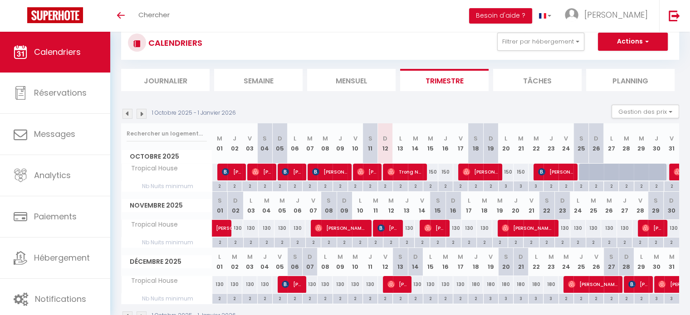
scroll to position [51, 0]
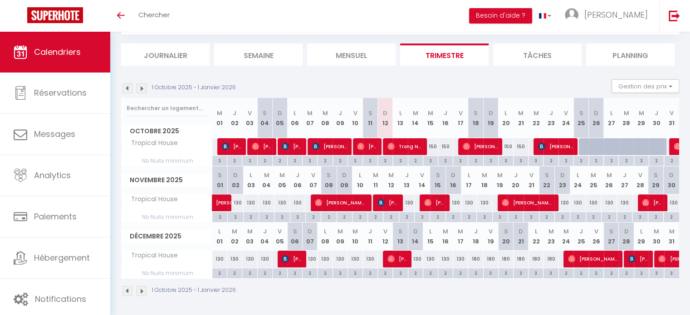
click at [142, 89] on img at bounding box center [142, 88] width 10 height 10
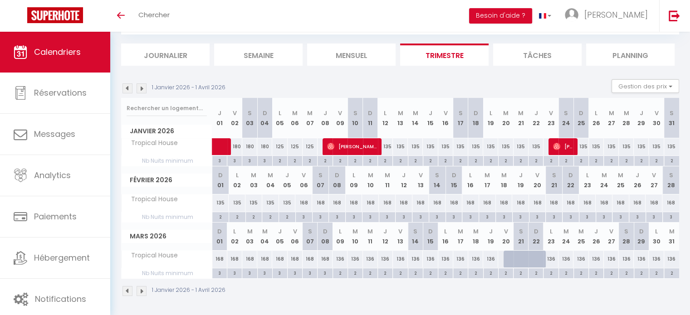
click at [129, 87] on img at bounding box center [127, 88] width 10 height 10
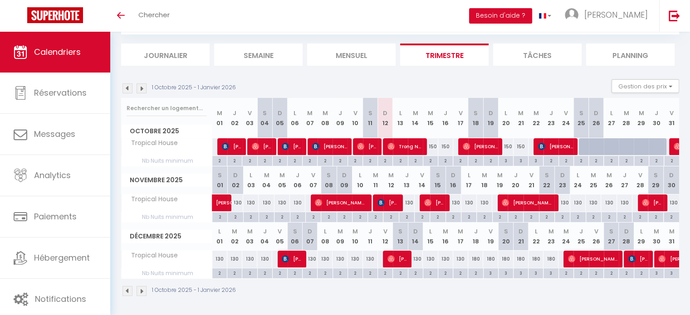
click at [142, 87] on img at bounding box center [142, 88] width 10 height 10
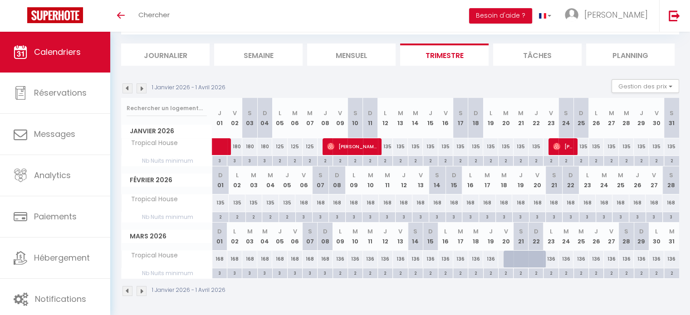
click at [305, 203] on div "168" at bounding box center [303, 203] width 17 height 17
type input "168"
type input "Ven 06 Février 2026"
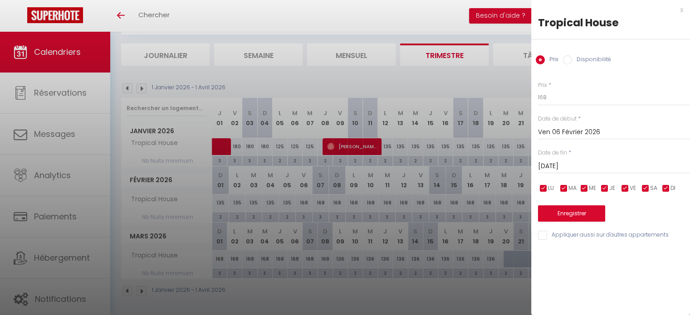
click at [562, 163] on input "Sam 07 Février 2026" at bounding box center [614, 167] width 152 height 12
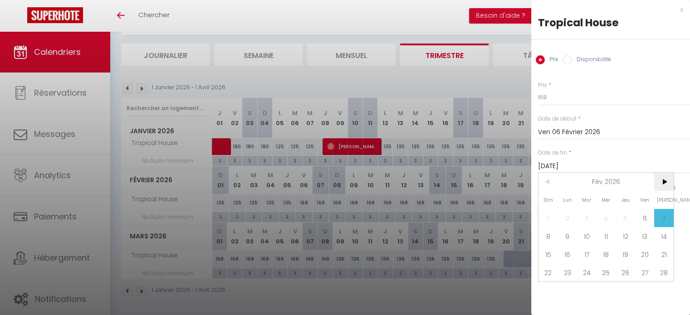
click at [660, 185] on span ">" at bounding box center [664, 182] width 20 height 18
click at [568, 238] on span "9" at bounding box center [568, 236] width 20 height 18
type input "Lun 09 Mars 2026"
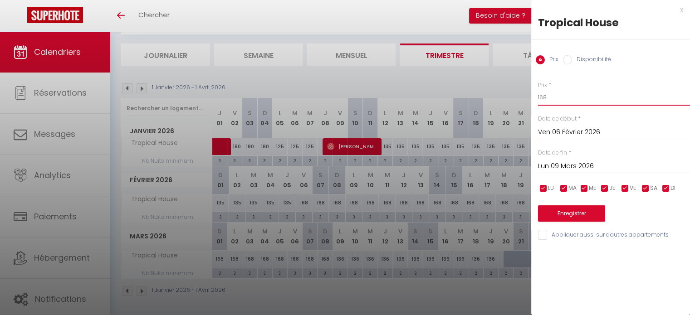
click at [560, 99] on input "168" at bounding box center [614, 97] width 152 height 16
type input "1"
type input "157"
click at [568, 215] on button "Enregistrer" at bounding box center [571, 213] width 67 height 16
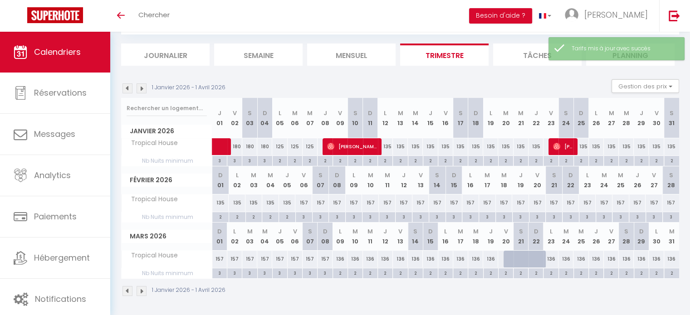
click at [305, 202] on div "157" at bounding box center [303, 203] width 17 height 17
type input "157"
type input "Ven 06 Février 2026"
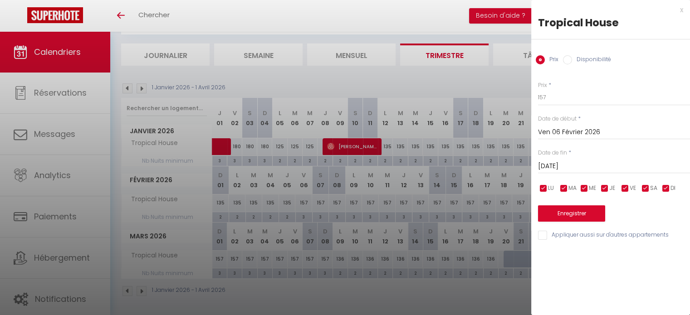
click at [555, 166] on input "Sam 07 Février 2026" at bounding box center [614, 167] width 152 height 12
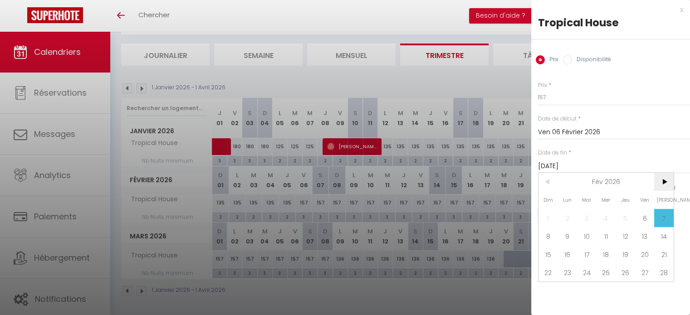
click at [667, 181] on span ">" at bounding box center [664, 182] width 20 height 18
click at [566, 235] on span "9" at bounding box center [568, 236] width 20 height 18
type input "Lun 09 Mars 2026"
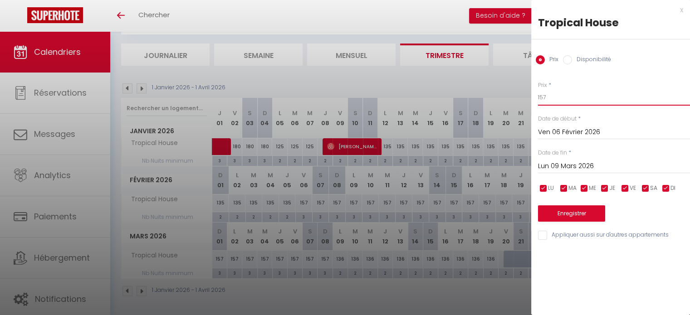
click at [553, 99] on input "157" at bounding box center [614, 97] width 152 height 16
type input "150"
click at [569, 210] on button "Enregistrer" at bounding box center [571, 213] width 67 height 16
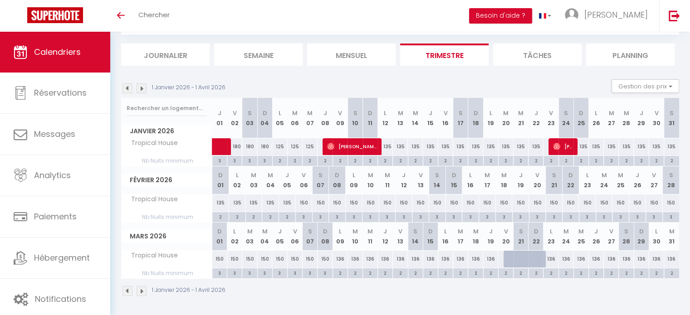
click at [142, 88] on img at bounding box center [142, 88] width 10 height 10
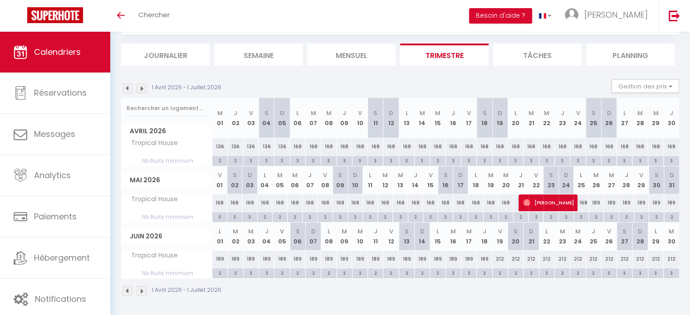
click at [129, 89] on img at bounding box center [127, 88] width 10 height 10
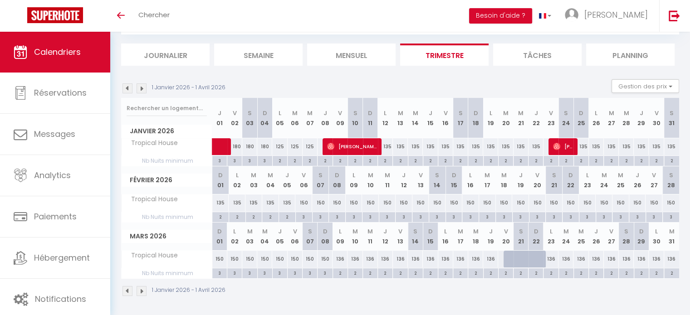
click at [142, 88] on img at bounding box center [142, 88] width 10 height 10
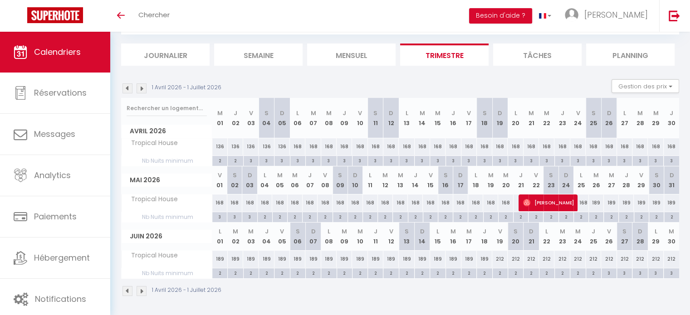
click at [251, 145] on div "136" at bounding box center [250, 146] width 15 height 17
type input "136"
type input "Ven 03 Avril 2026"
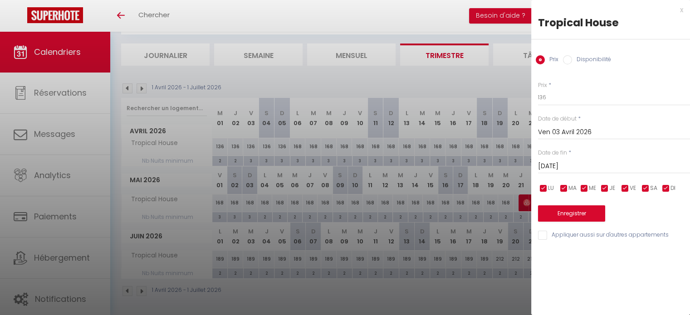
click at [585, 166] on input "Sam 04 Avril 2026" at bounding box center [614, 167] width 152 height 12
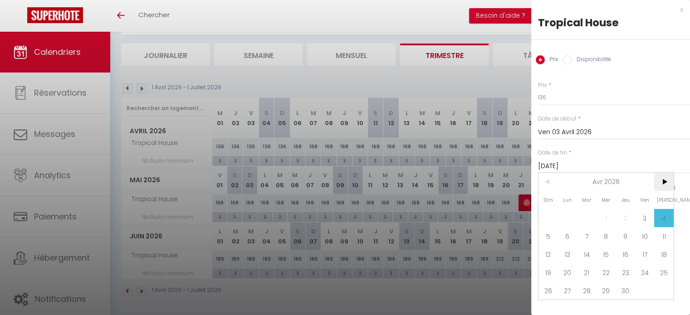
click at [667, 181] on span ">" at bounding box center [664, 182] width 20 height 18
click at [570, 236] on span "4" at bounding box center [568, 236] width 20 height 18
type input "Lun 04 Mai 2026"
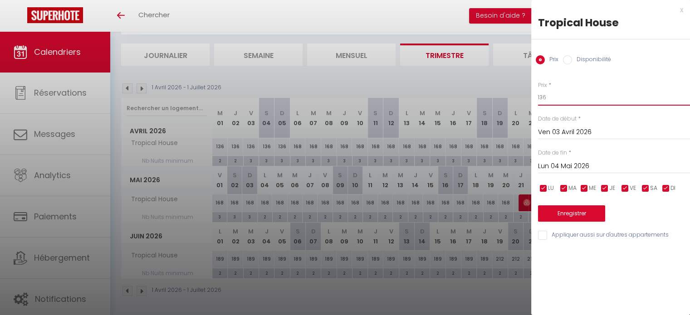
click at [559, 97] on input "136" at bounding box center [614, 97] width 152 height 16
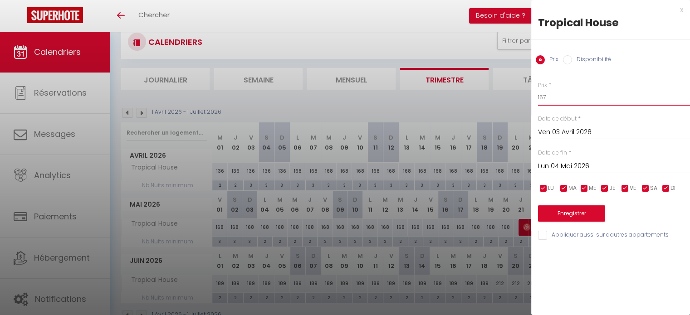
scroll to position [5, 0]
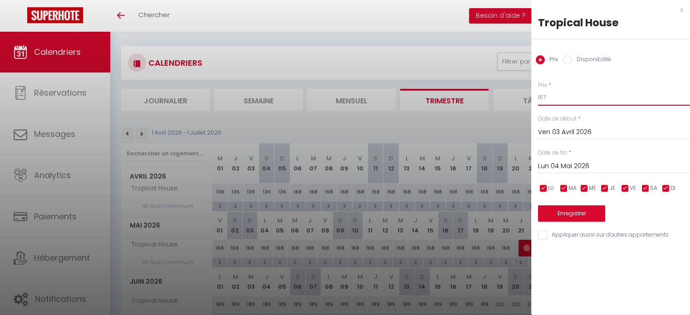
type input "157"
click at [570, 210] on button "Enregistrer" at bounding box center [571, 213] width 67 height 16
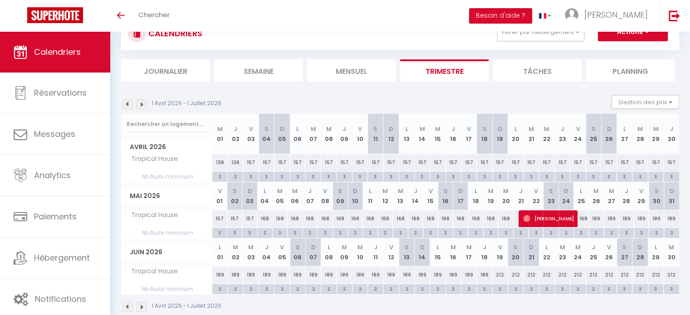
scroll to position [51, 0]
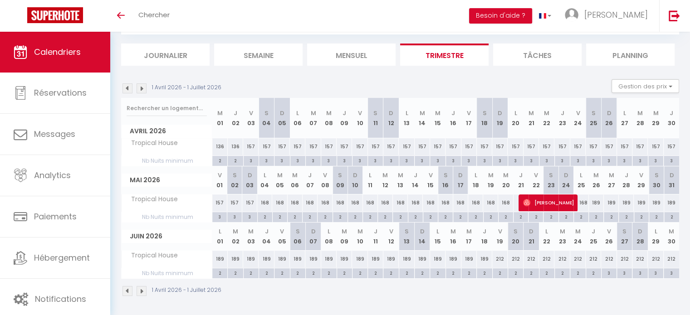
click at [143, 87] on img at bounding box center [142, 88] width 10 height 10
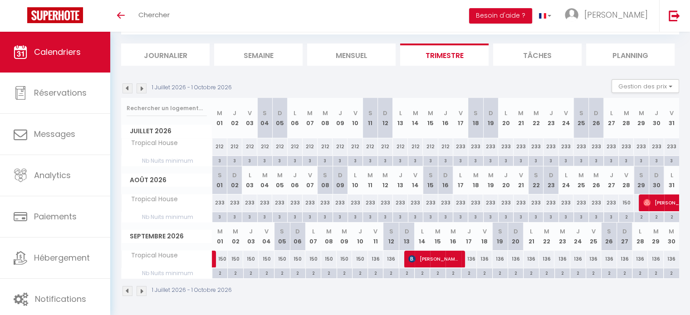
click at [142, 90] on img at bounding box center [142, 88] width 10 height 10
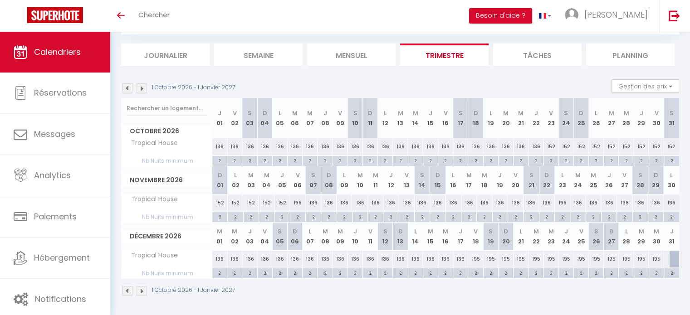
click at [444, 163] on div "2" at bounding box center [445, 160] width 15 height 9
type input "2"
type input "Ven 16 Octobre 2026"
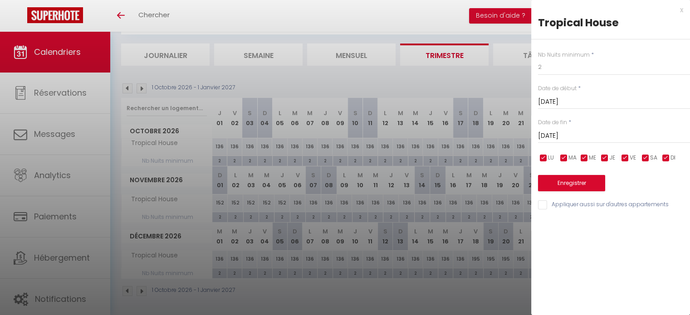
click at [568, 132] on input "Sam 17 Octobre 2026" at bounding box center [614, 136] width 152 height 12
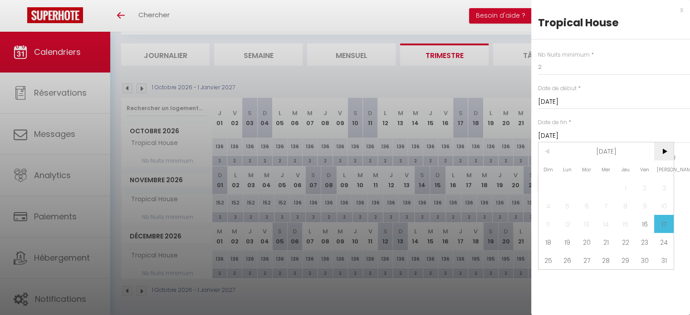
click at [662, 153] on span ">" at bounding box center [664, 151] width 20 height 18
click at [566, 186] on span "2" at bounding box center [568, 188] width 20 height 18
type input "Lun 02 Novembre 2026"
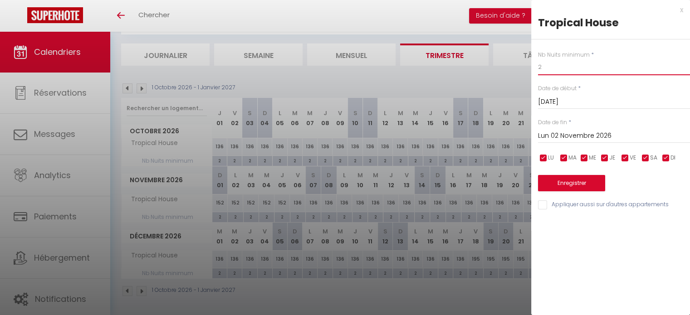
click at [554, 74] on input "2" at bounding box center [614, 67] width 152 height 16
type input "3"
click at [557, 181] on button "Enregistrer" at bounding box center [571, 183] width 67 height 16
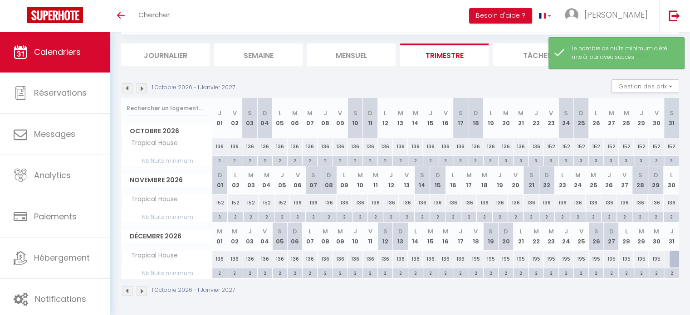
click at [475, 273] on div "2" at bounding box center [475, 273] width 15 height 9
type input "2"
type input "Ven 18 Décembre 2026"
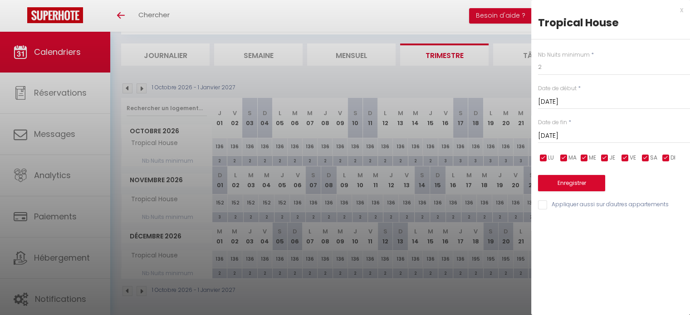
click at [552, 134] on input "Sam 19 Décembre 2026" at bounding box center [614, 136] width 152 height 12
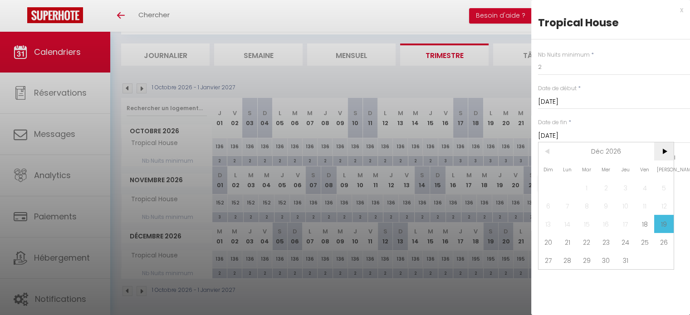
click at [666, 152] on span ">" at bounding box center [664, 151] width 20 height 18
click at [562, 206] on span "4" at bounding box center [568, 206] width 20 height 18
type input "Lun 04 Janvier 2027"
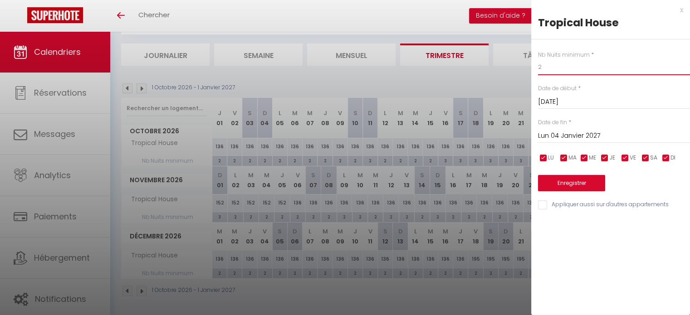
click at [552, 73] on input "2" at bounding box center [614, 67] width 152 height 16
type input "3"
click at [584, 179] on button "Enregistrer" at bounding box center [571, 183] width 67 height 16
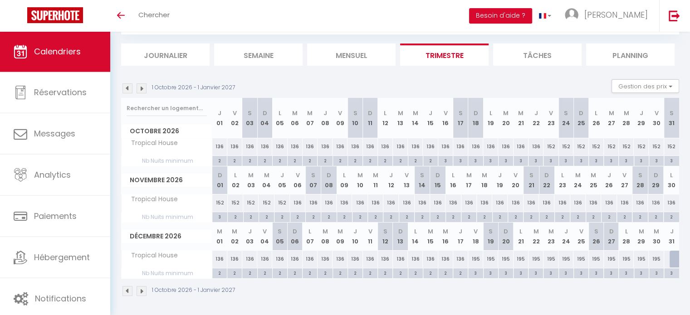
scroll to position [0, 0]
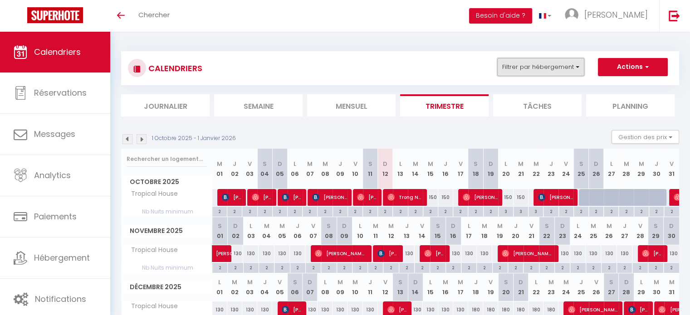
click at [559, 66] on button "Filtrer par hébergement" at bounding box center [540, 67] width 87 height 18
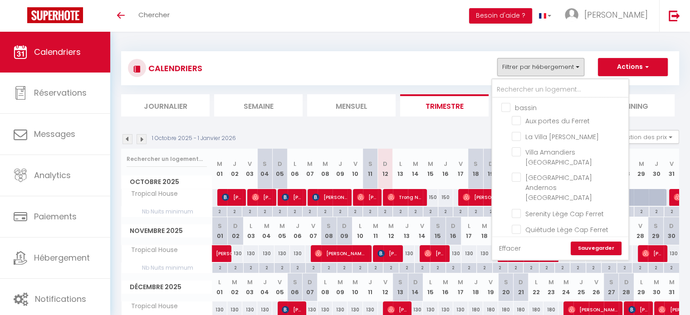
click at [508, 247] on link "Effacer" at bounding box center [510, 249] width 22 height 10
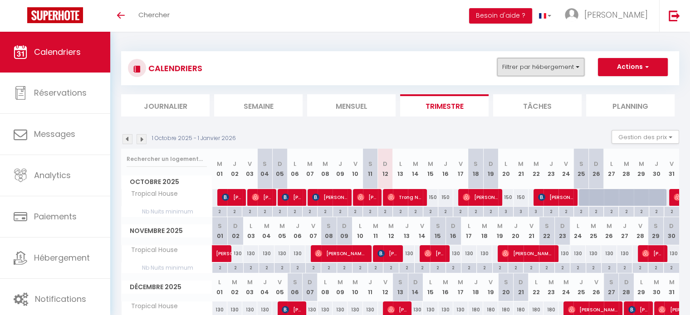
click at [582, 67] on button "Filtrer par hébergement" at bounding box center [540, 67] width 87 height 18
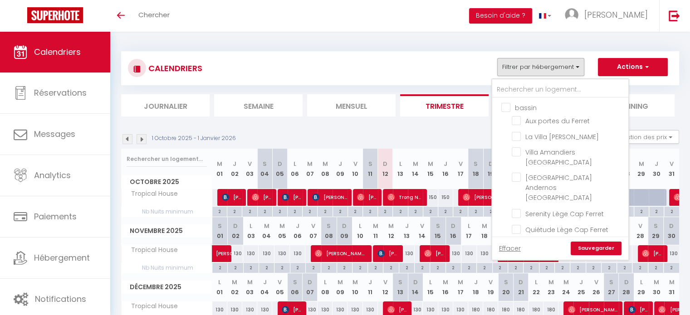
click at [596, 249] on link "Sauvegarder" at bounding box center [596, 249] width 51 height 14
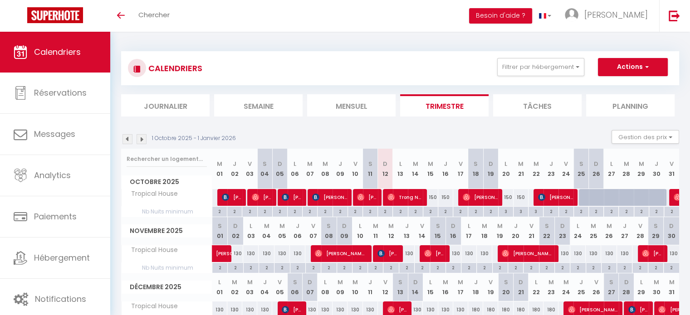
click at [356, 103] on li "Mensuel" at bounding box center [351, 105] width 88 height 22
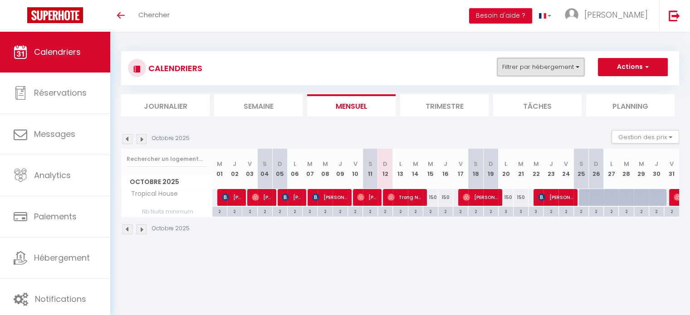
click at [580, 66] on button "Filtrer par hébergement" at bounding box center [540, 67] width 87 height 18
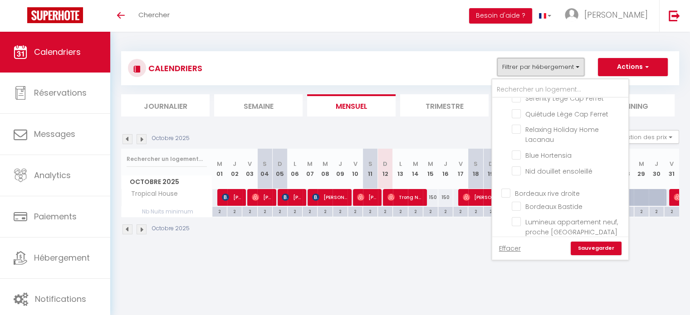
scroll to position [136, 0]
click at [515, 222] on input "Tropical House" at bounding box center [568, 226] width 113 height 9
checkbox input "false"
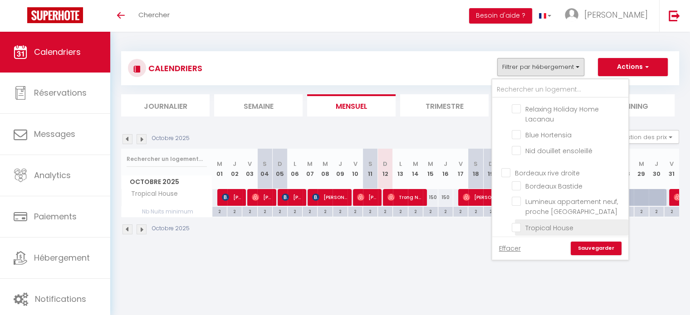
checkbox input "false"
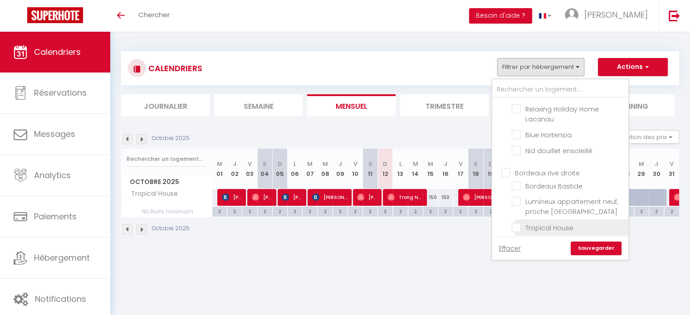
checkbox input "false"
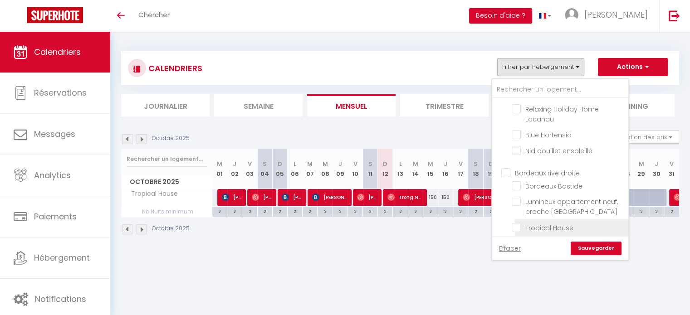
checkbox input "false"
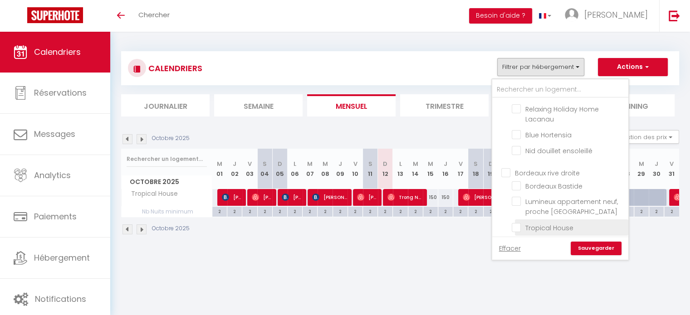
checkbox input "false"
click at [600, 249] on link "Sauvegarder" at bounding box center [596, 249] width 51 height 14
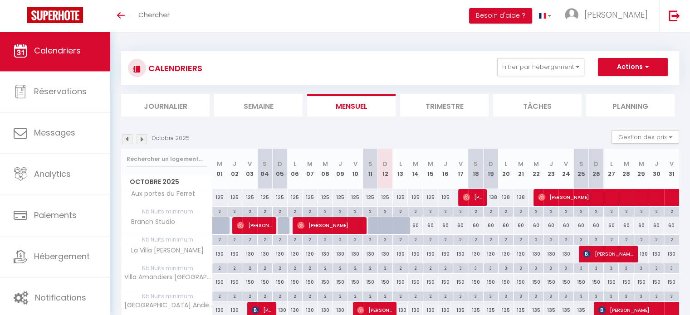
click at [142, 141] on img at bounding box center [142, 139] width 10 height 10
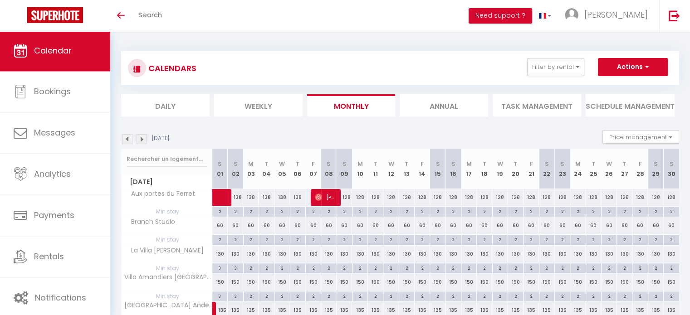
click at [142, 141] on img at bounding box center [142, 139] width 10 height 10
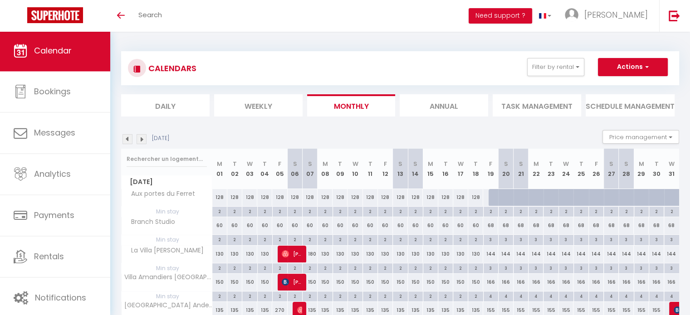
click at [142, 141] on img at bounding box center [142, 139] width 10 height 10
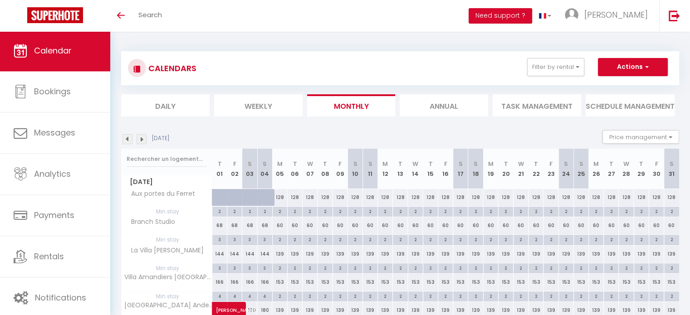
click at [145, 139] on img at bounding box center [142, 139] width 10 height 10
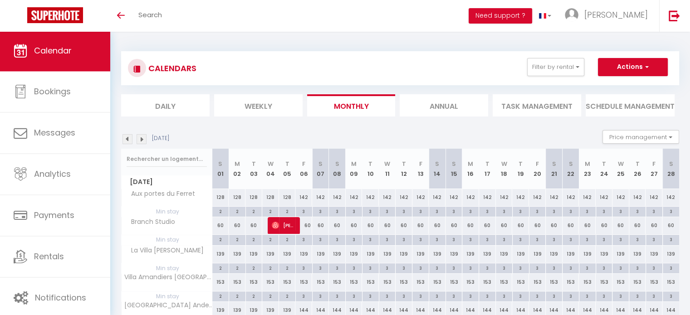
click at [142, 139] on img at bounding box center [142, 139] width 10 height 10
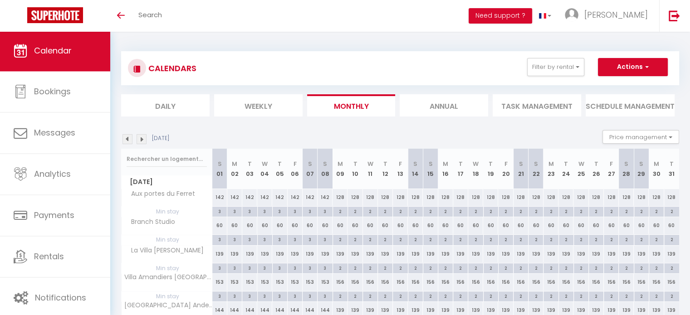
click at [142, 139] on img at bounding box center [142, 139] width 10 height 10
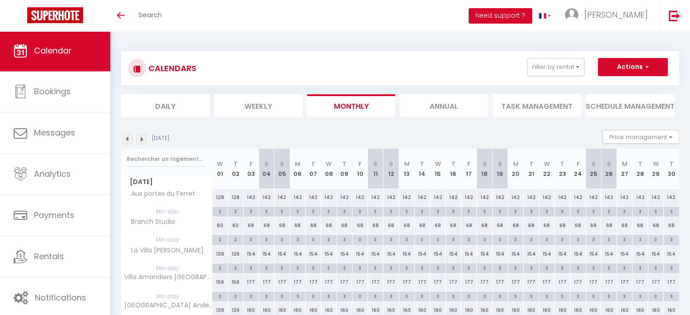
click at [142, 139] on img at bounding box center [142, 139] width 10 height 10
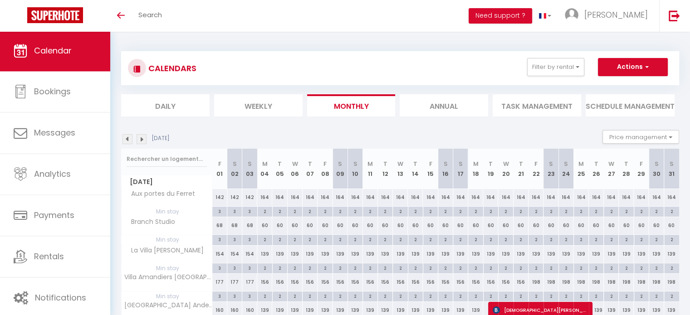
click at [142, 139] on img at bounding box center [142, 139] width 10 height 10
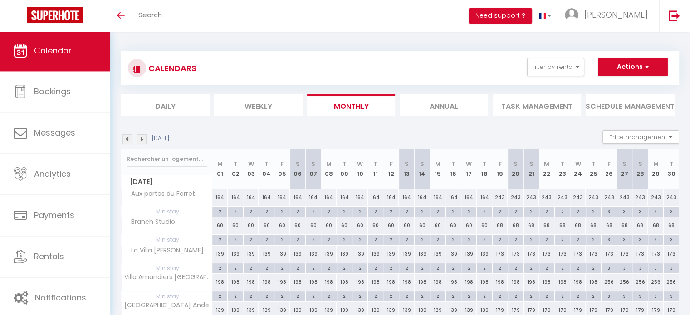
click at [142, 139] on img at bounding box center [142, 139] width 10 height 10
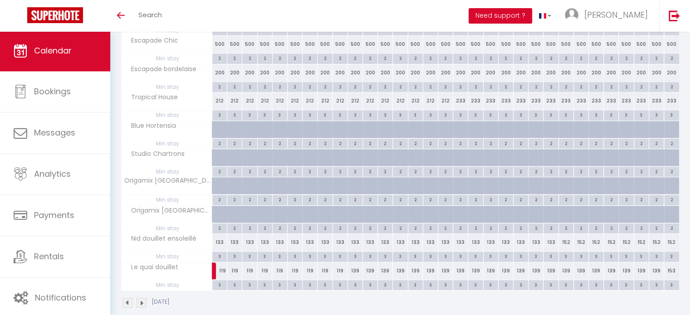
scroll to position [473, 0]
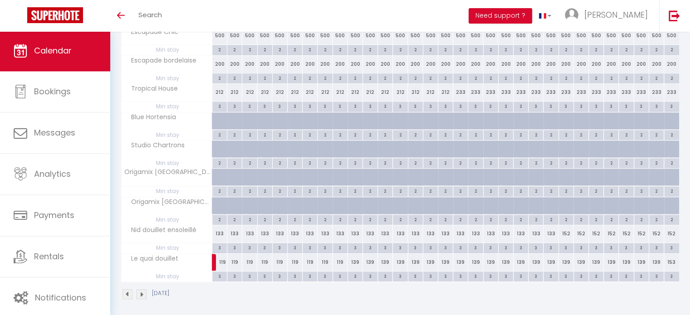
click at [340, 89] on div "212" at bounding box center [339, 92] width 15 height 17
type input "212"
type input "Jeu 09 Juillet 2026"
type input "Ven 10 Juillet 2026"
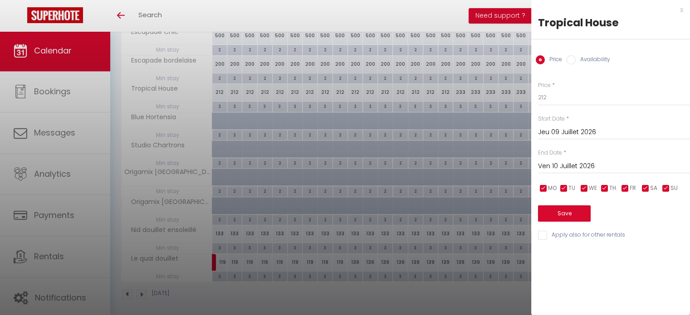
click at [684, 10] on div "x Tropical House Price Availability Price * 212 Status * Available Disabled Sta…" at bounding box center [610, 125] width 159 height 250
click at [682, 9] on div "x" at bounding box center [607, 10] width 152 height 11
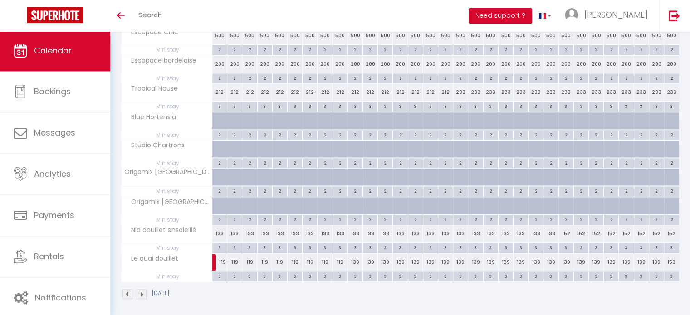
click at [340, 85] on div "212" at bounding box center [339, 92] width 15 height 17
type input "212"
type input "Jeu 09 Juillet 2026"
type input "Ven 10 Juillet 2026"
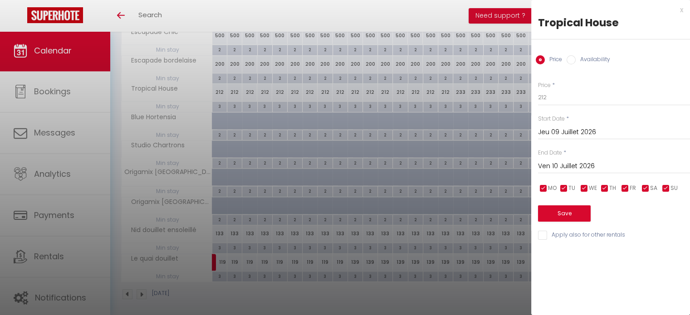
click at [681, 12] on div "x" at bounding box center [607, 10] width 152 height 11
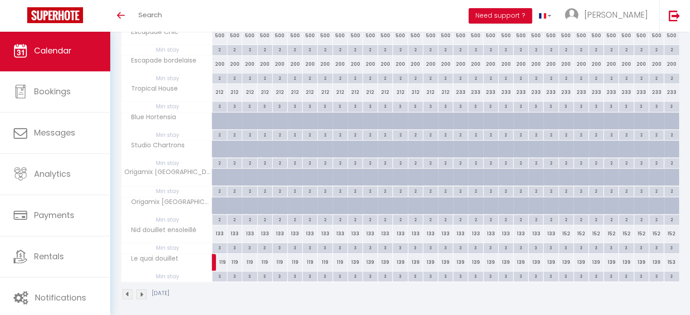
click at [356, 90] on div "212" at bounding box center [354, 92] width 15 height 17
type input "212"
type input "Ven 10 Juillet 2026"
type input "[DATE]"
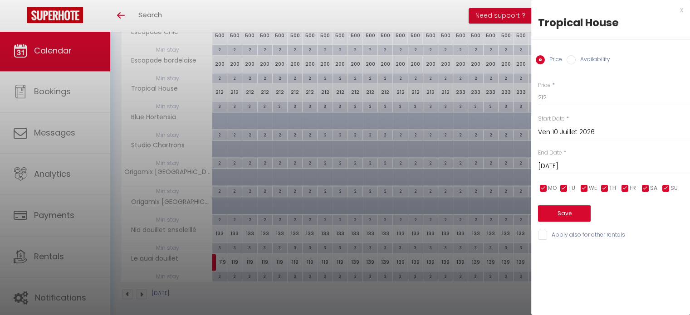
click at [683, 9] on div "x" at bounding box center [607, 10] width 152 height 11
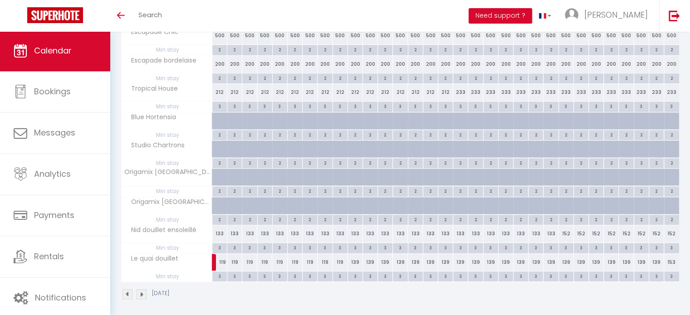
click at [360, 87] on div "212" at bounding box center [354, 92] width 15 height 17
type input "212"
type input "Ven 10 Juillet 2026"
type input "[DATE]"
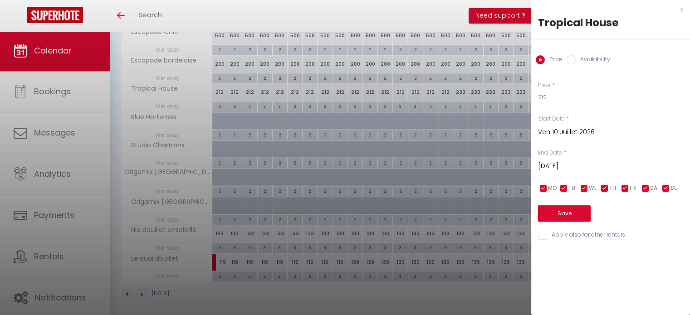
click at [681, 8] on div "x" at bounding box center [607, 10] width 152 height 11
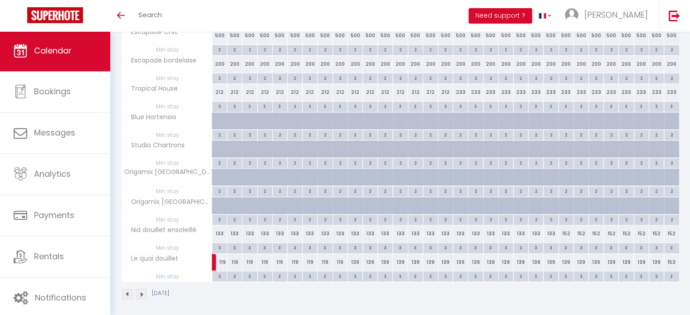
click at [354, 103] on div "3" at bounding box center [355, 106] width 15 height 9
type input "3"
type input "Ven 10 Juillet 2026"
type input "[DATE]"
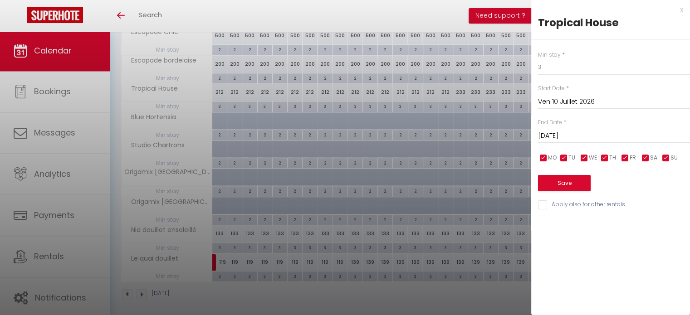
click at [680, 10] on div "x" at bounding box center [607, 10] width 152 height 11
